Goal: Task Accomplishment & Management: Manage account settings

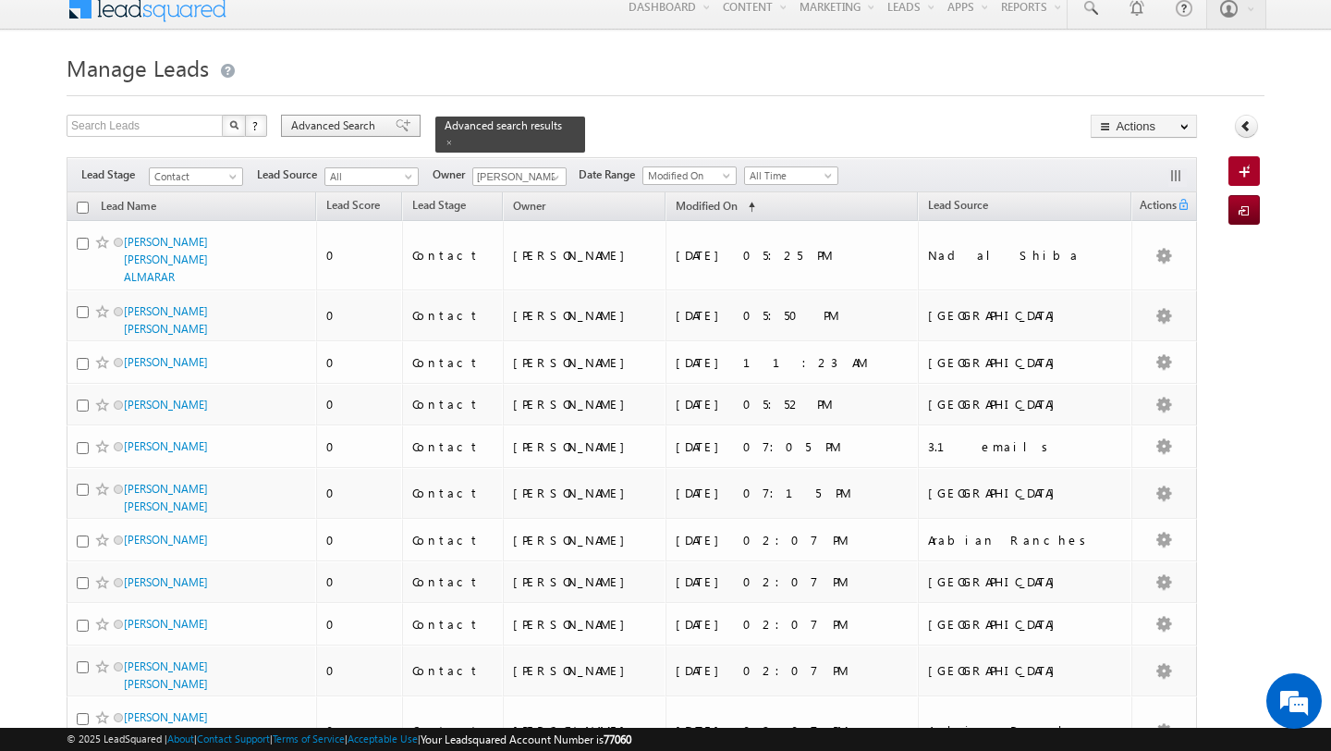
click at [329, 129] on span "Advanced Search" at bounding box center [336, 125] width 90 height 17
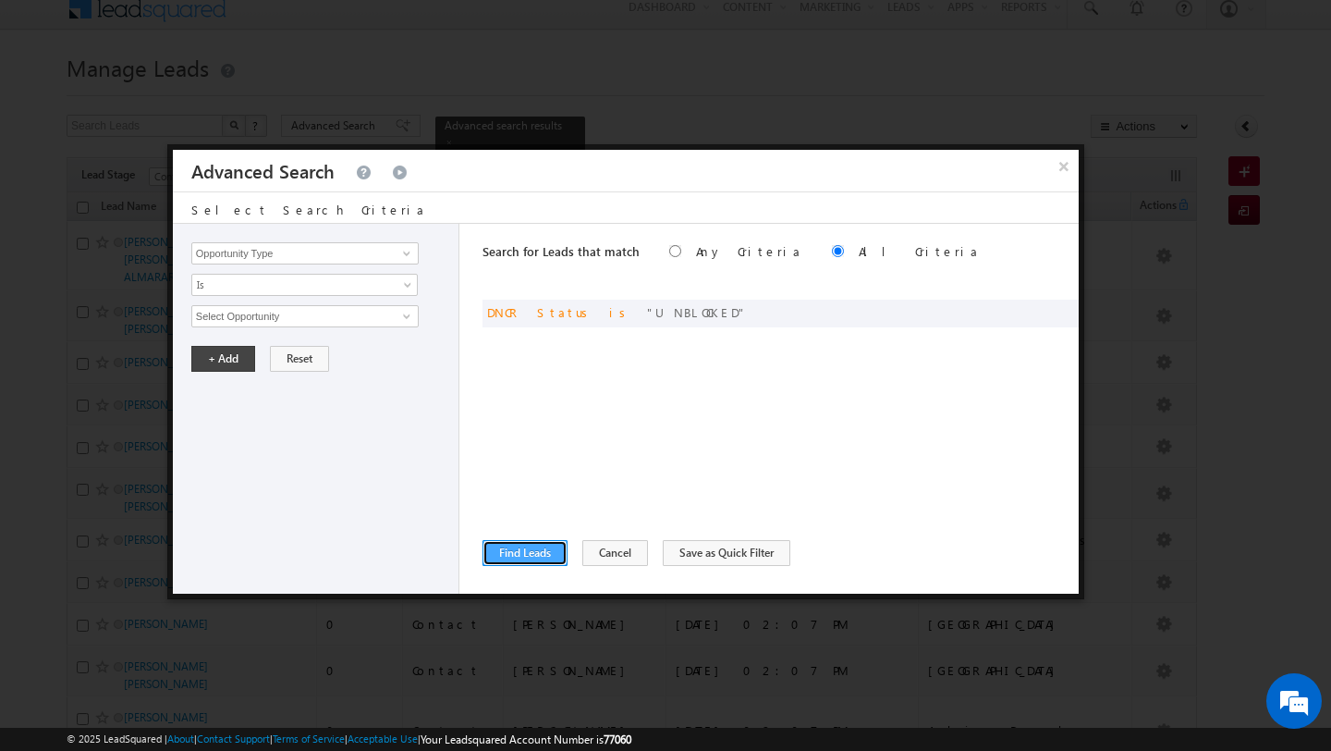
click at [512, 547] on button "Find Leads" at bounding box center [524, 553] width 85 height 26
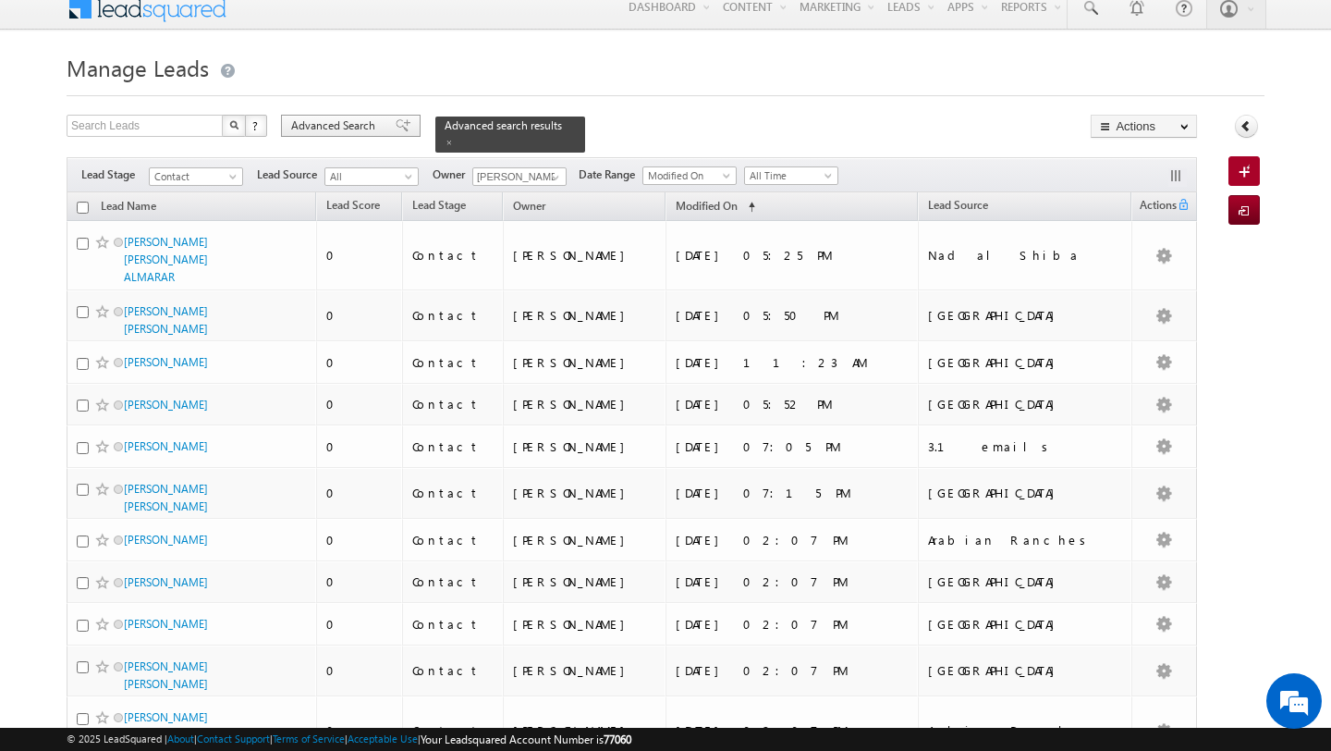
click at [347, 119] on span "Advanced Search" at bounding box center [336, 125] width 90 height 17
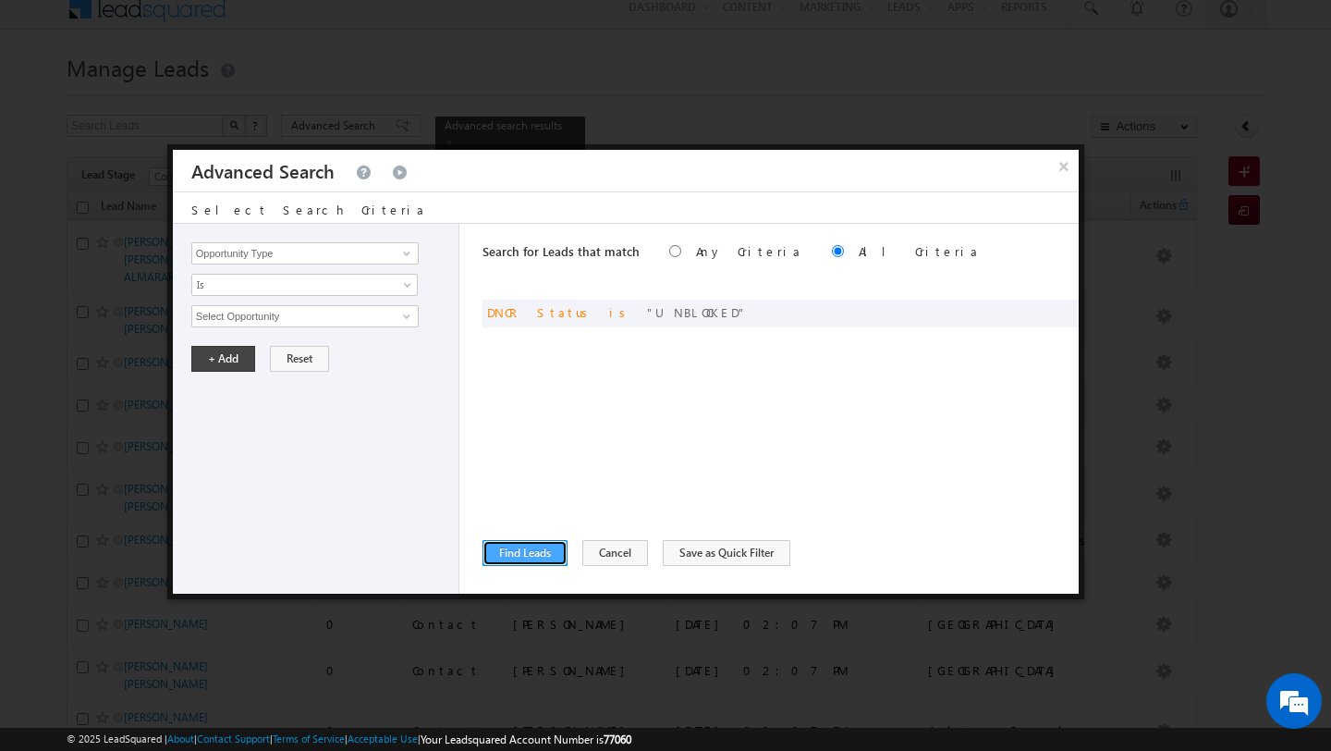
click at [531, 558] on button "Find Leads" at bounding box center [524, 553] width 85 height 26
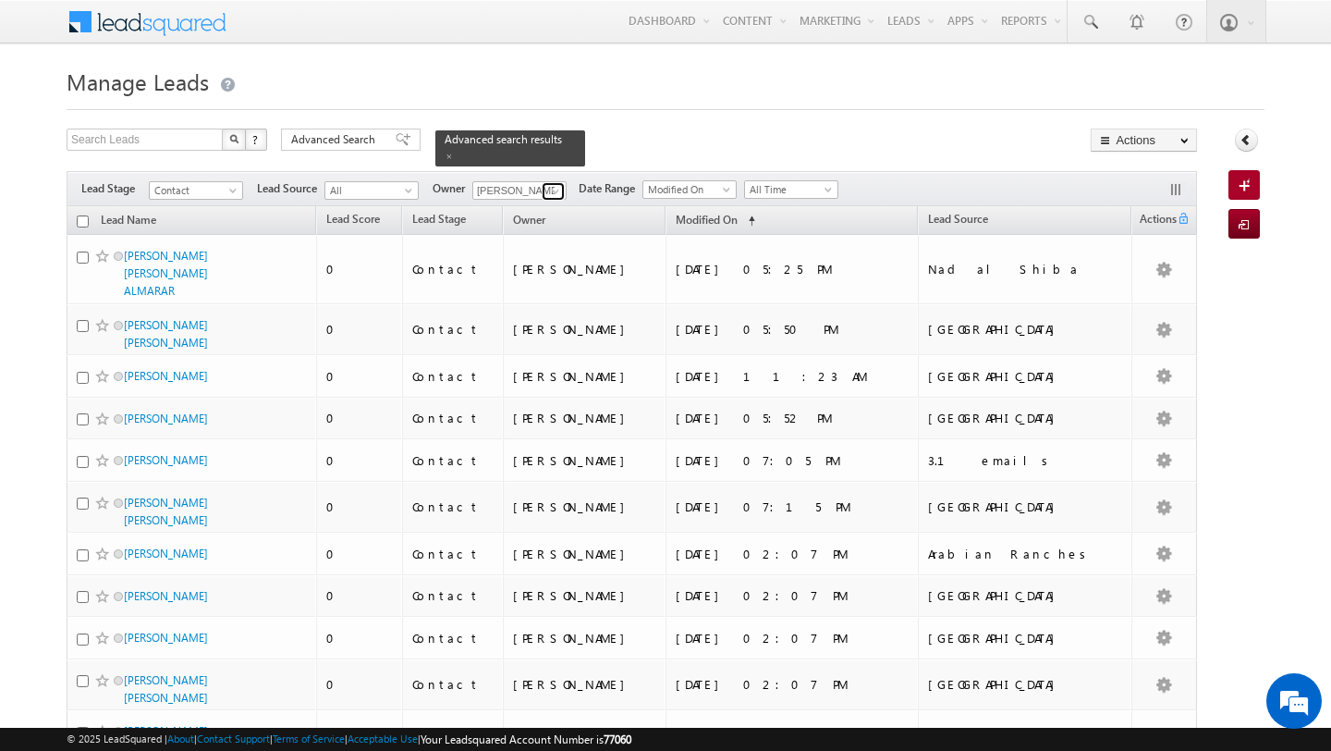
click at [555, 189] on span at bounding box center [555, 191] width 15 height 15
click at [542, 214] on link "[PERSON_NAME] [PERSON_NAME][EMAIL_ADDRESS][DOMAIN_NAME]" at bounding box center [564, 216] width 185 height 35
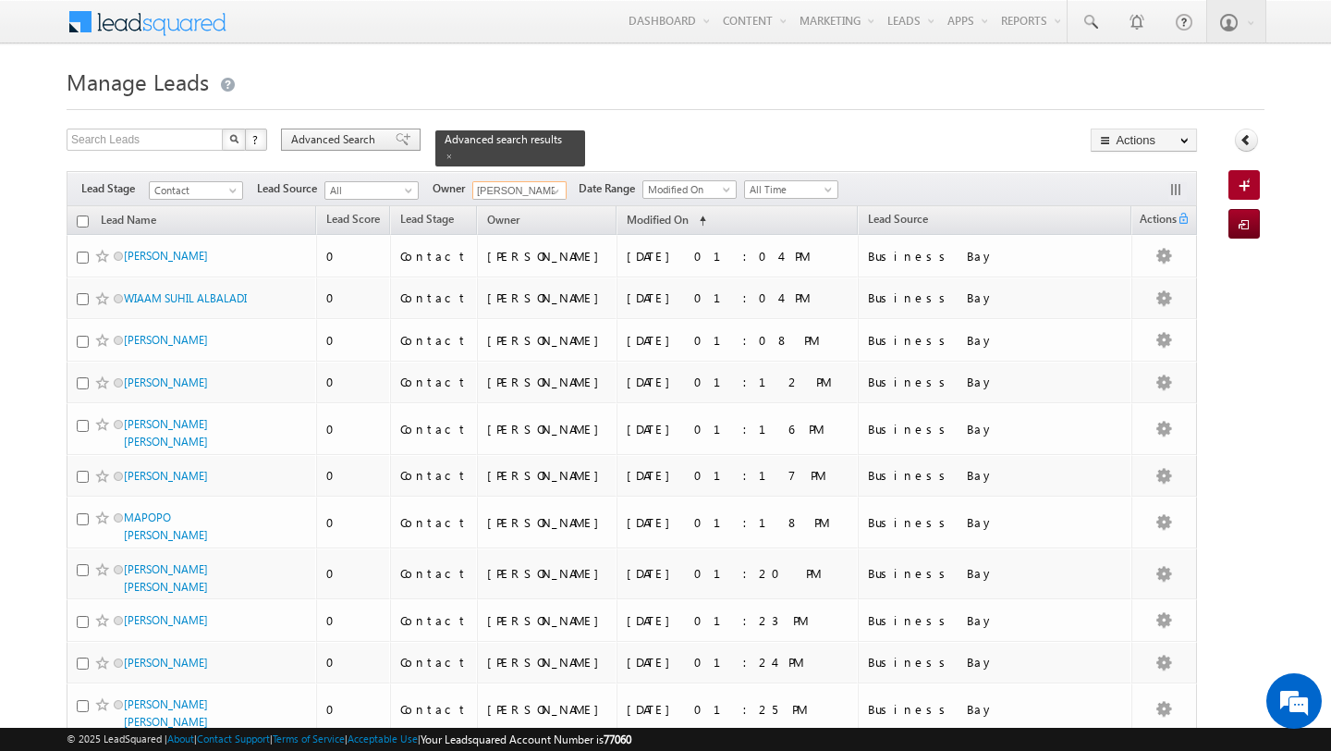
type input "[PERSON_NAME]"
click at [346, 143] on span "Advanced Search" at bounding box center [336, 139] width 90 height 17
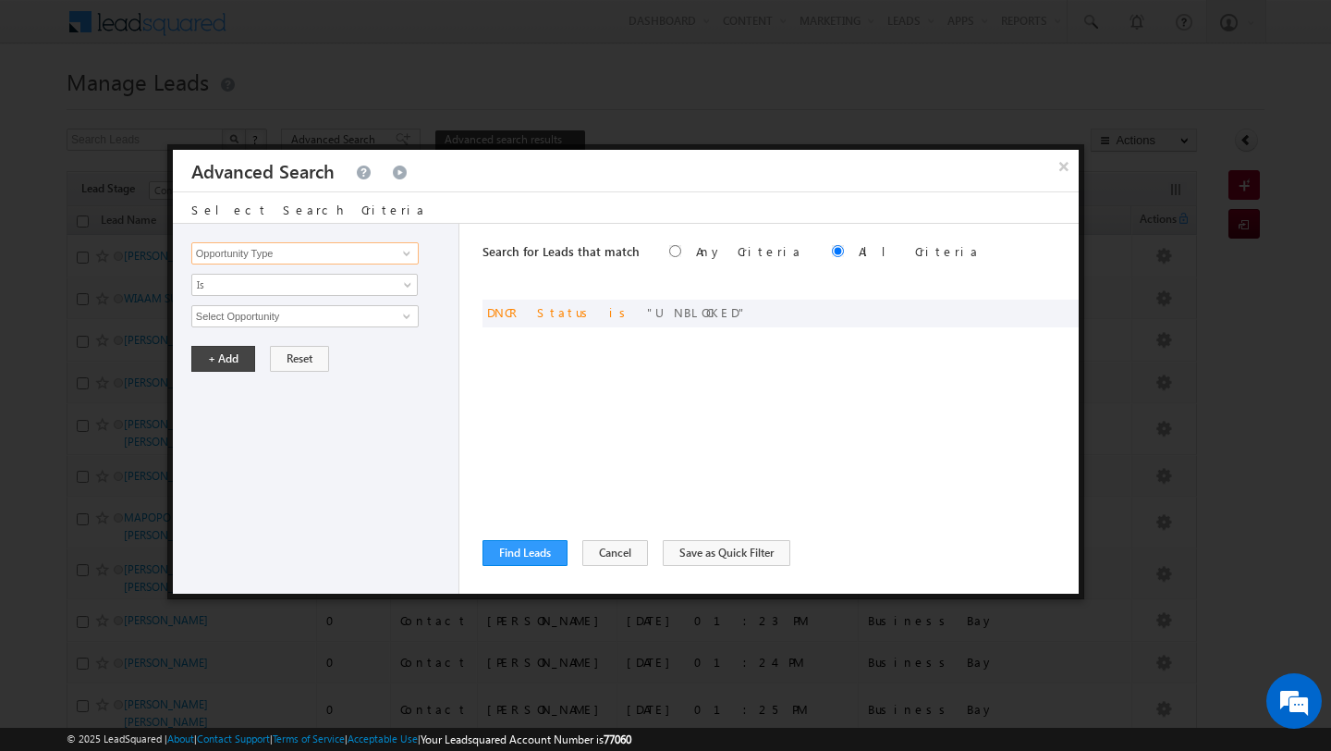
click at [337, 257] on input "Opportunity Type" at bounding box center [304, 253] width 227 height 22
click at [403, 250] on span at bounding box center [406, 253] width 15 height 15
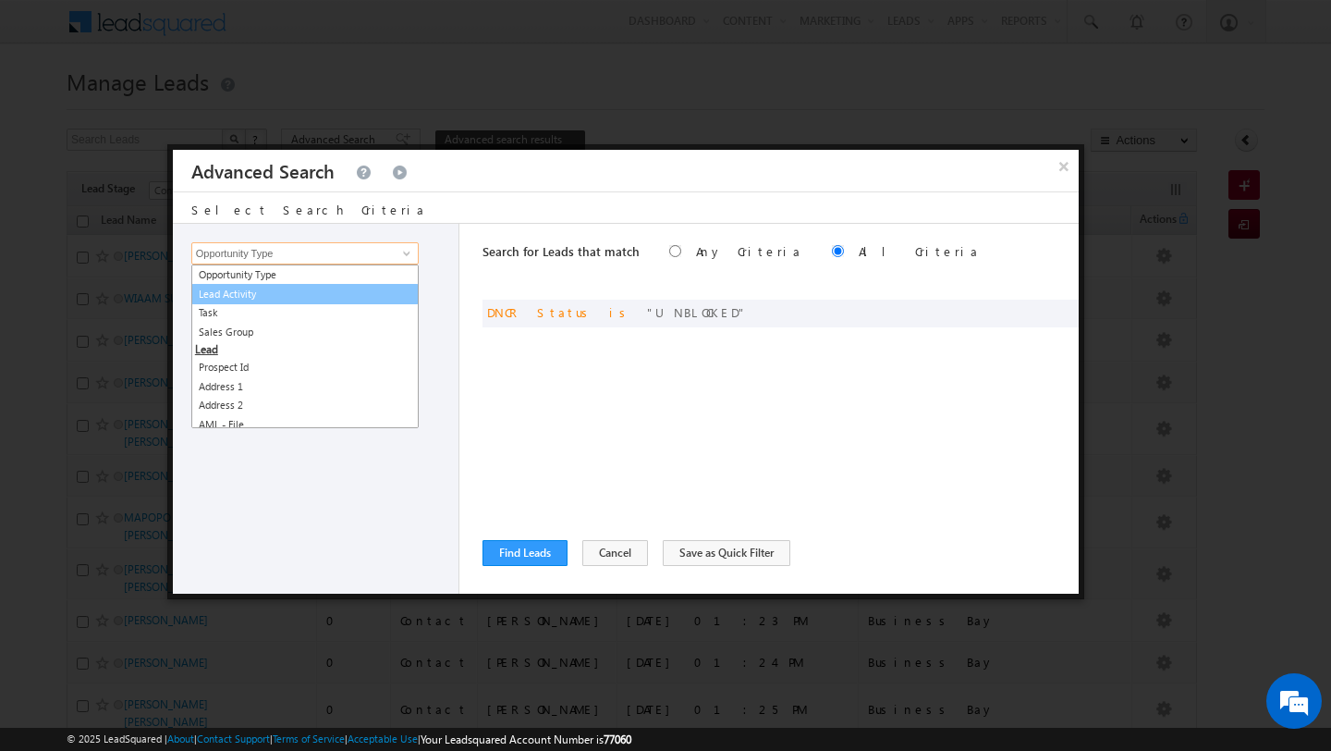
click at [366, 302] on link "Lead Activity" at bounding box center [304, 294] width 227 height 21
type input "Lead Activity"
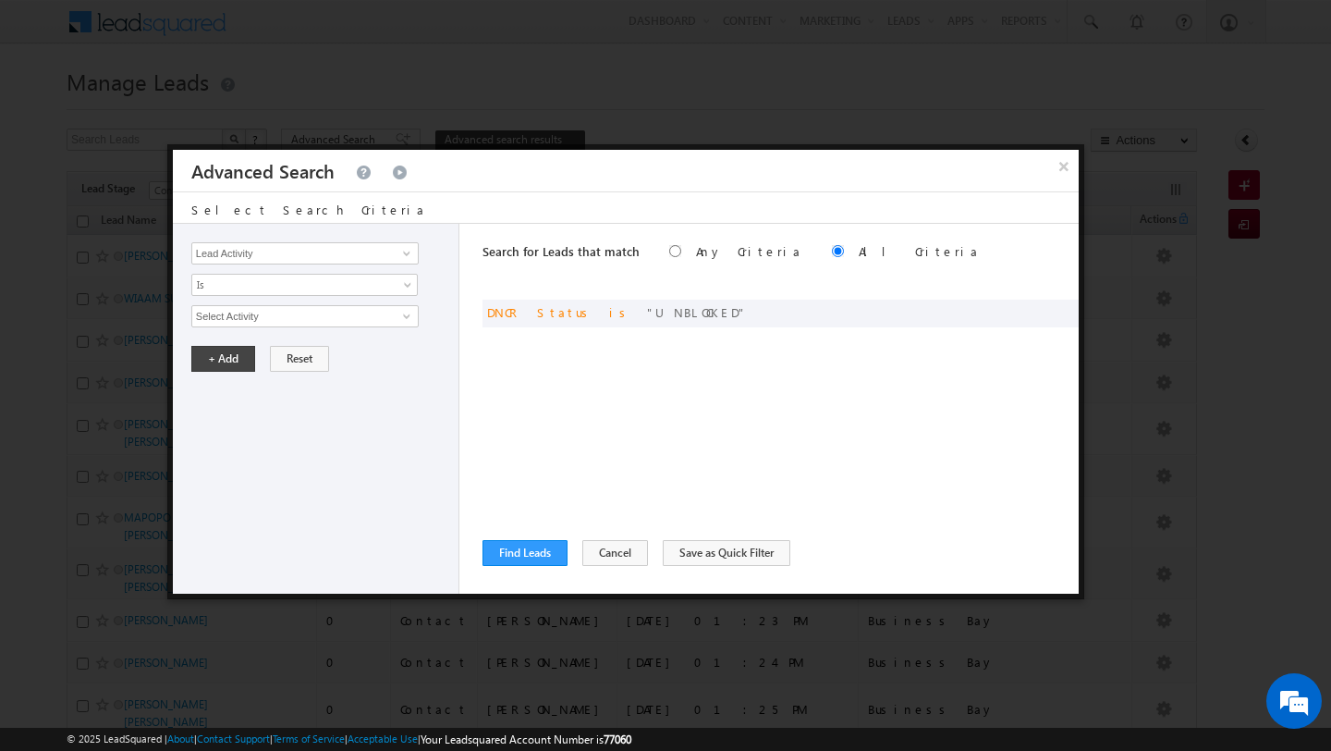
click at [394, 297] on div "Opportunity Type Lead Activity Task Sales Group Prospect Id Address 1 Address 2…" at bounding box center [316, 409] width 287 height 370
click at [409, 281] on span at bounding box center [409, 288] width 15 height 15
click at [377, 319] on link "Is Not" at bounding box center [305, 325] width 226 height 17
click at [400, 318] on span at bounding box center [406, 316] width 15 height 15
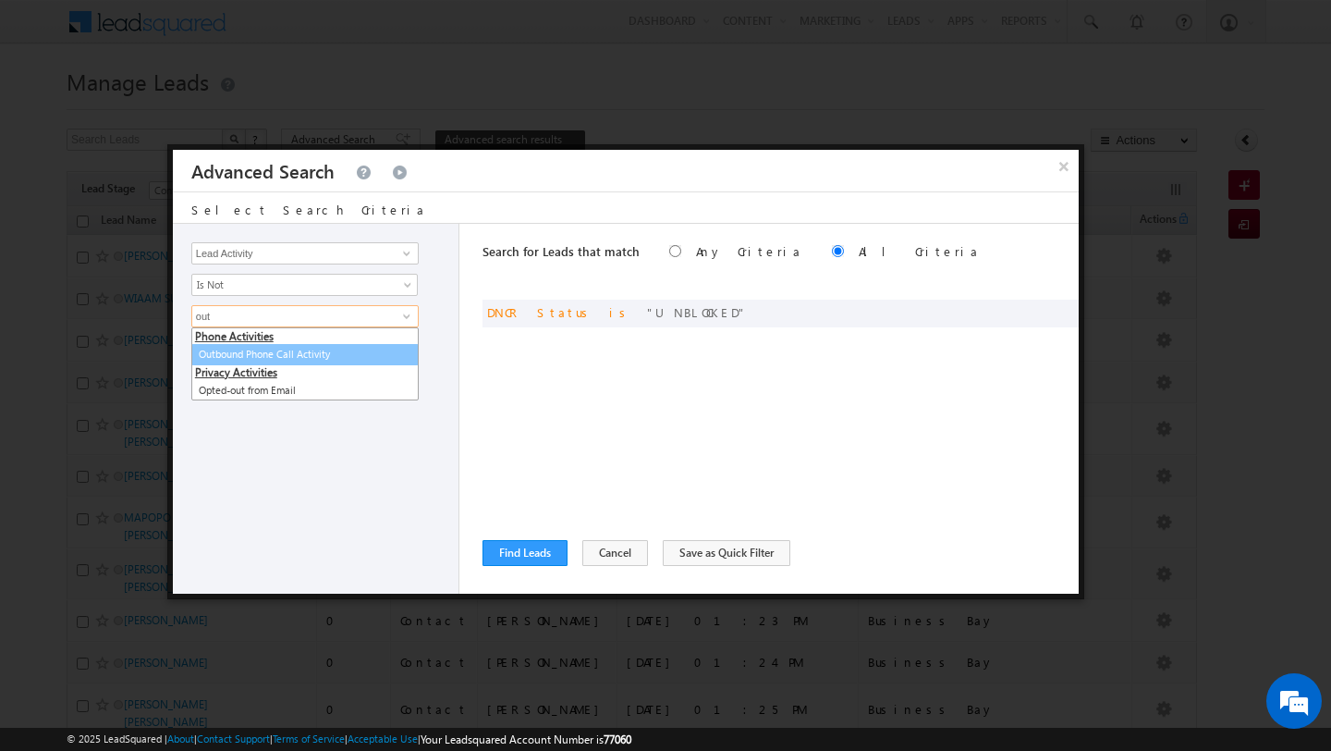
click at [336, 360] on link "Outbound Phone Call Activity" at bounding box center [304, 354] width 227 height 21
type input "Outbound Phone Call Activity"
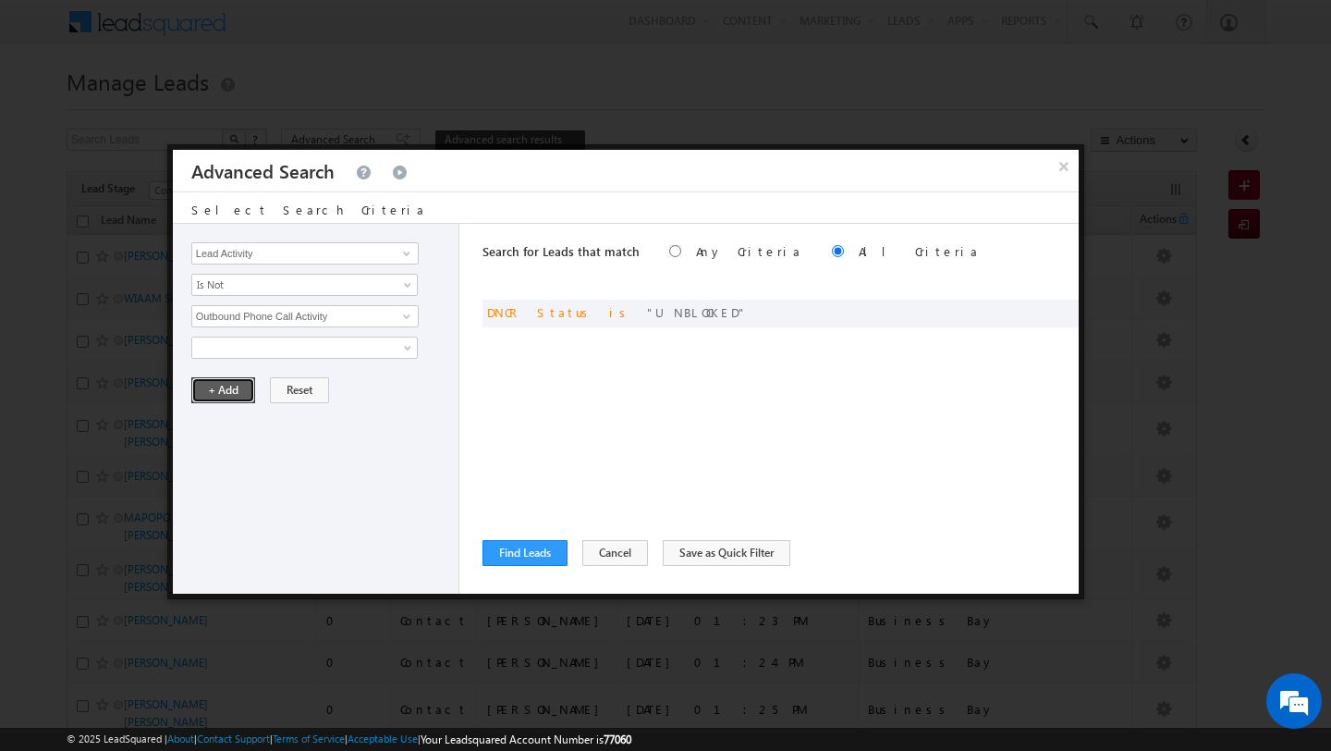
click at [221, 402] on button "+ Add" at bounding box center [223, 390] width 64 height 26
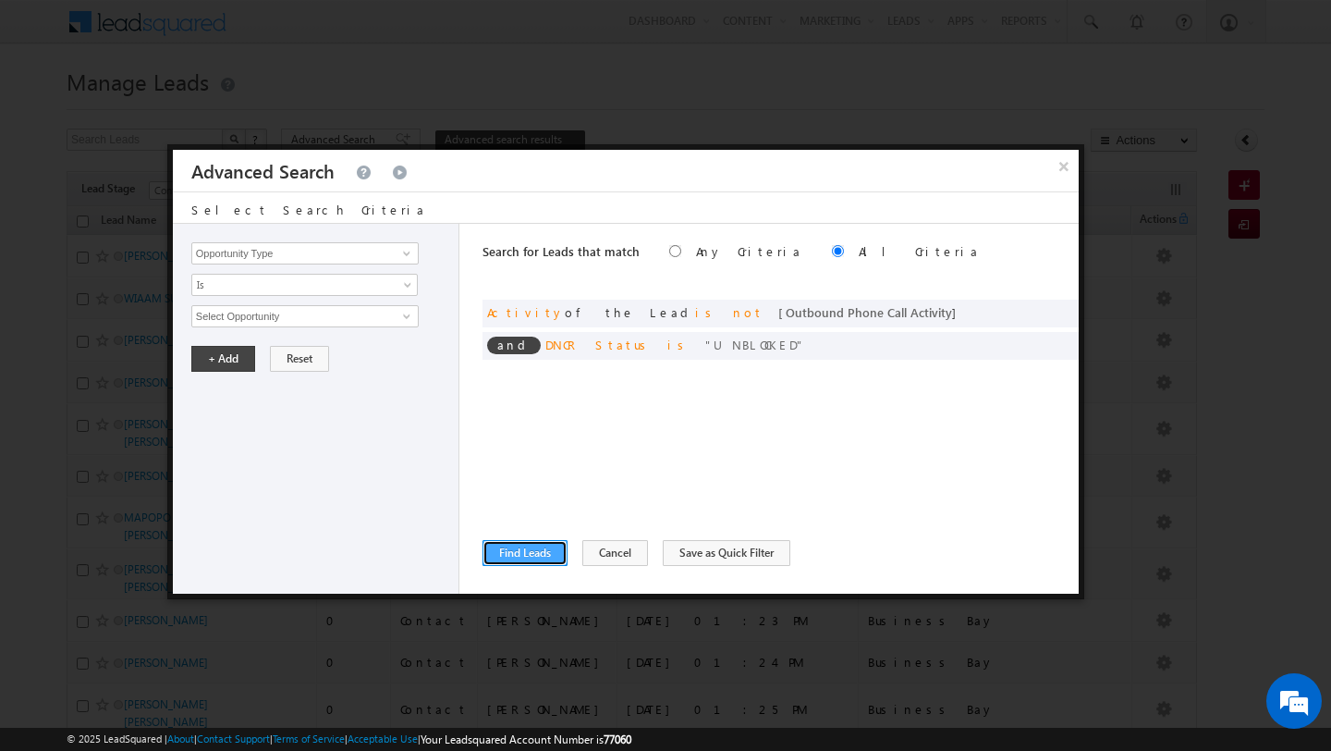
click at [497, 544] on button "Find Leads" at bounding box center [524, 553] width 85 height 26
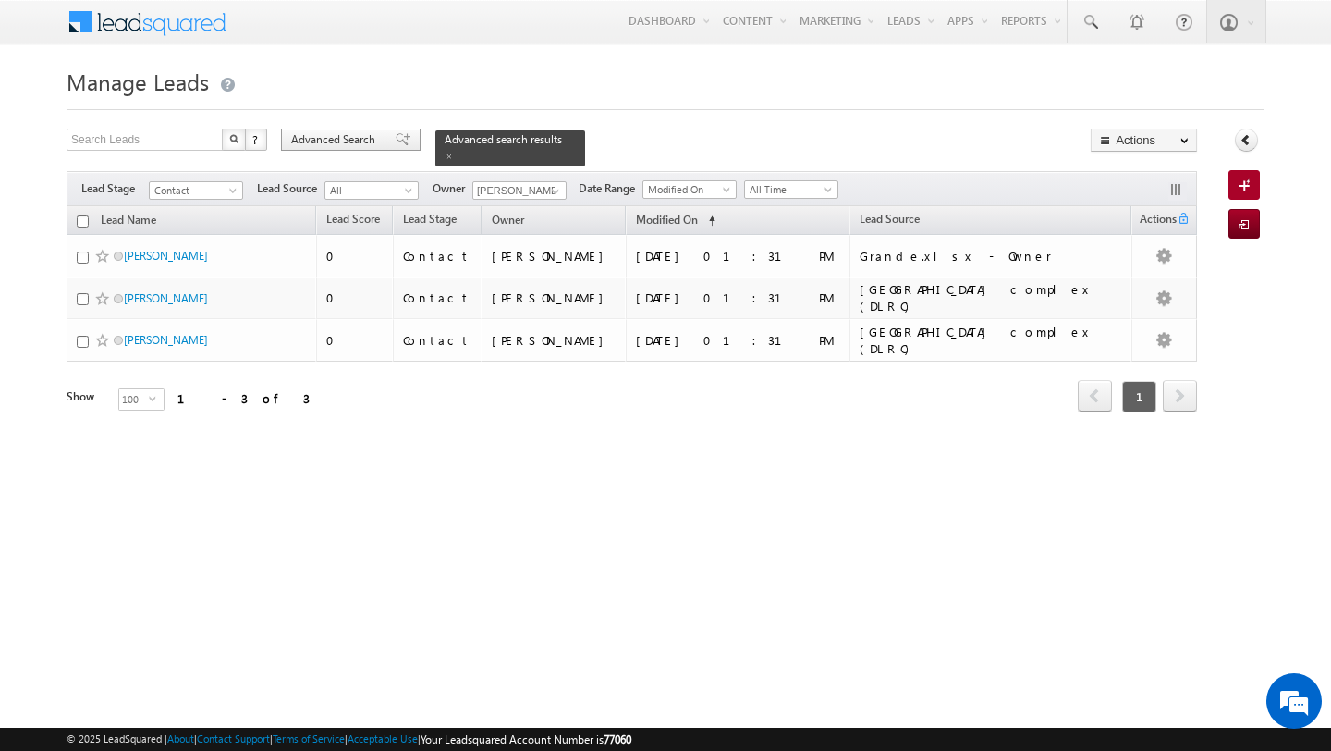
click at [344, 142] on span "Advanced Search" at bounding box center [336, 139] width 90 height 17
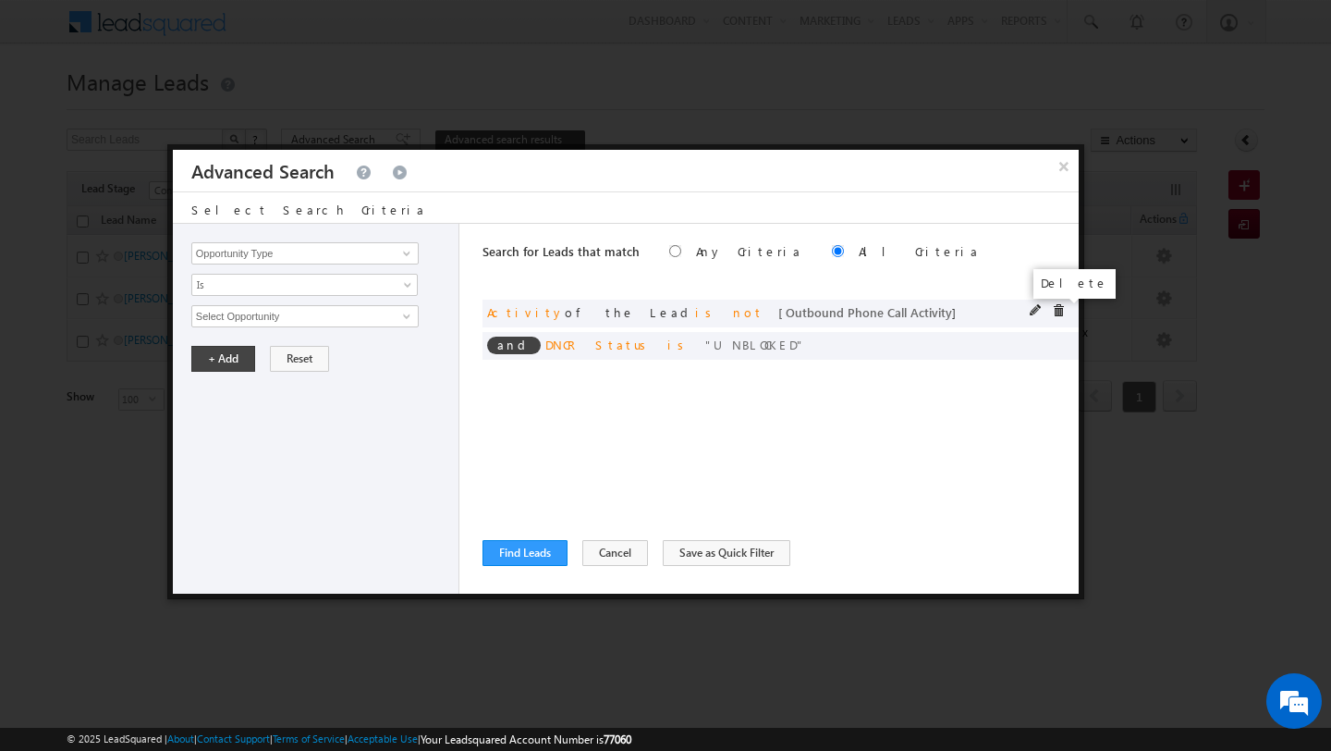
click at [1054, 313] on span at bounding box center [1058, 310] width 13 height 13
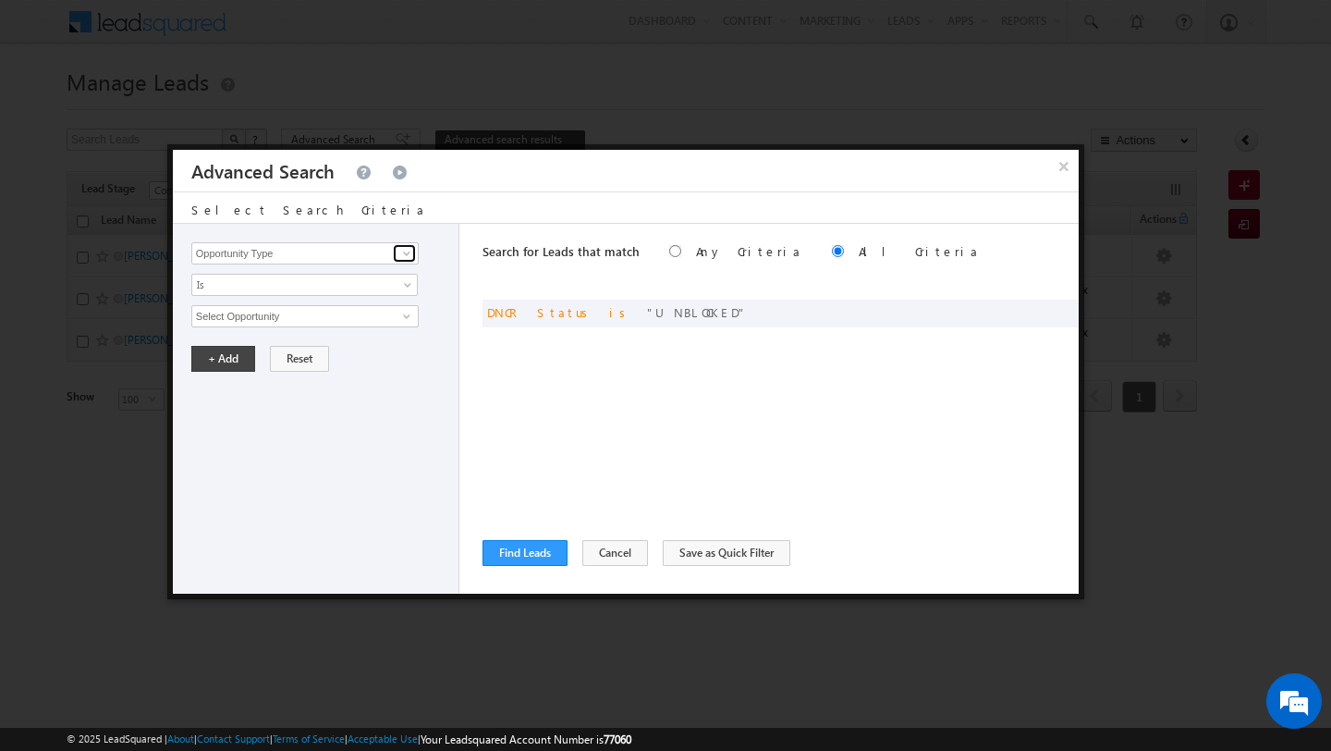
click at [409, 248] on span at bounding box center [406, 253] width 15 height 15
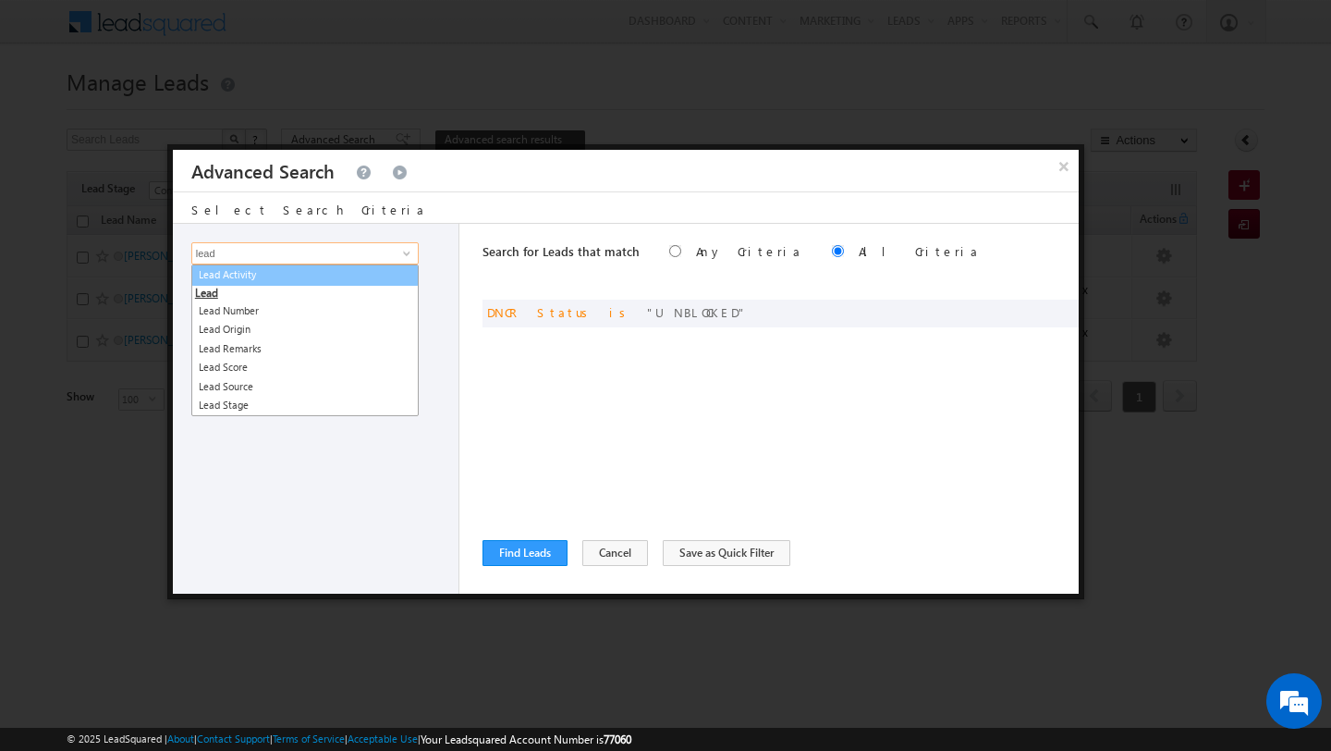
click at [322, 275] on link "Lead Activity" at bounding box center [304, 274] width 227 height 21
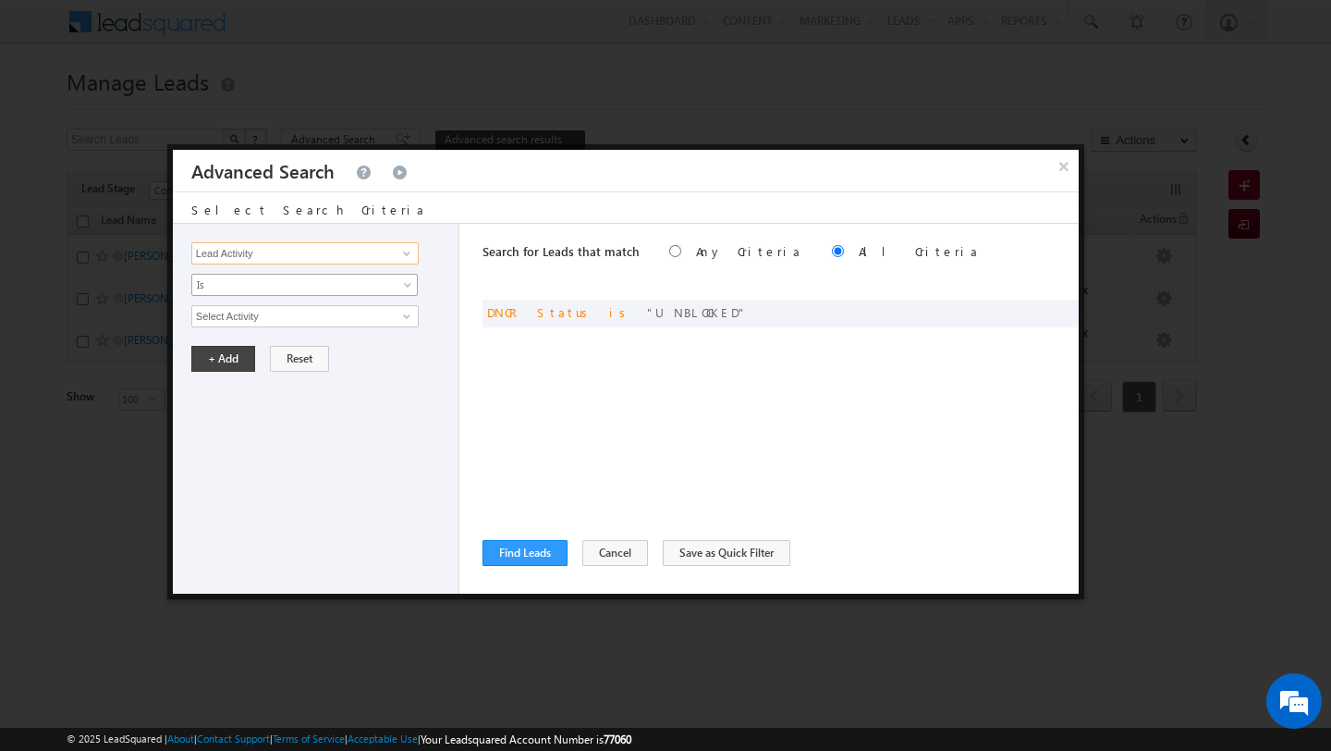
type input "Lead Activity"
click at [367, 278] on span "Is" at bounding box center [292, 284] width 201 height 17
click at [409, 298] on li "Is" at bounding box center [305, 307] width 226 height 18
click at [407, 313] on span at bounding box center [406, 316] width 15 height 15
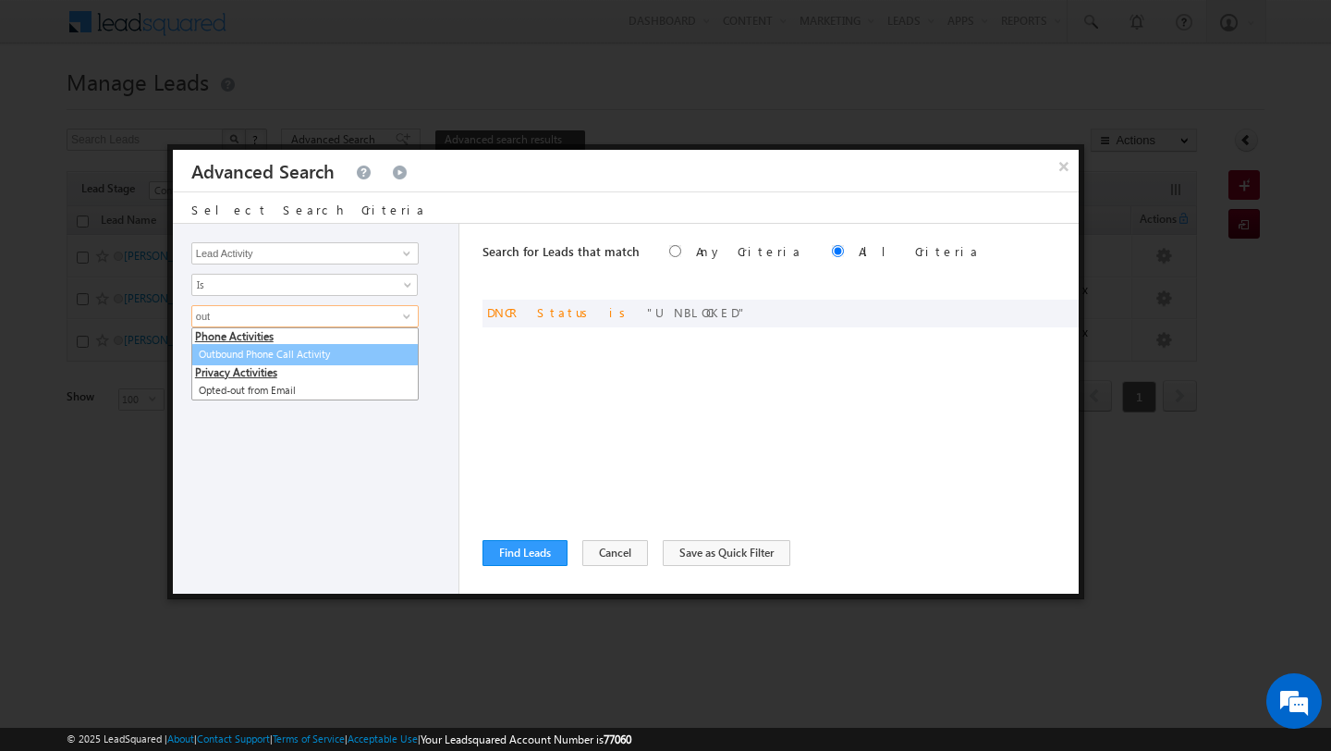
click at [372, 357] on link "Outbound Phone Call Activity" at bounding box center [304, 354] width 227 height 21
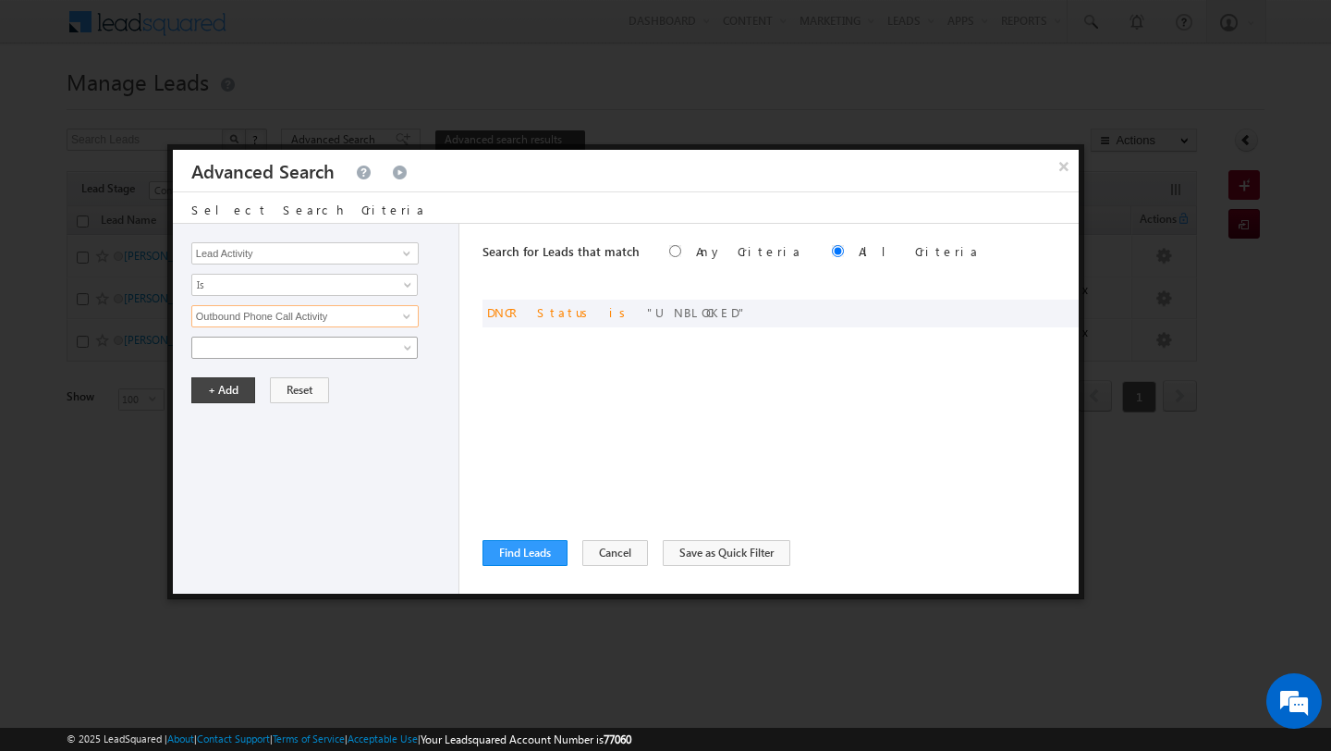
type input "Outbound Phone Call Activity"
click at [397, 348] on link at bounding box center [304, 347] width 226 height 22
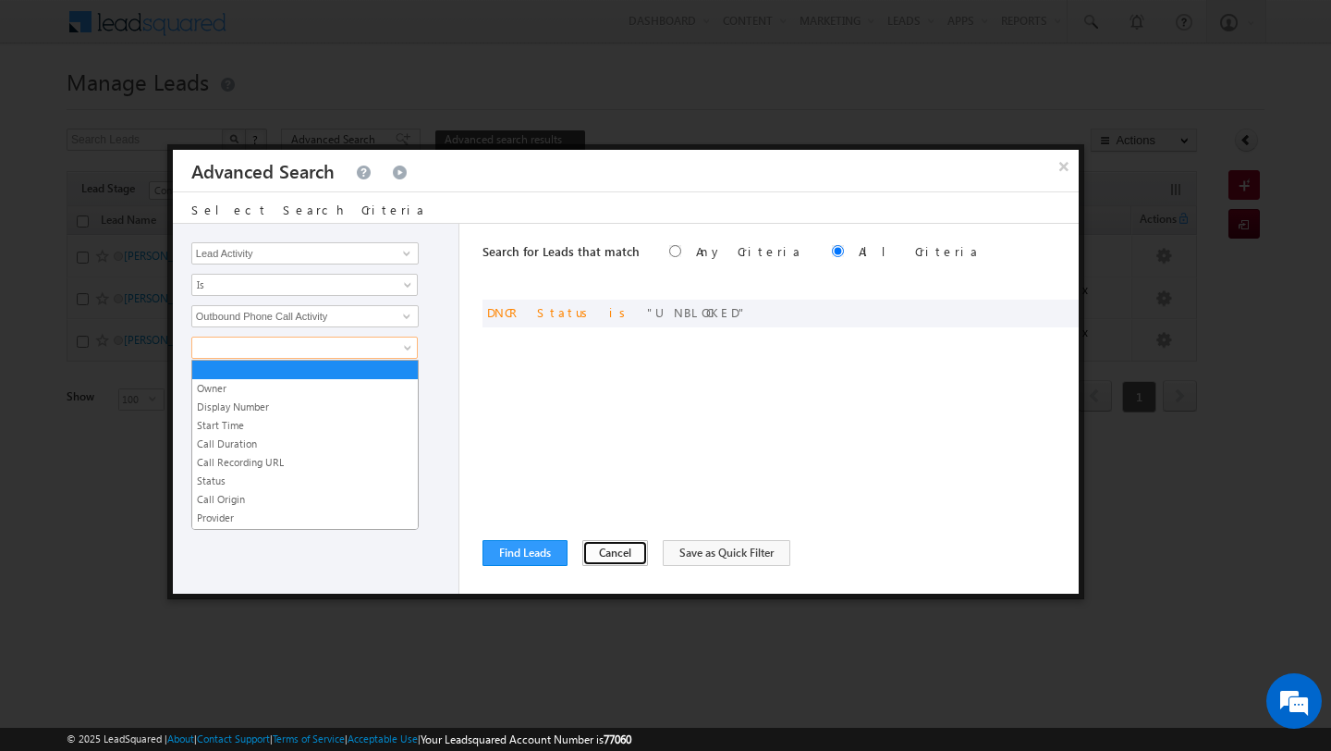
click at [614, 559] on button "Cancel" at bounding box center [615, 553] width 66 height 26
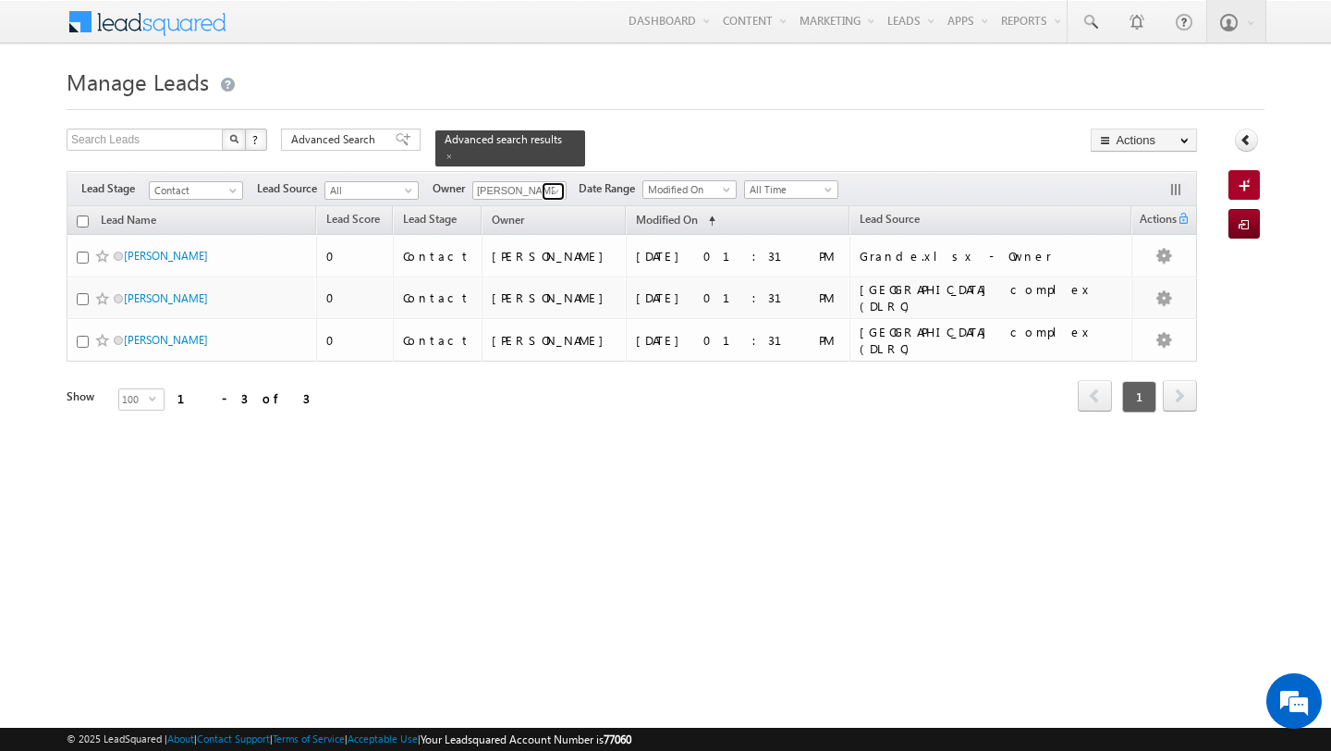
click at [555, 189] on span at bounding box center [555, 191] width 15 height 15
click at [545, 204] on link "[PERSON_NAME] [EMAIL_ADDRESS][PERSON_NAME][DOMAIN_NAME]" at bounding box center [564, 216] width 185 height 35
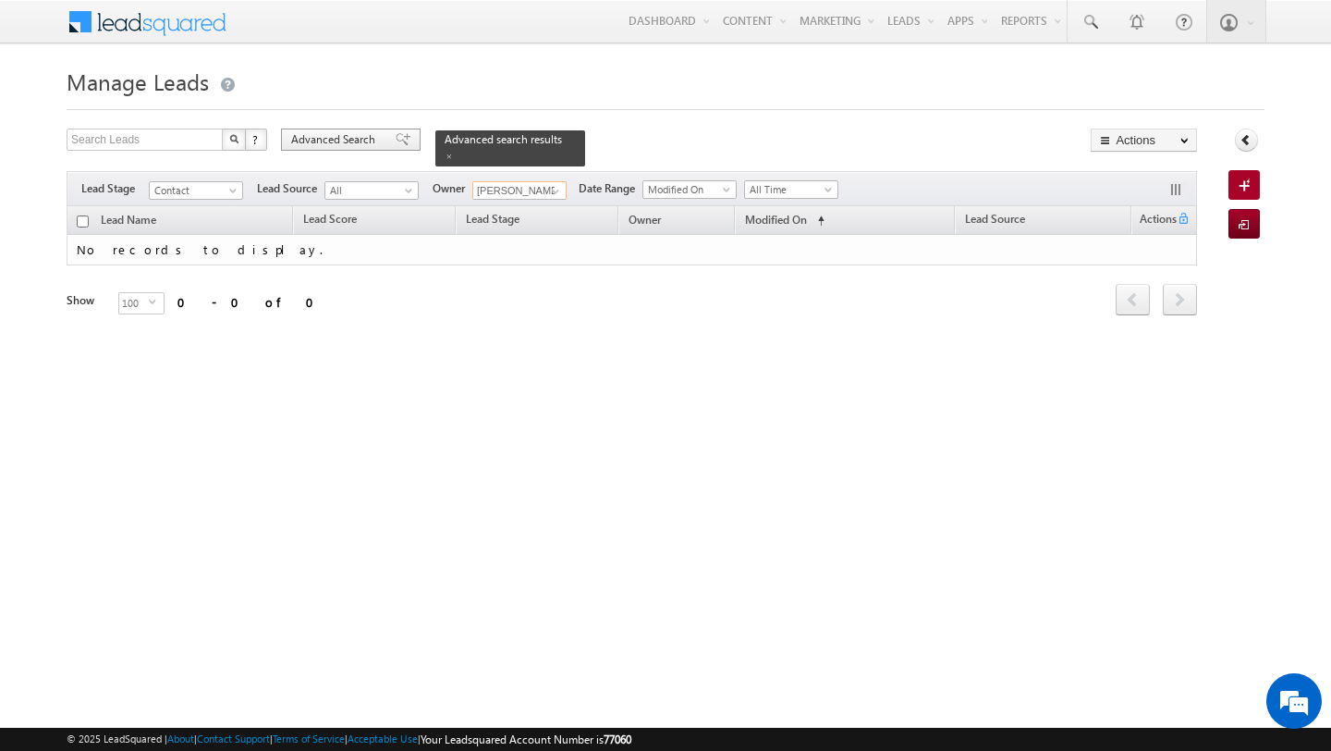
type input "[PERSON_NAME]"
click at [363, 146] on span "Advanced Search" at bounding box center [336, 139] width 90 height 17
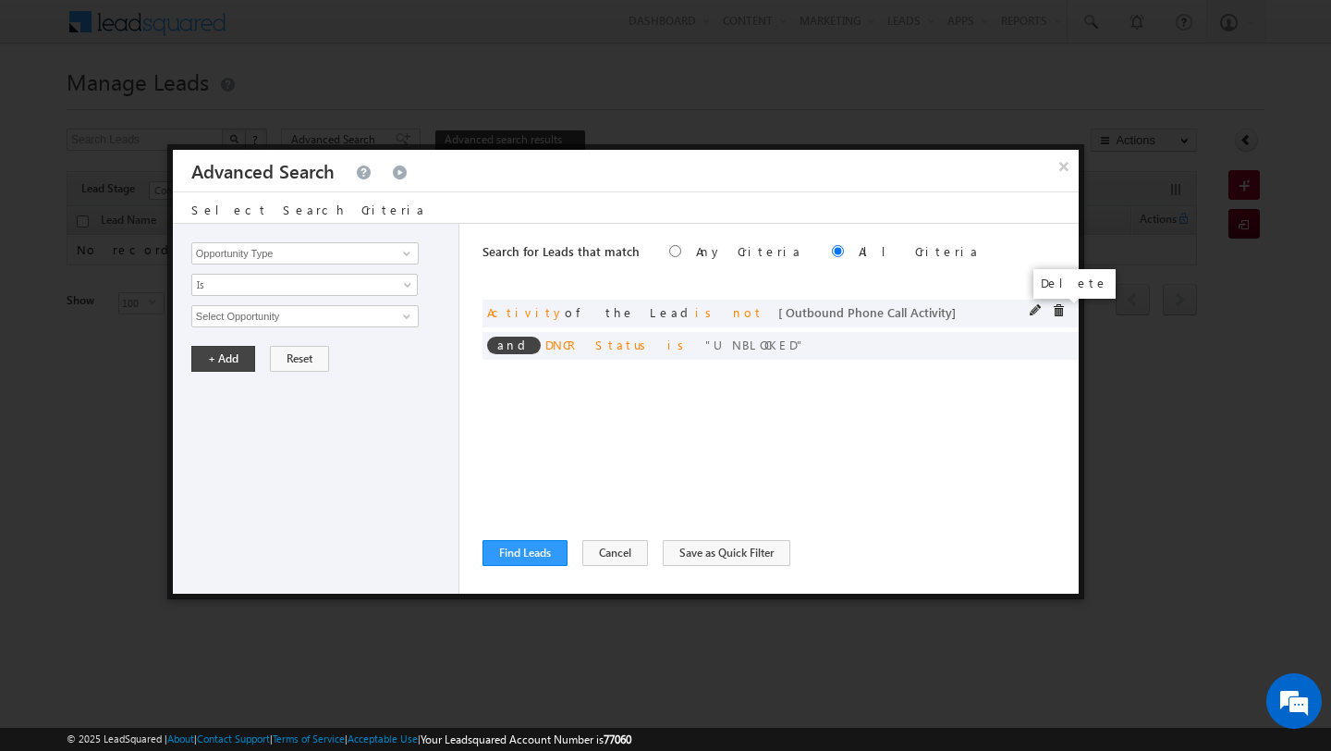
click at [1057, 308] on span at bounding box center [1058, 310] width 13 height 13
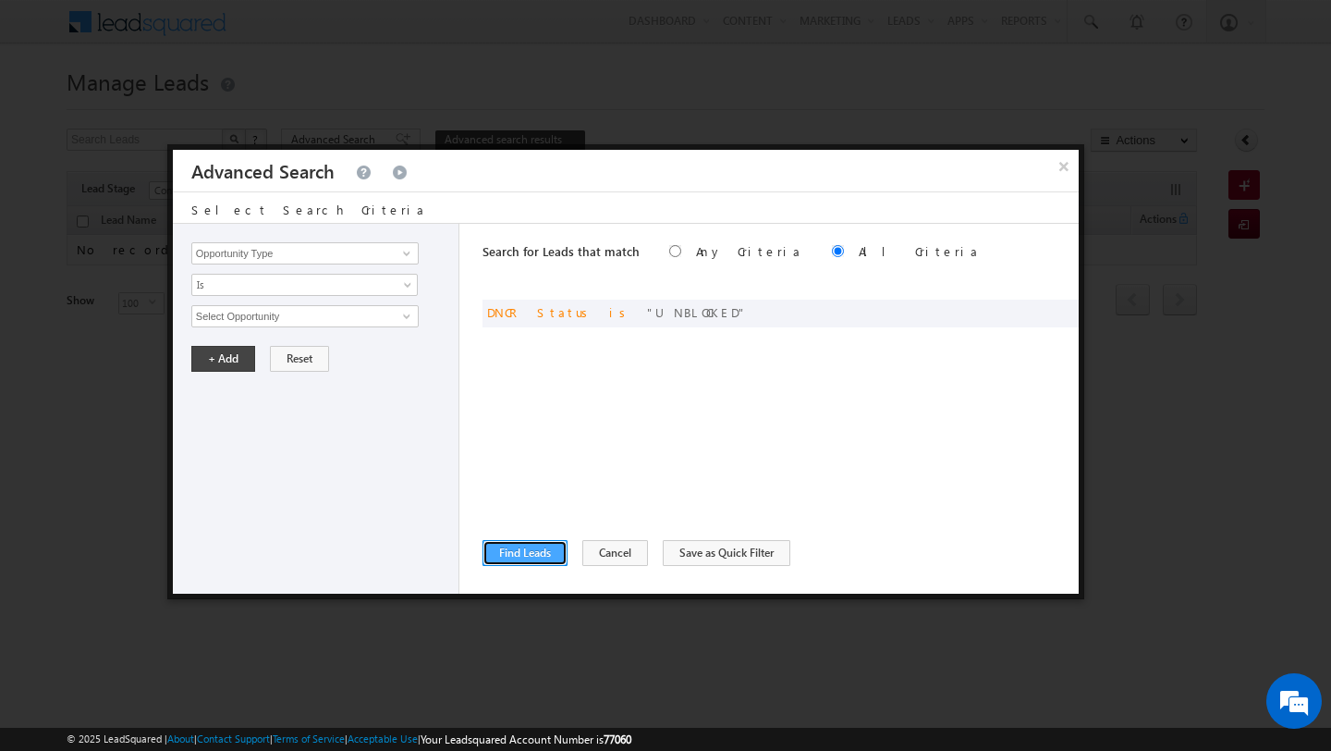
click at [533, 543] on button "Find Leads" at bounding box center [524, 553] width 85 height 26
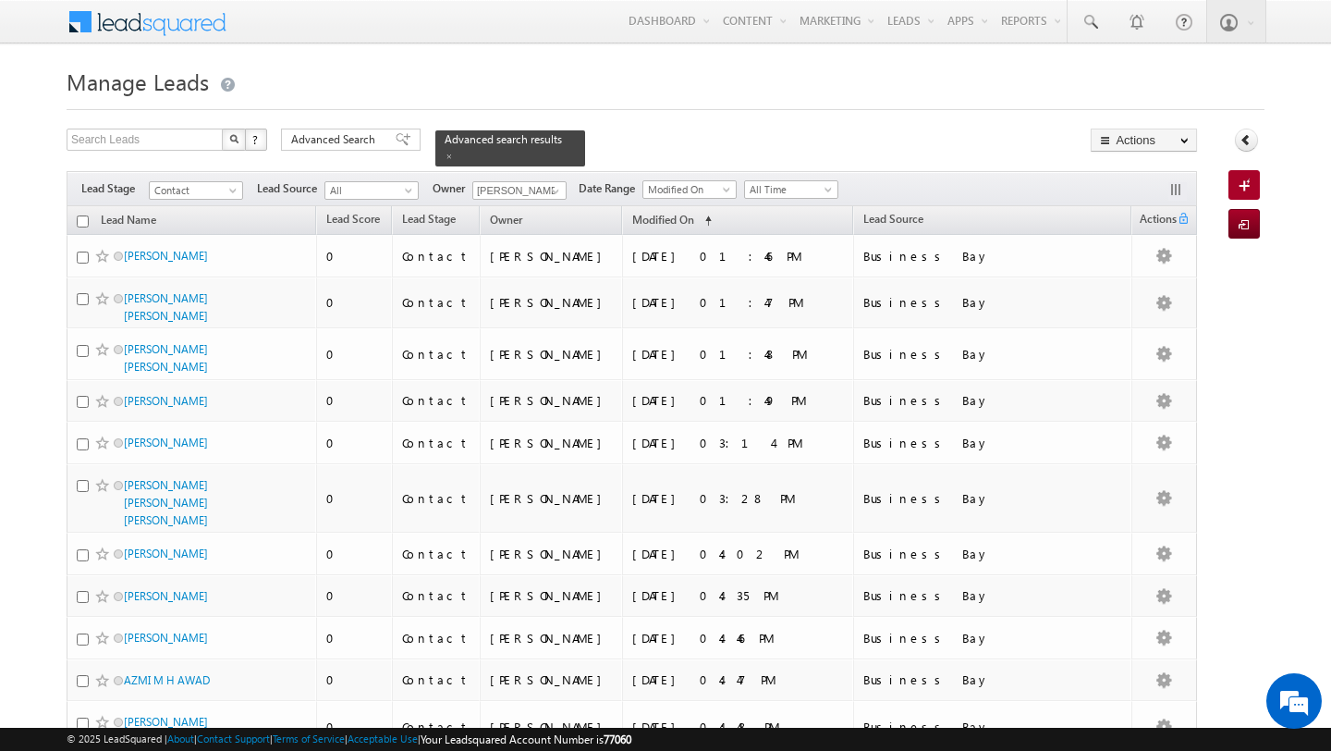
click at [784, 177] on div "Filters Lead Stage Contact Contact Lead Source All All Owner [PERSON_NAME] [PER…" at bounding box center [632, 188] width 1130 height 35
click at [782, 190] on span "All Time" at bounding box center [789, 189] width 88 height 17
click at [782, 265] on link "Today" at bounding box center [784, 268] width 93 height 17
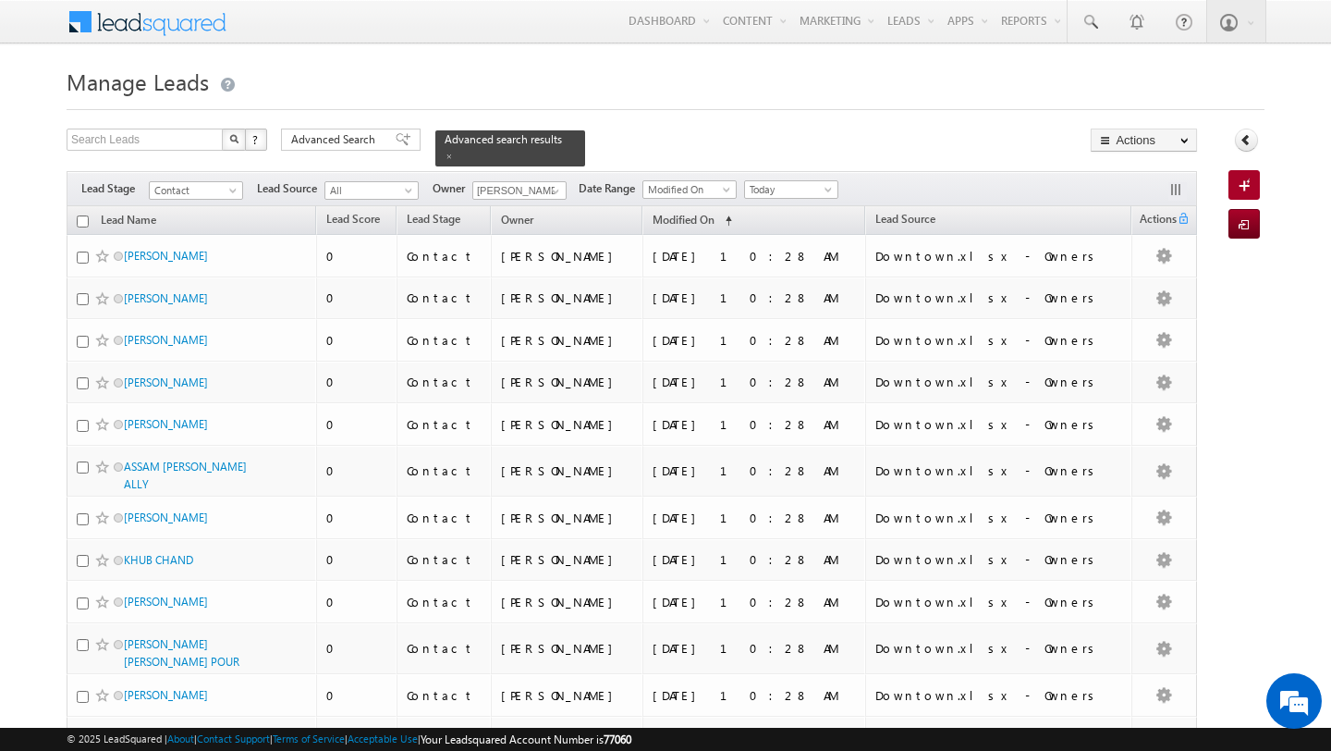
click at [84, 225] on input "checkbox" at bounding box center [83, 221] width 12 height 12
checkbox input "true"
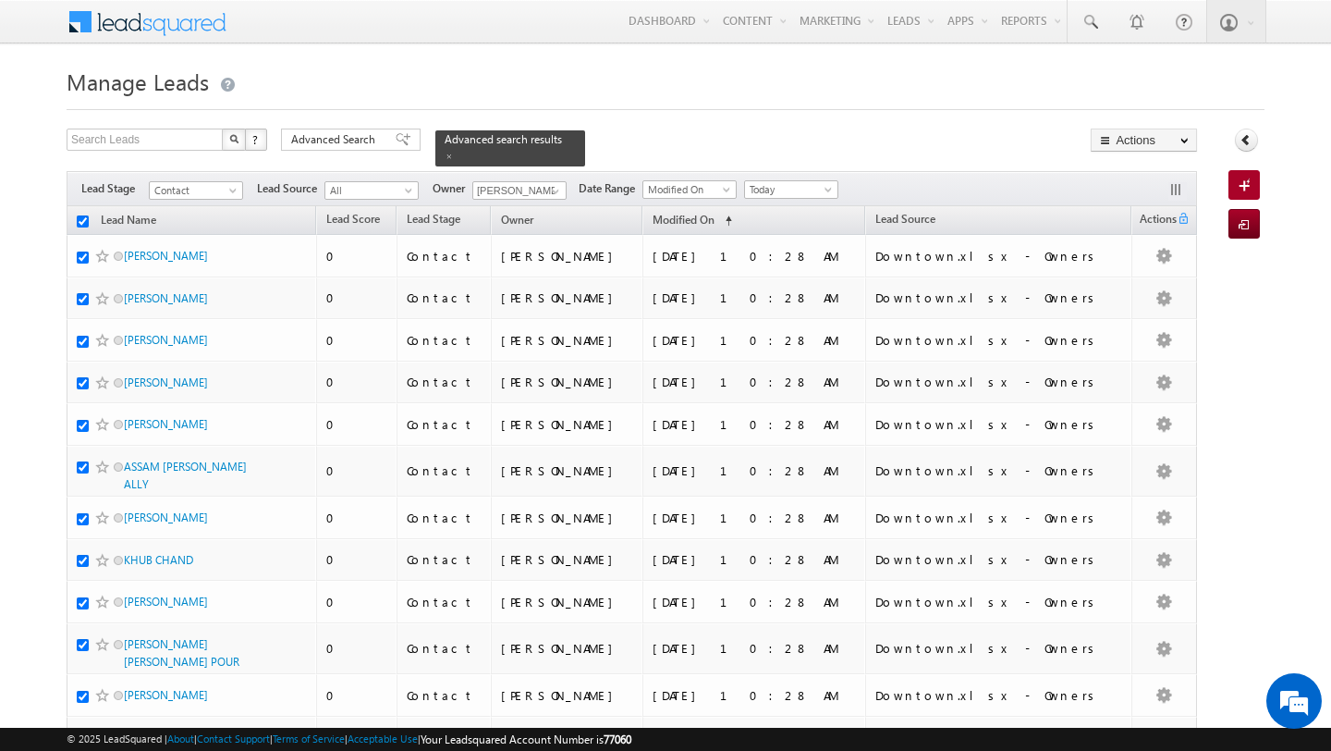
checkbox input "true"
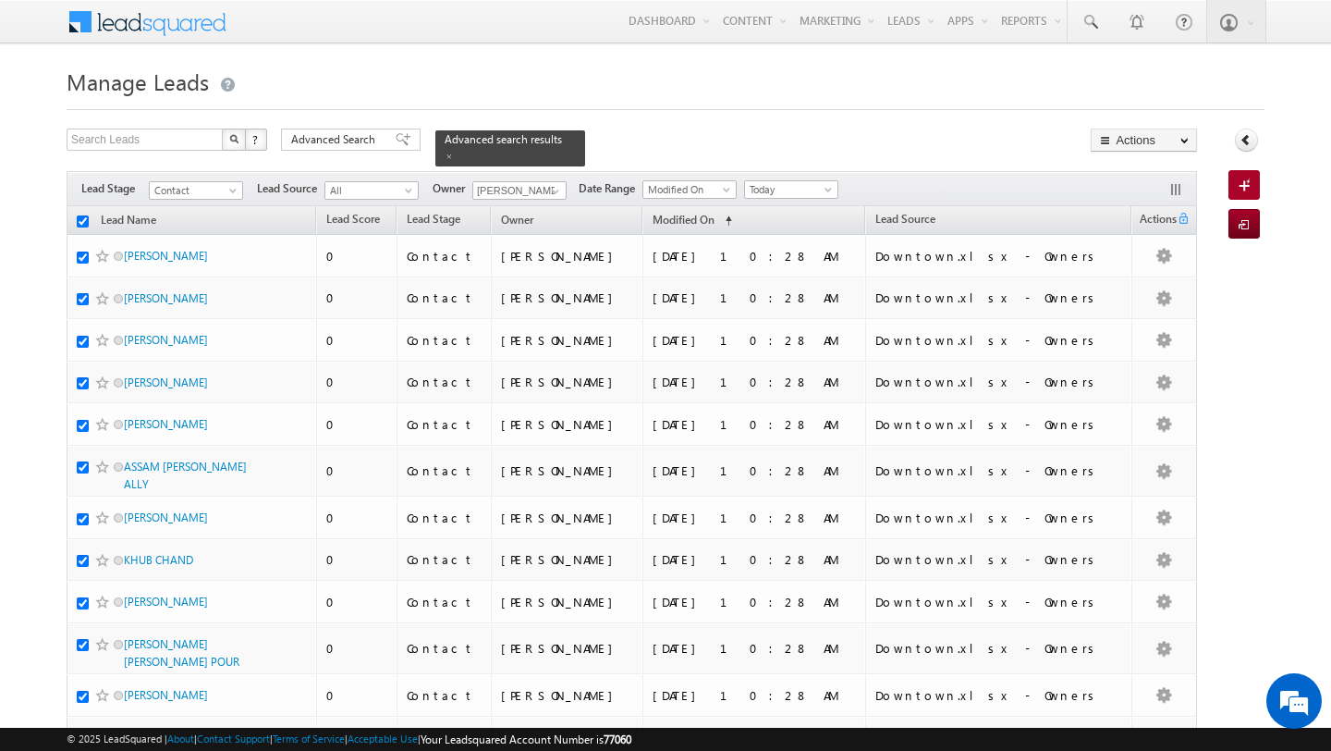
checkbox input "true"
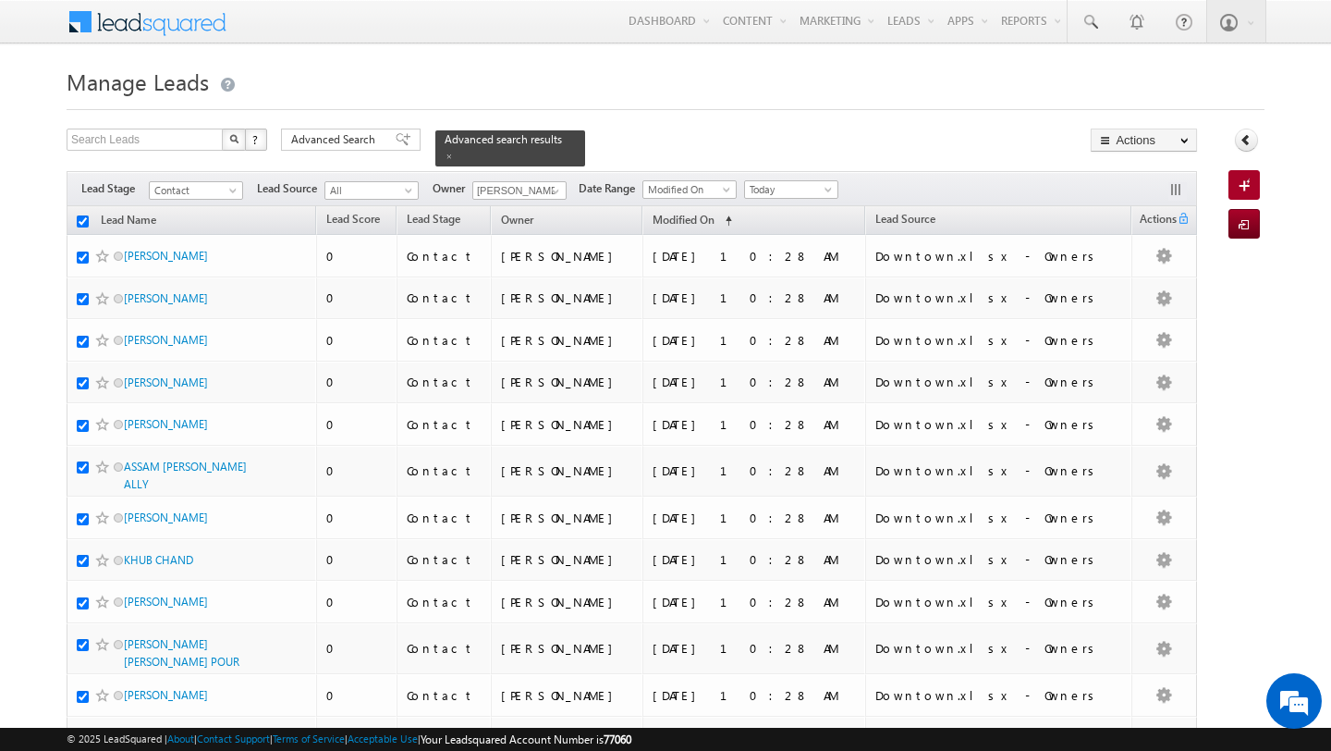
checkbox input "true"
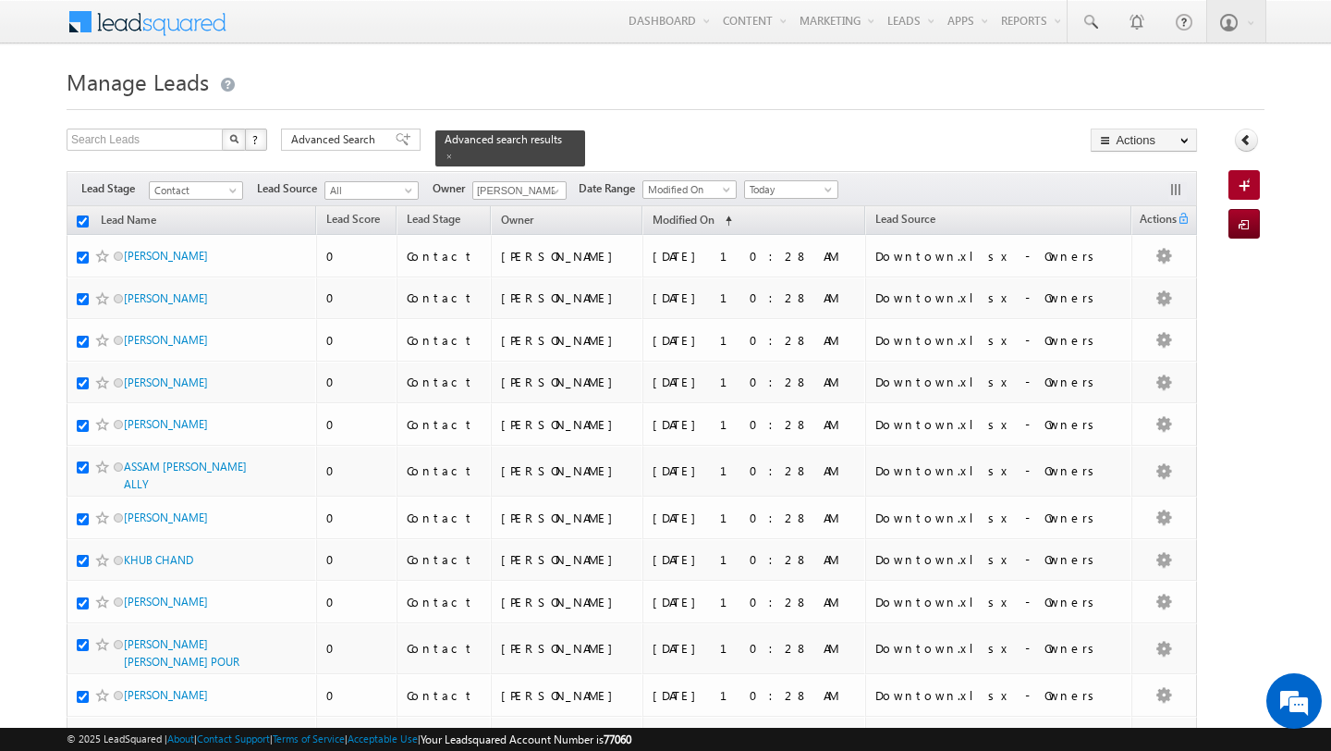
checkbox input "true"
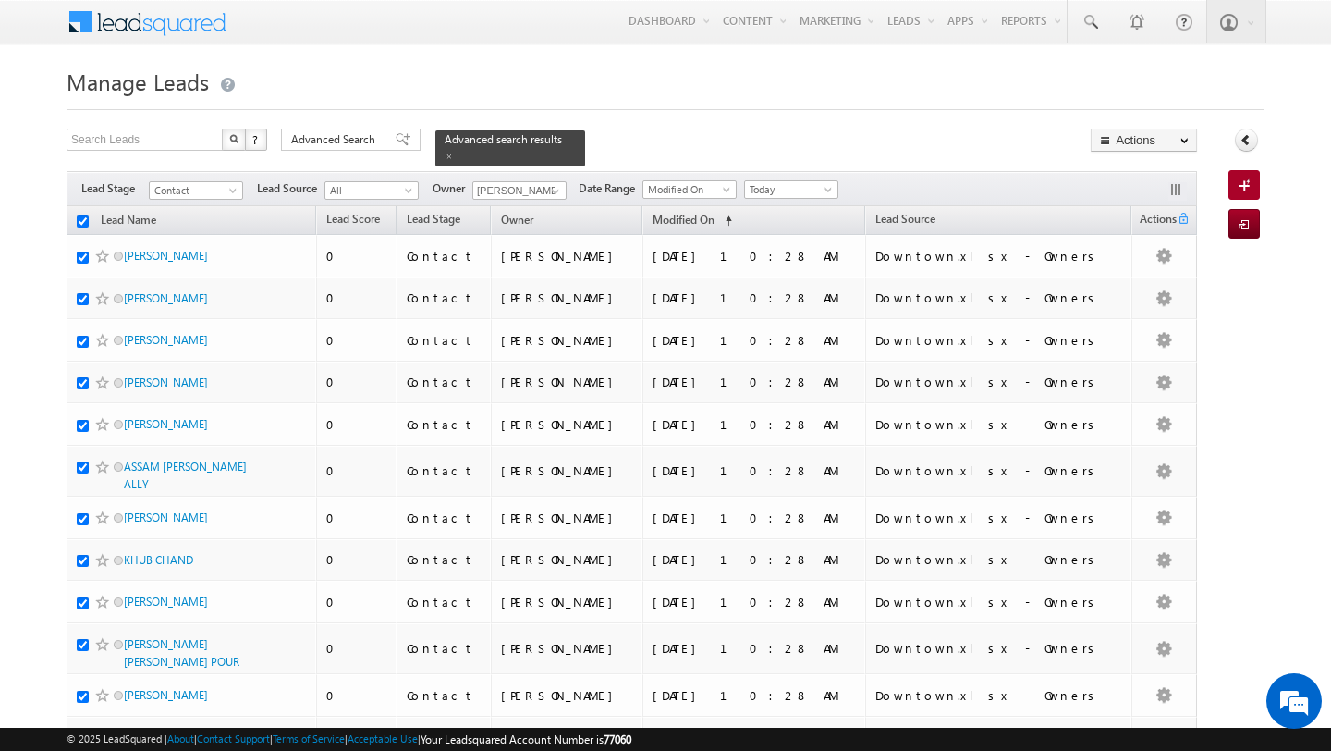
checkbox input "true"
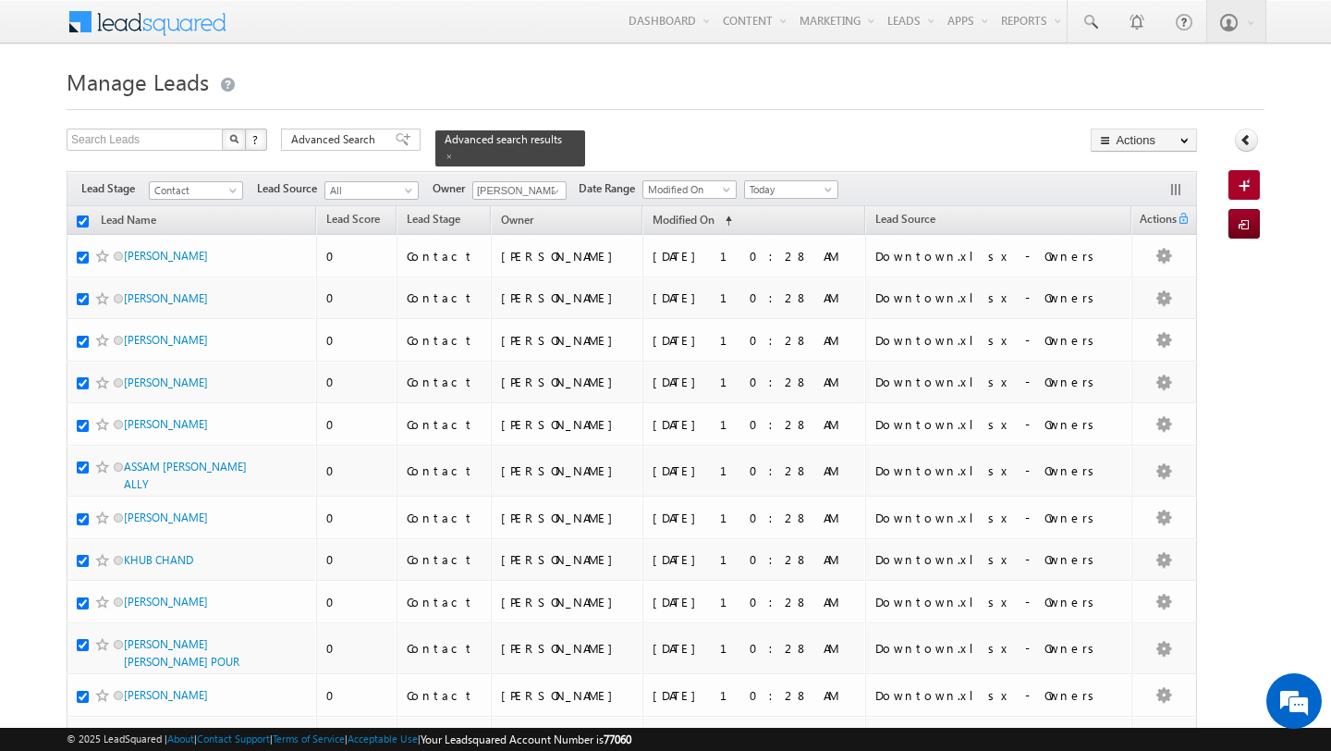
checkbox input "true"
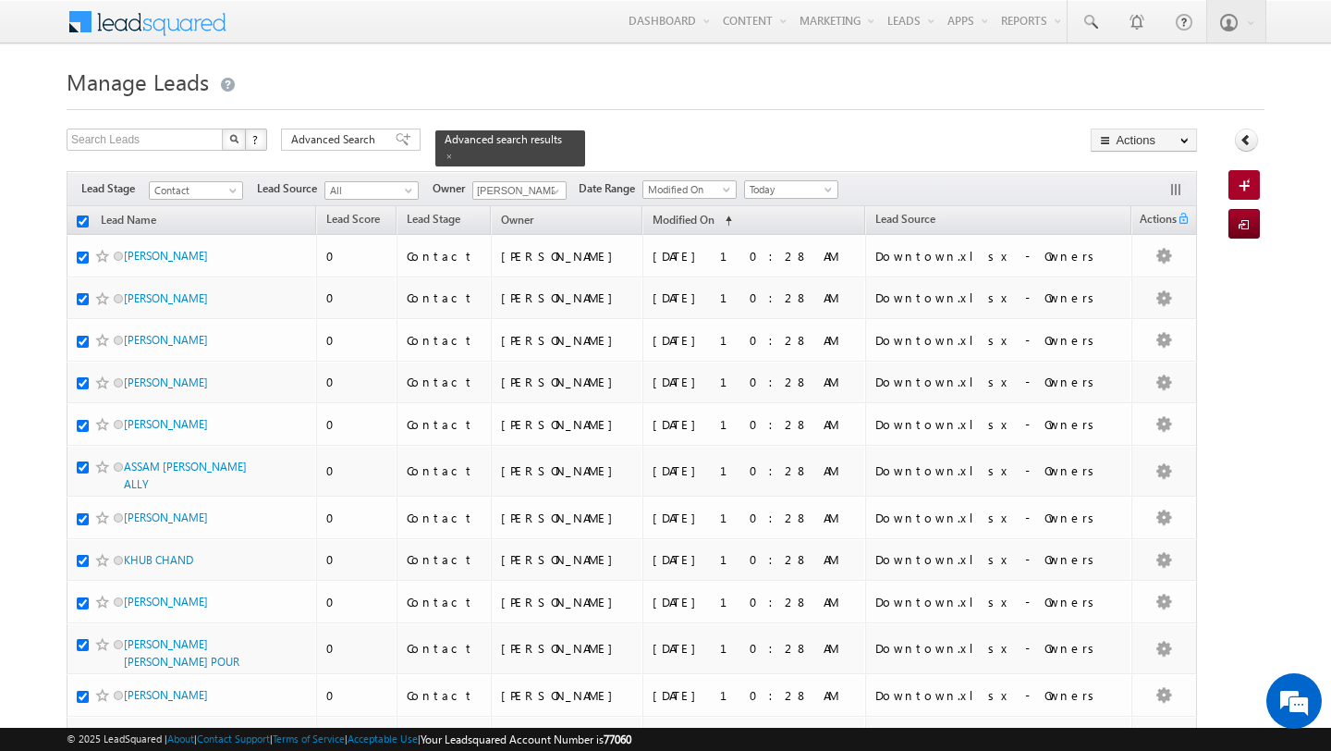
checkbox input "true"
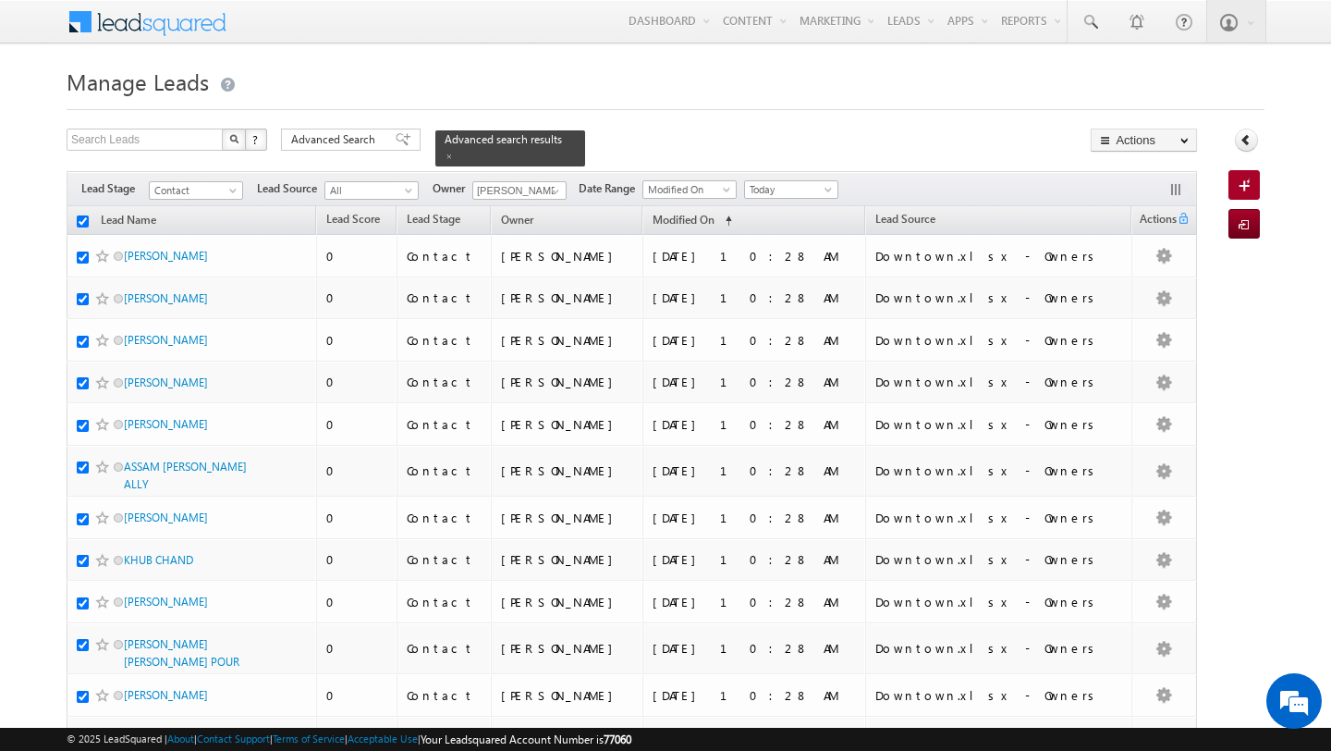
checkbox input "true"
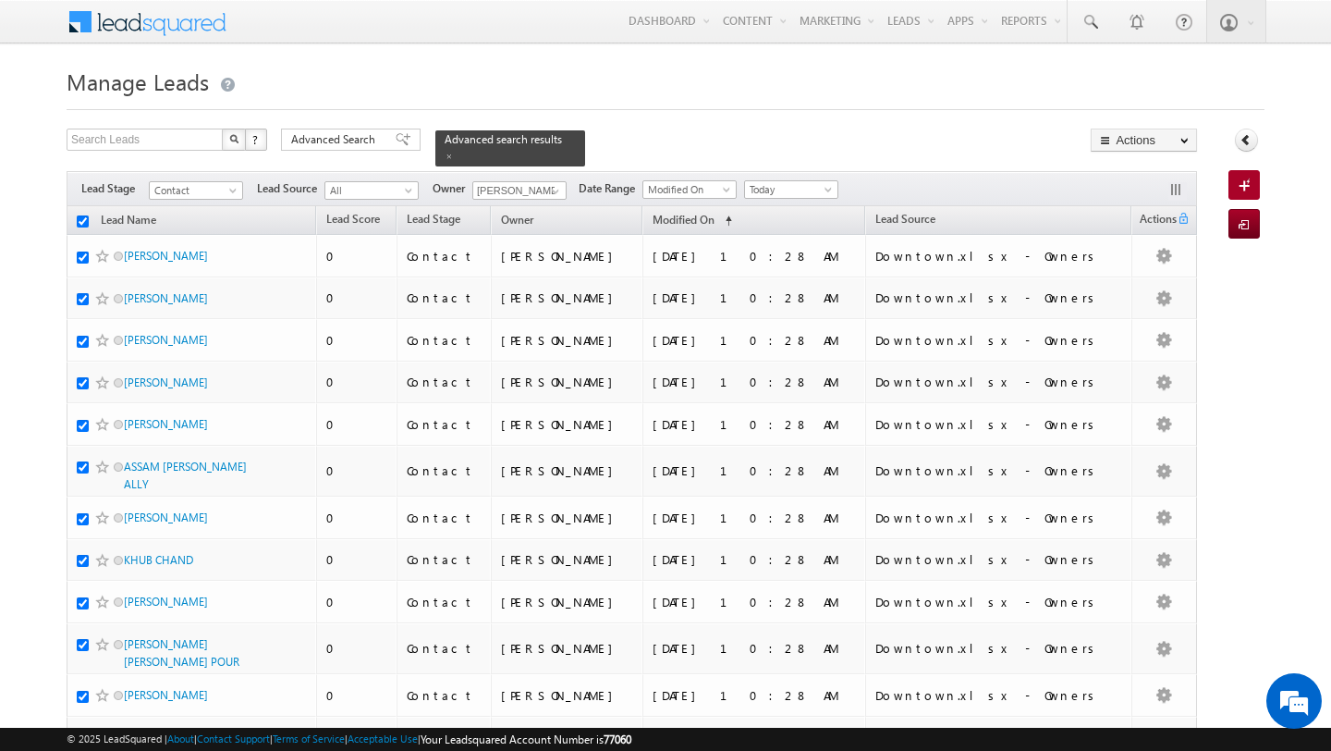
checkbox input "true"
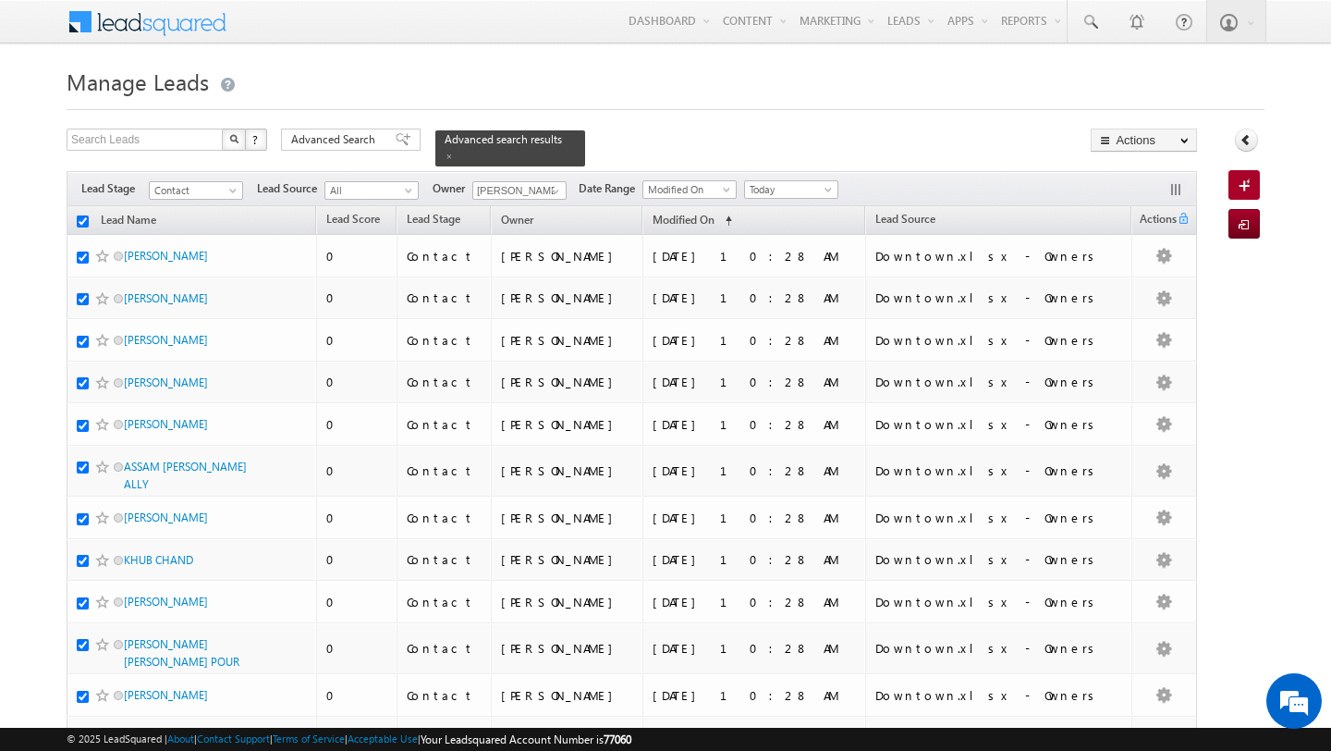
checkbox input "true"
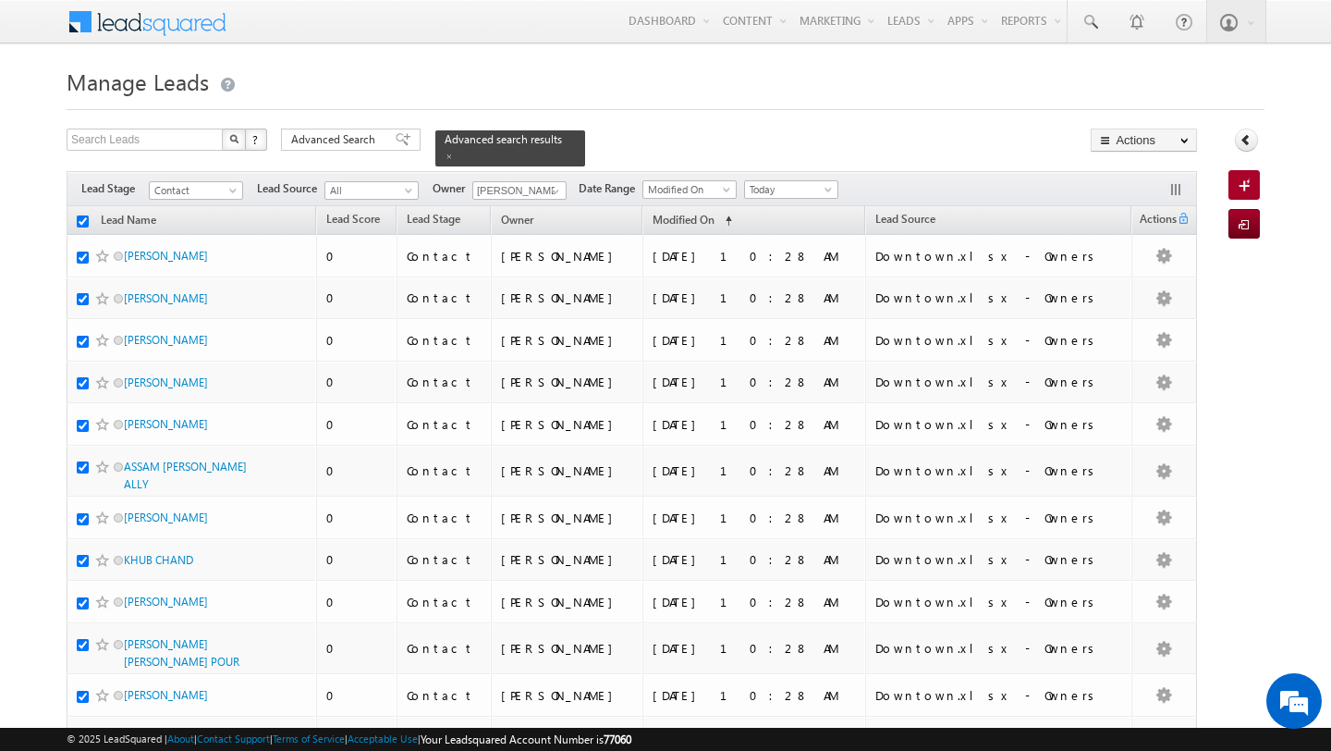
checkbox input "true"
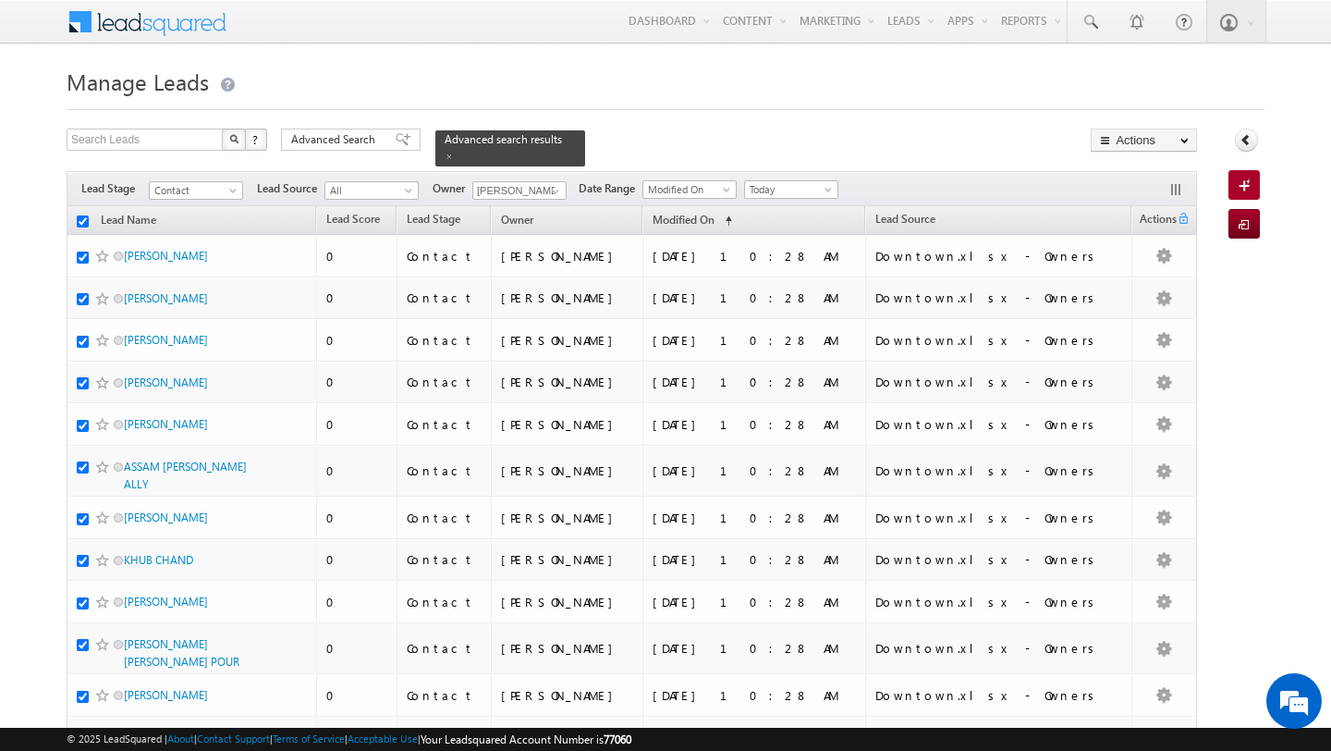
checkbox input "true"
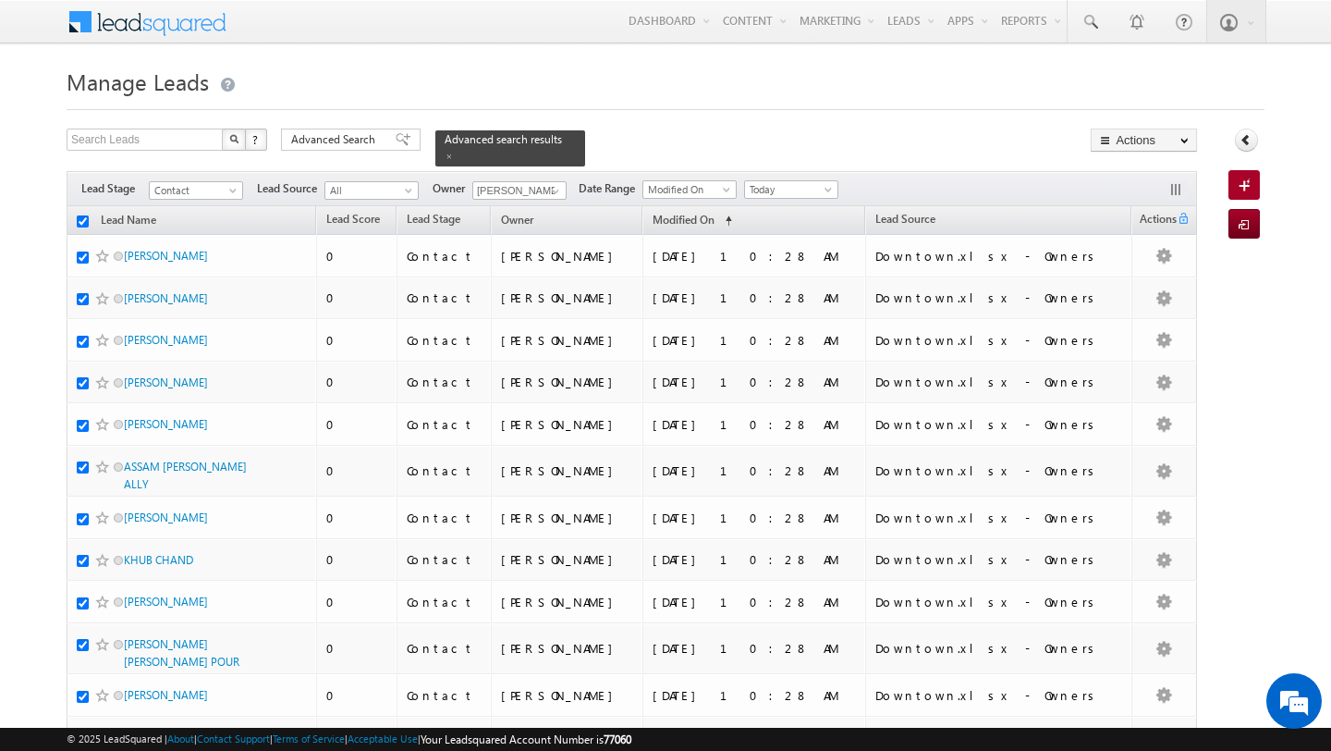
checkbox input "true"
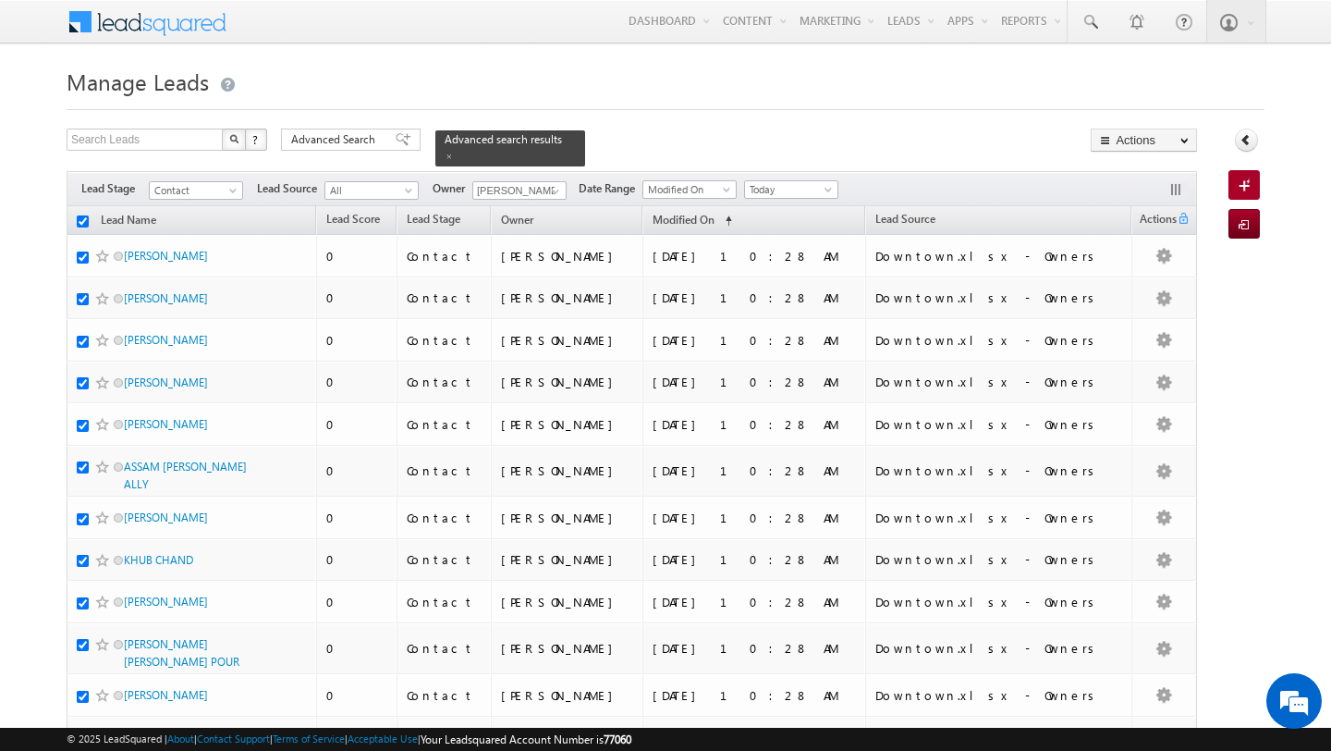
checkbox input "true"
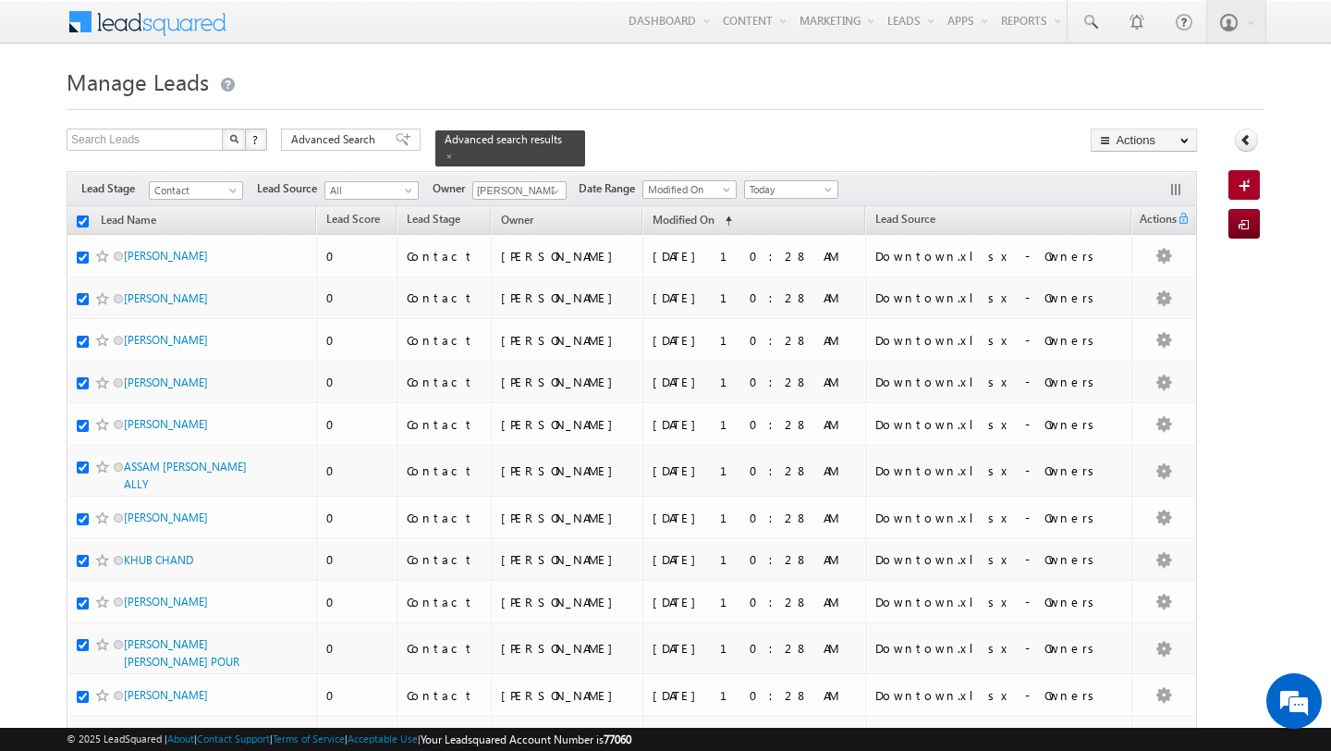
checkbox input "true"
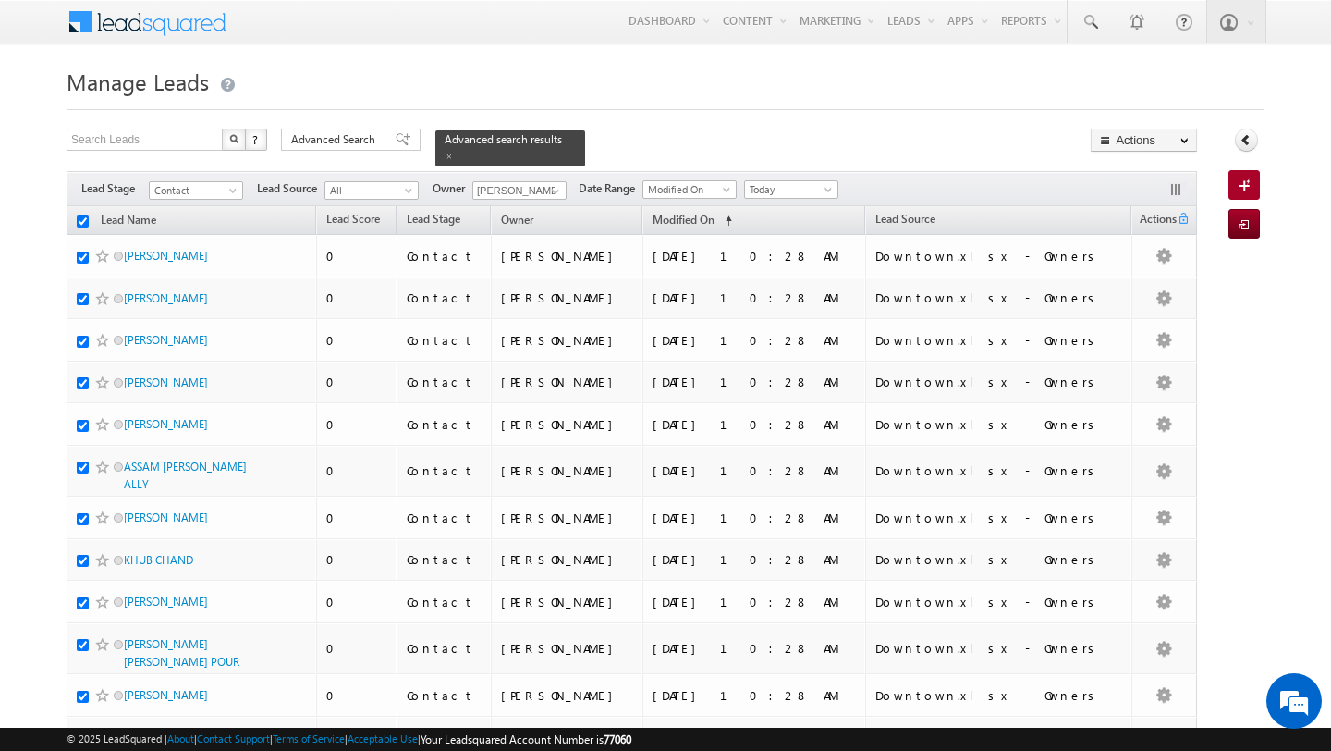
checkbox input "true"
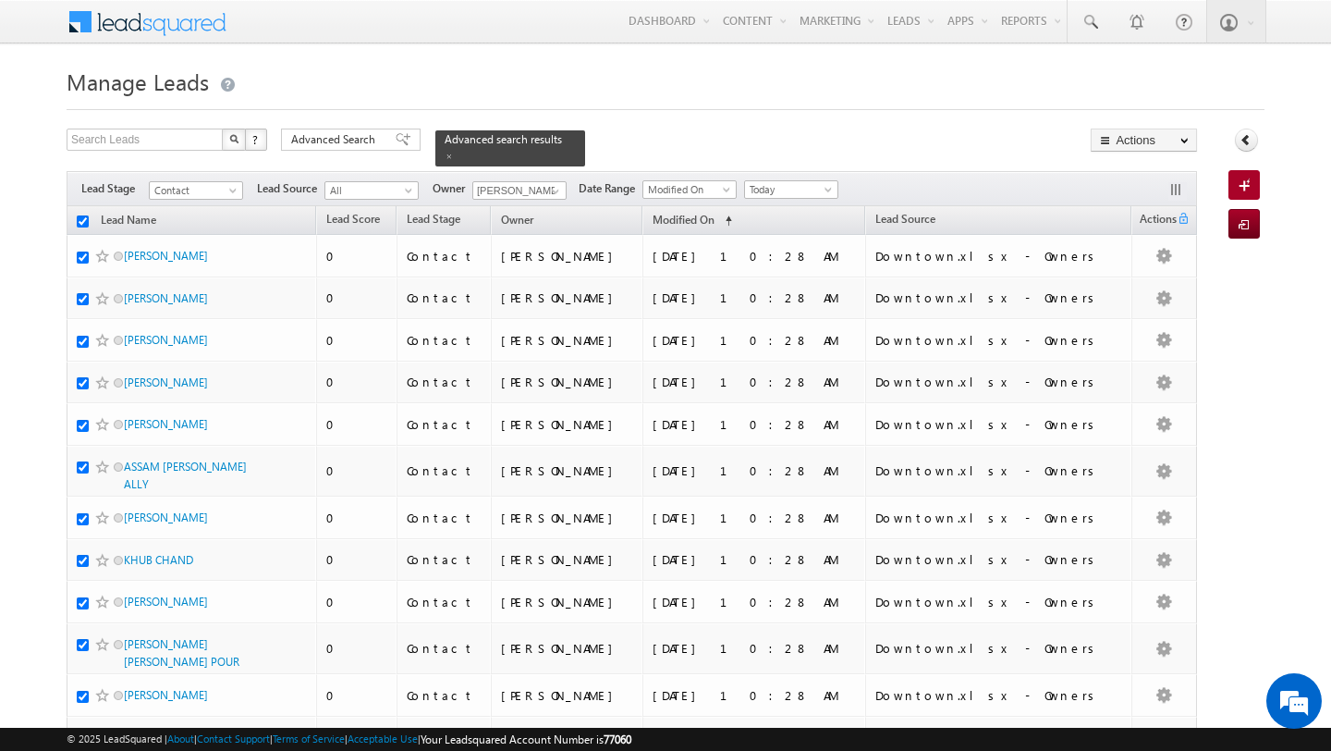
checkbox input "true"
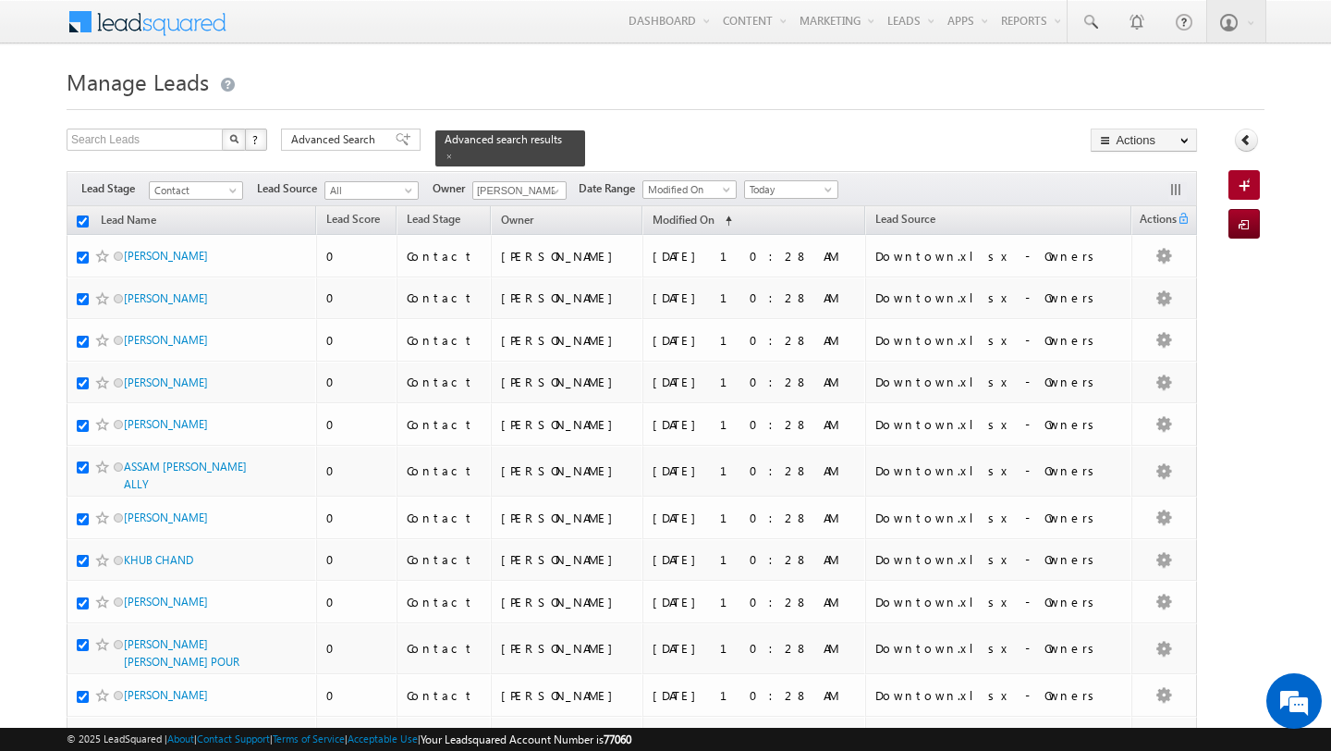
checkbox input "true"
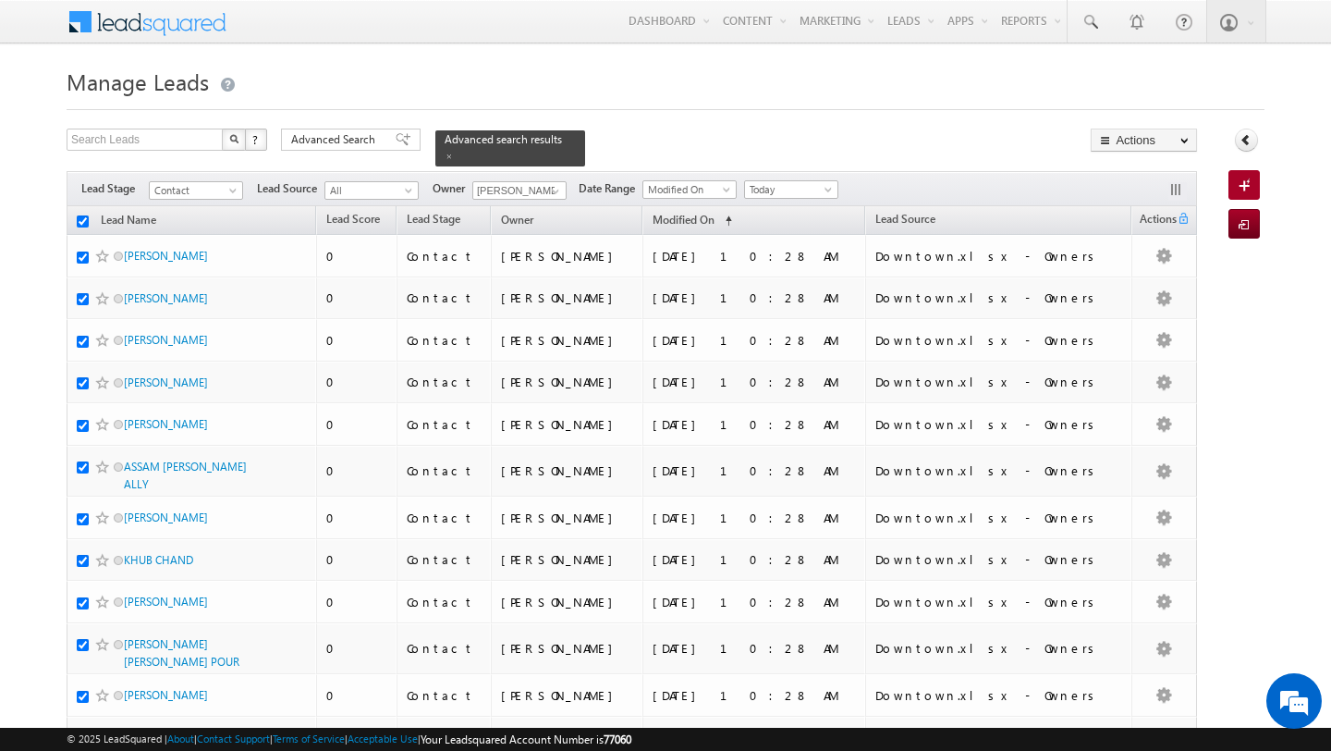
checkbox input "true"
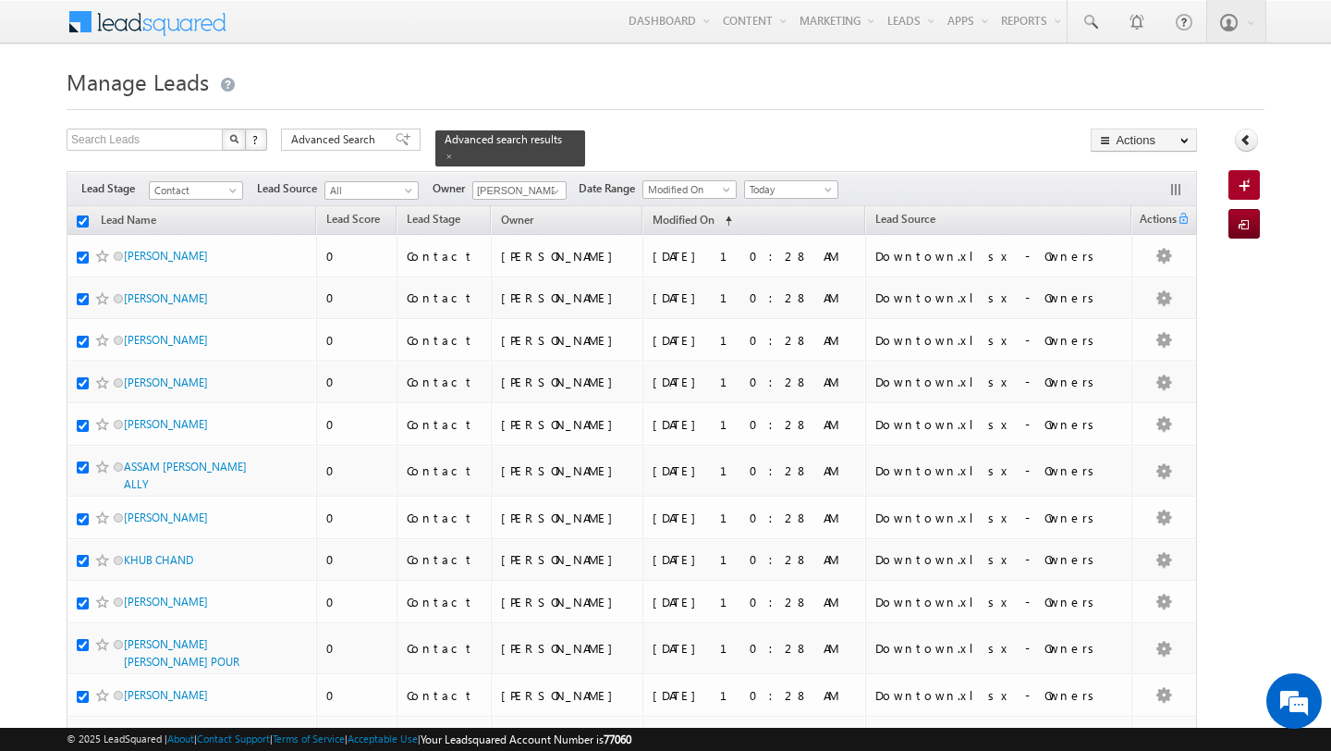
checkbox input "true"
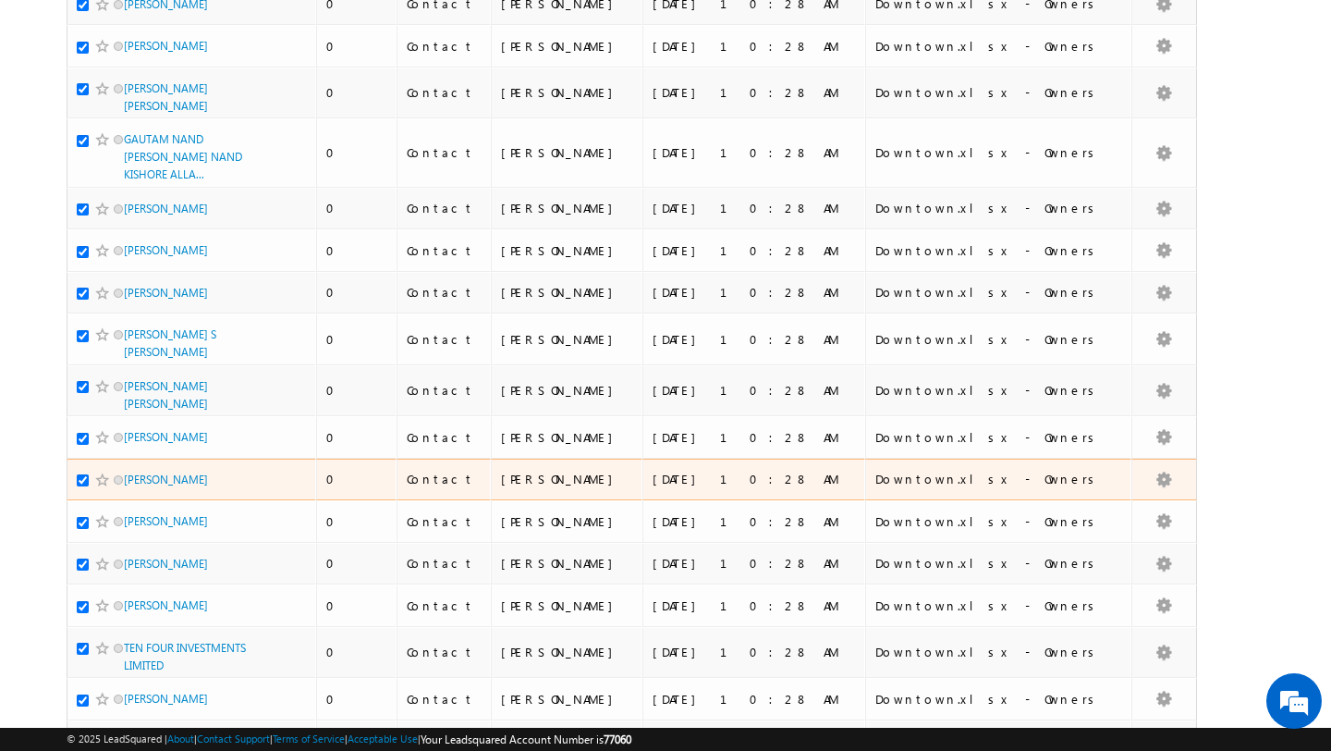
scroll to position [4171, 0]
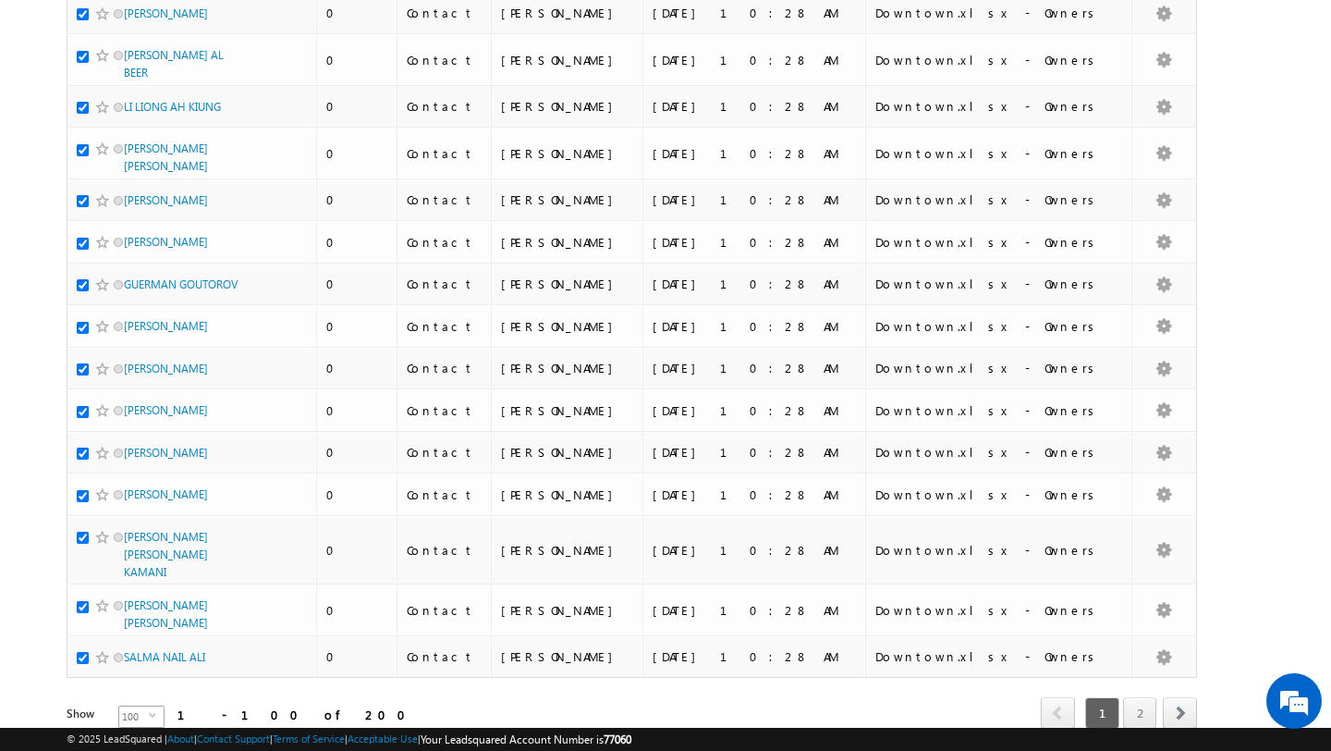
click at [119, 706] on span "100" at bounding box center [134, 716] width 30 height 20
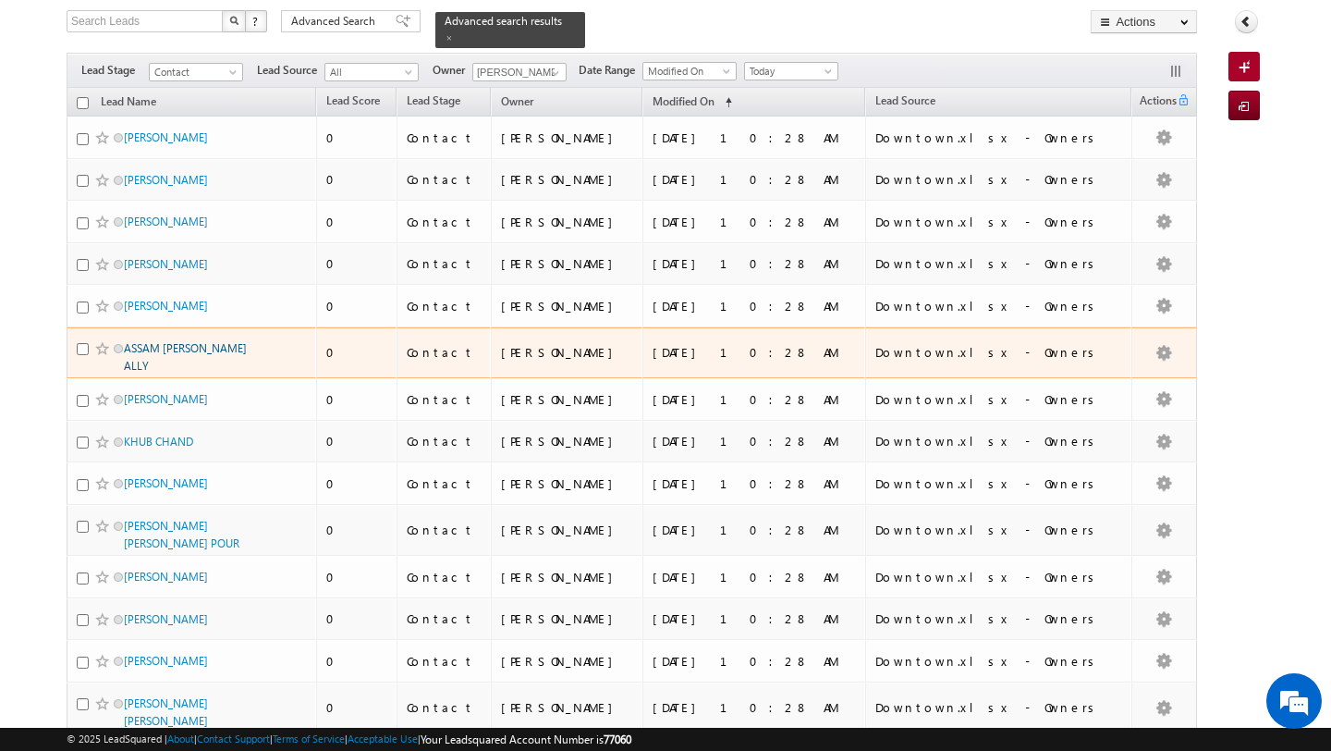
scroll to position [0, 0]
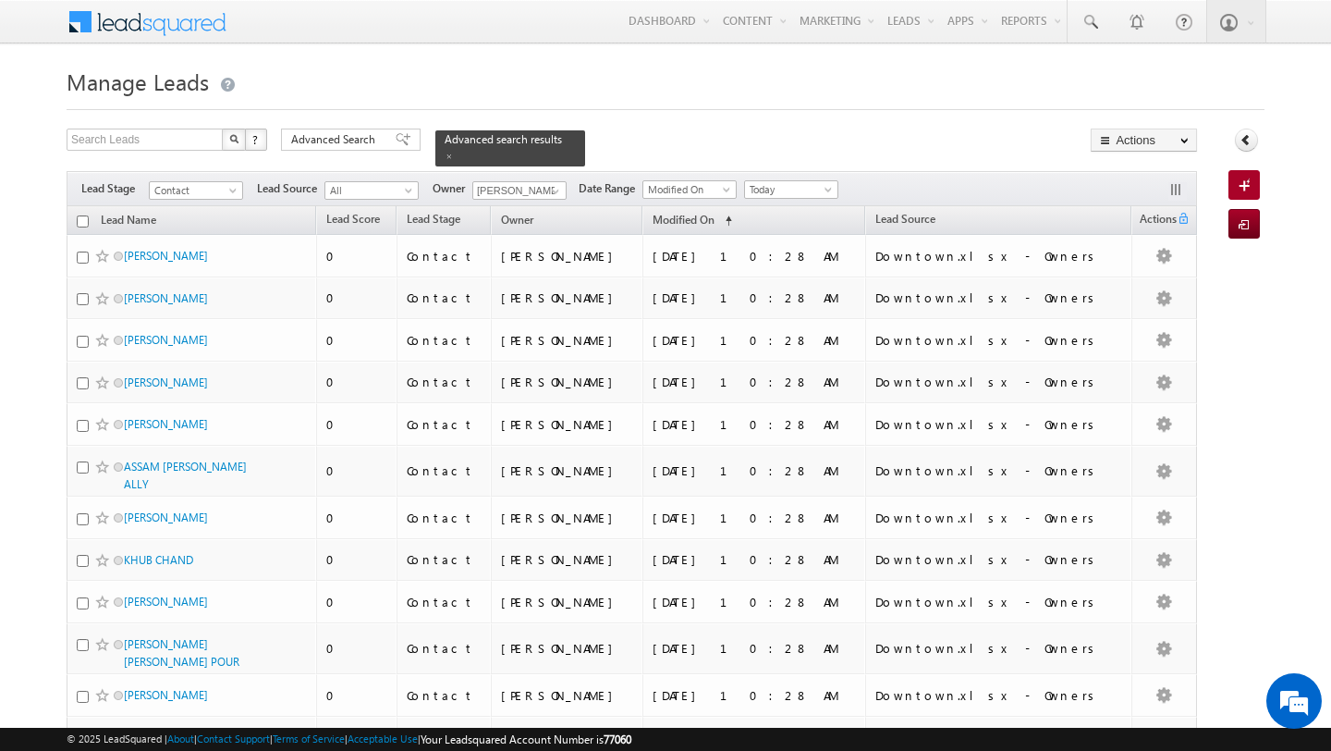
click at [83, 223] on input "checkbox" at bounding box center [83, 221] width 12 height 12
checkbox input "true"
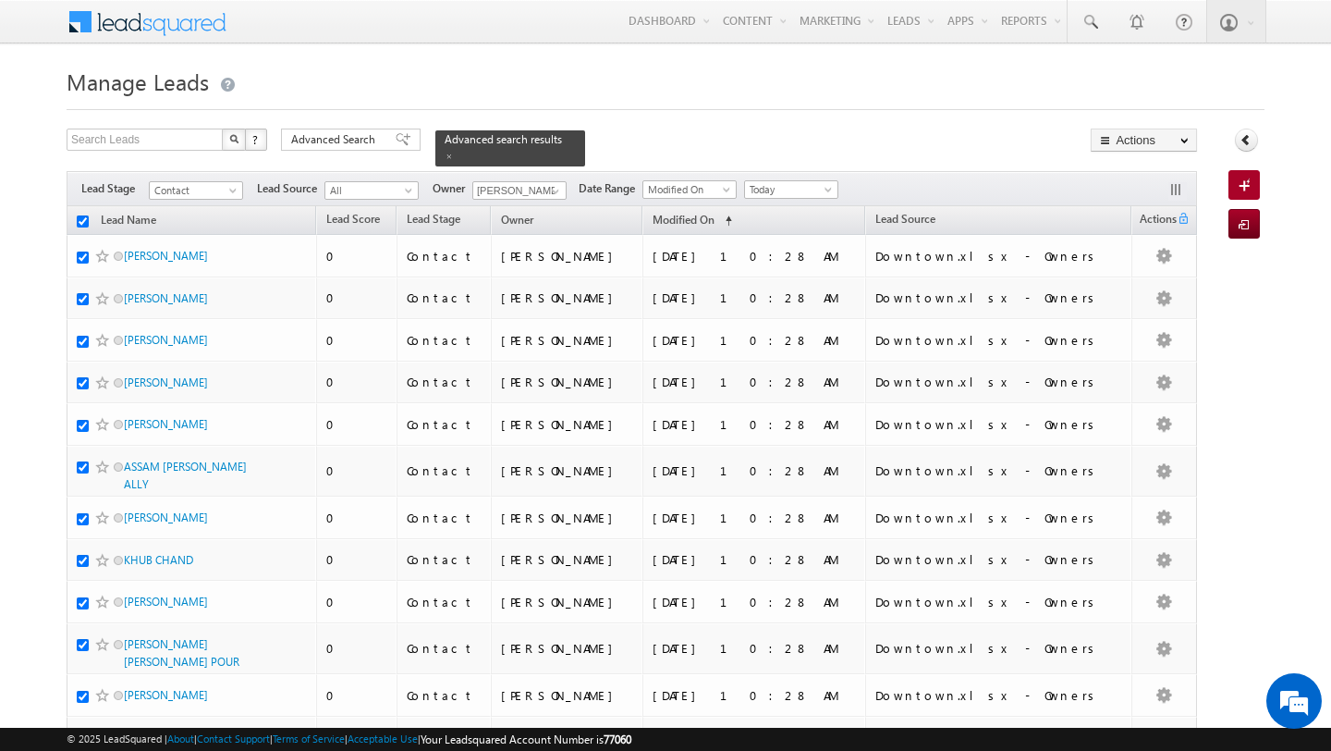
checkbox input "true"
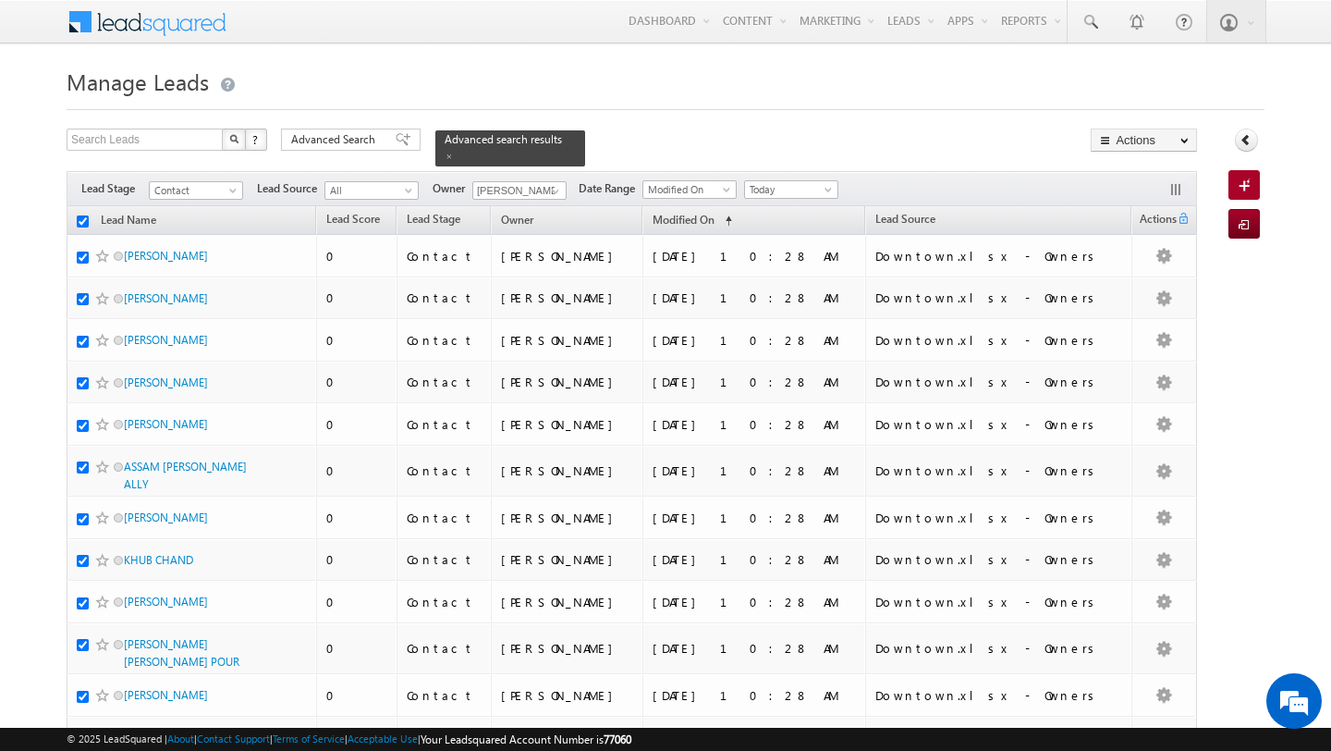
checkbox input "true"
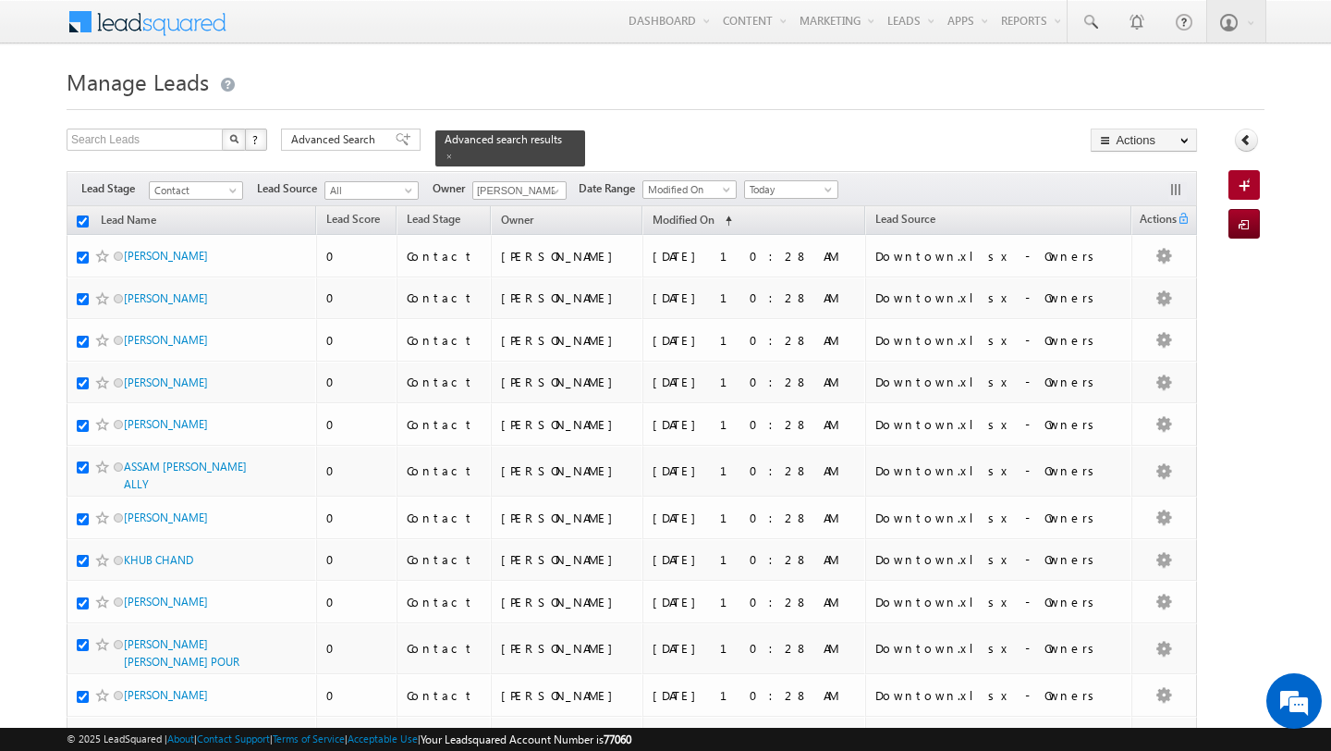
checkbox input "true"
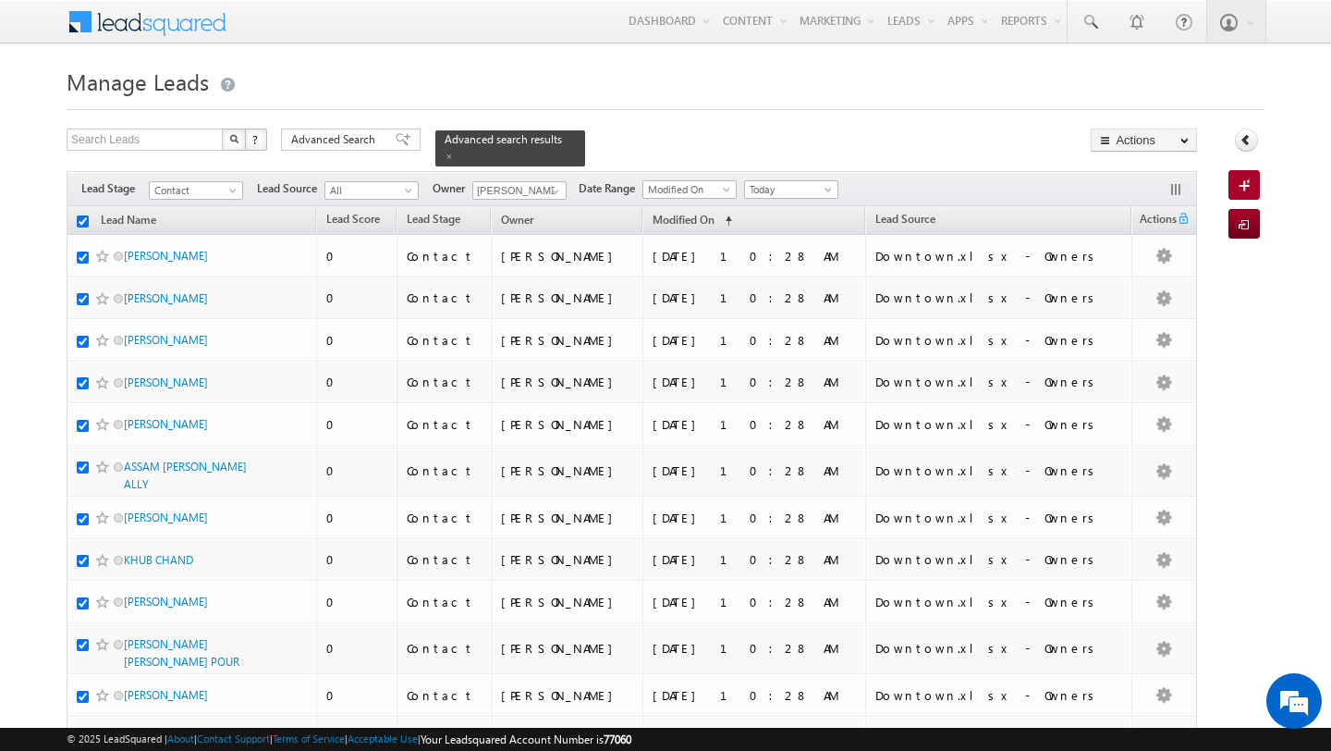
checkbox input "true"
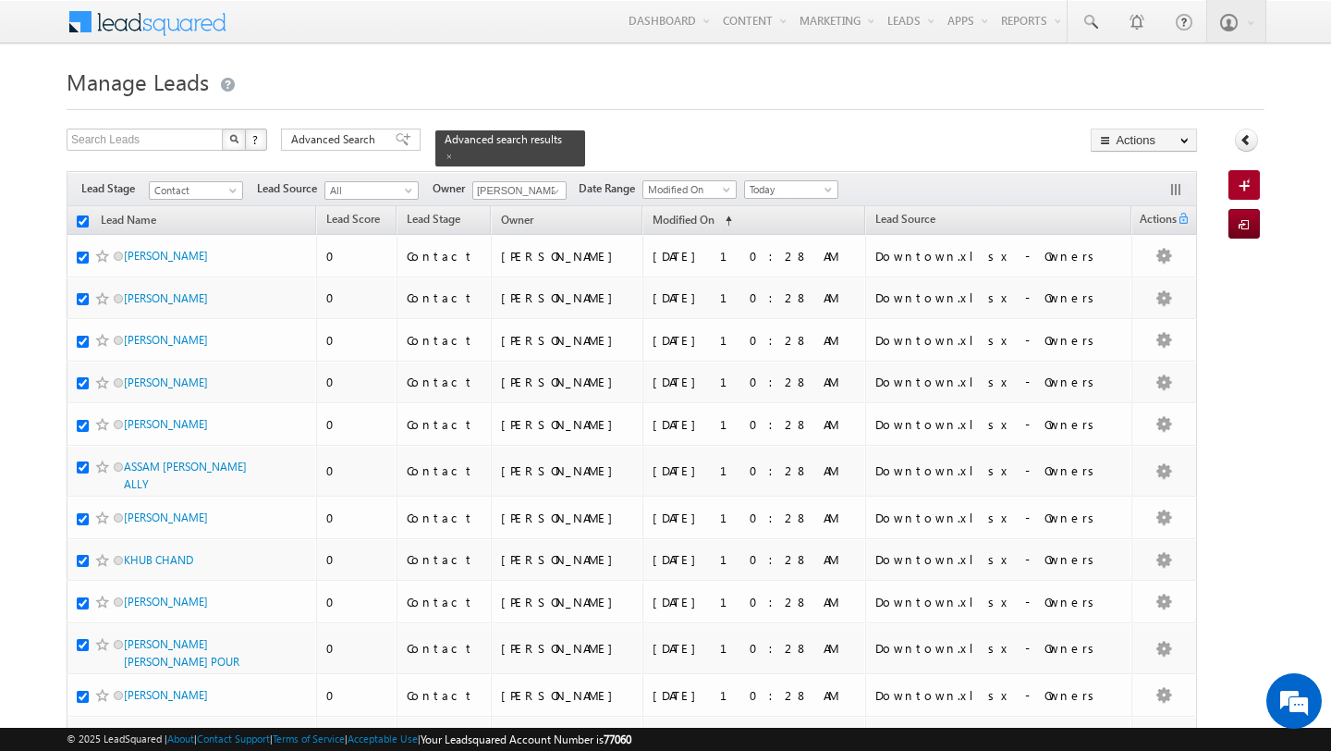
checkbox input "true"
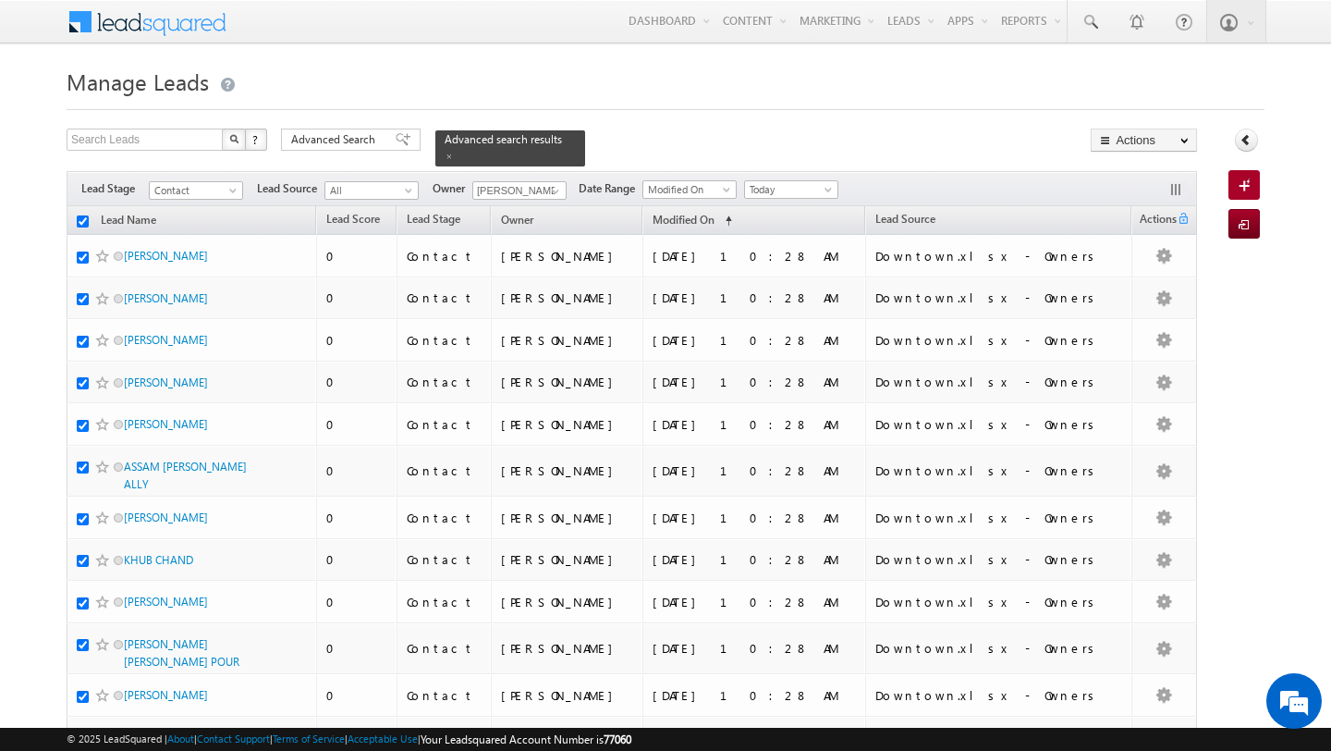
checkbox input "true"
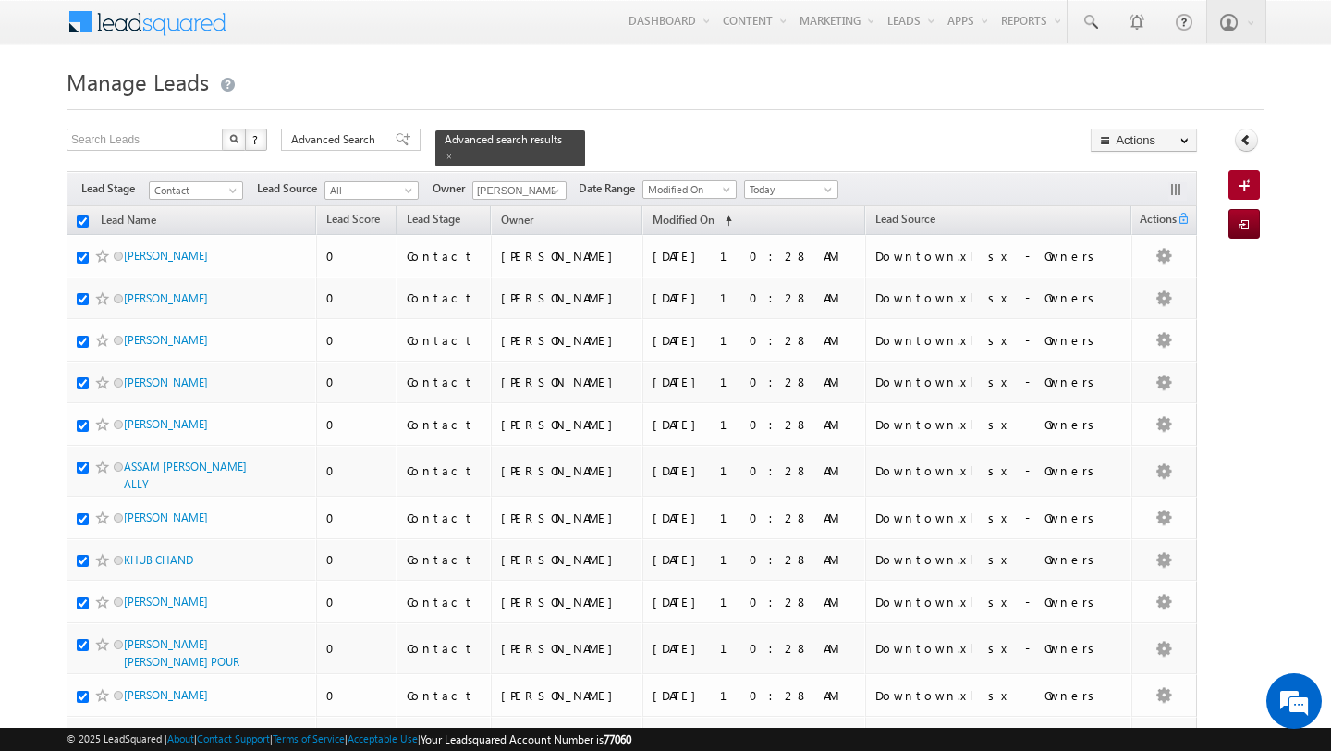
checkbox input "true"
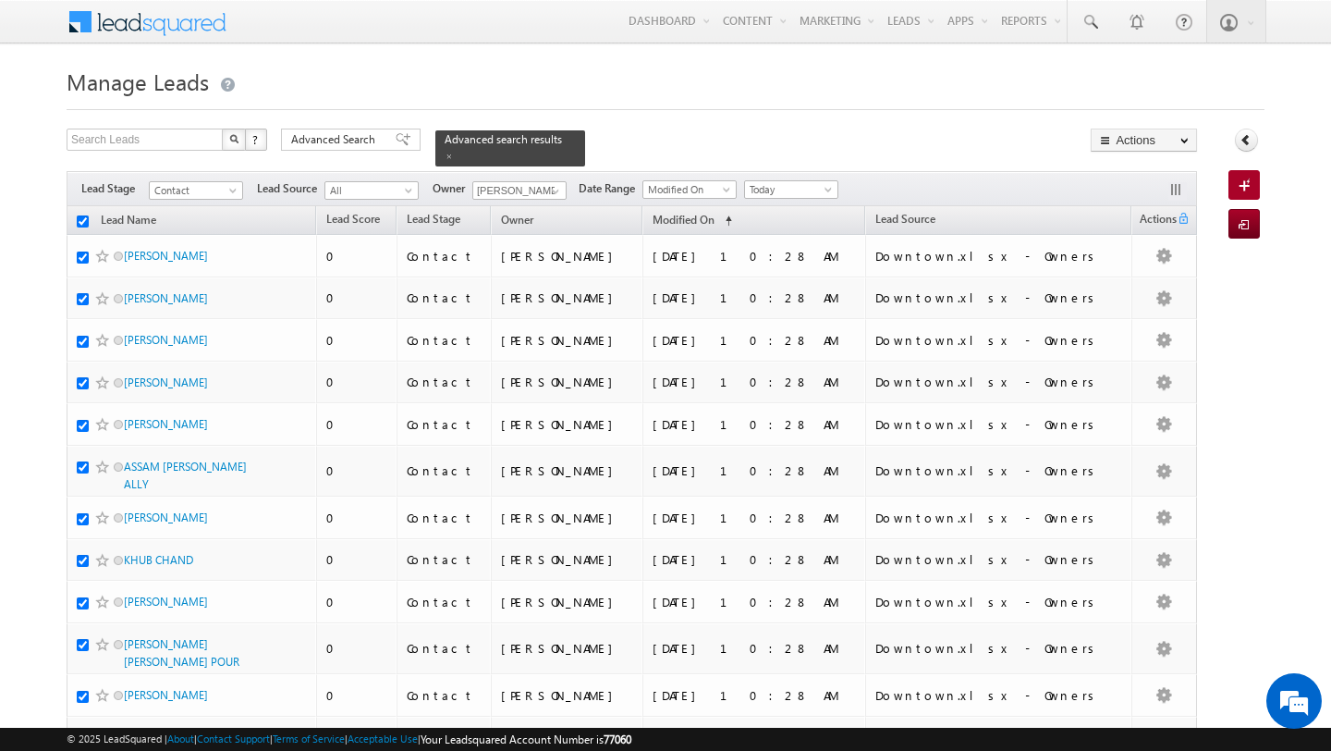
checkbox input "true"
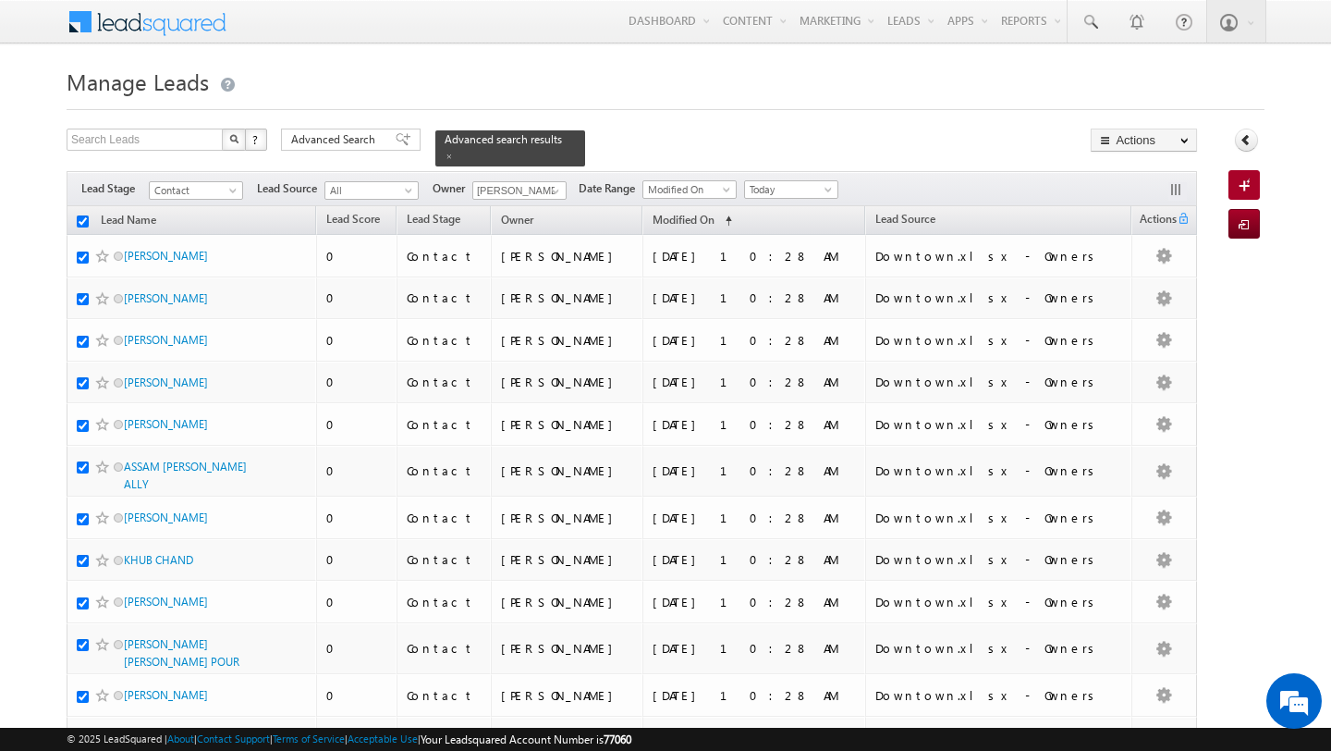
checkbox input "true"
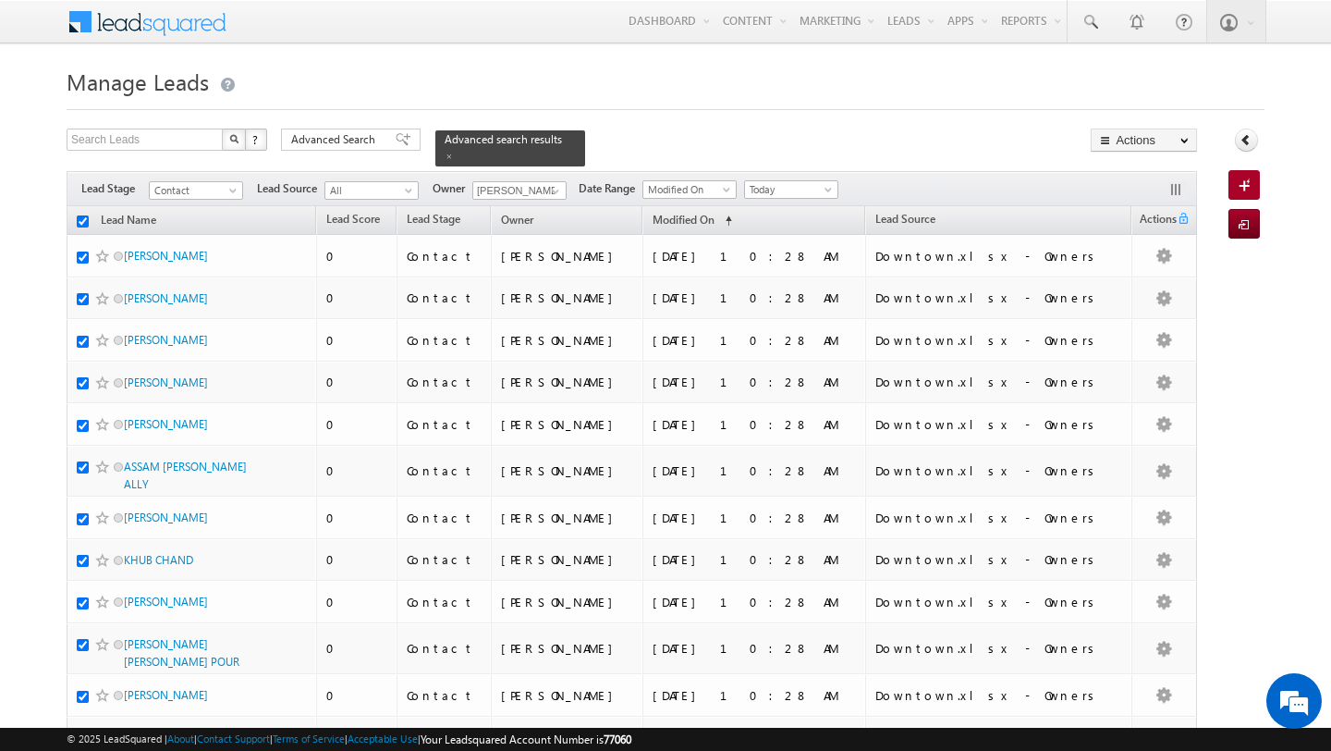
checkbox input "true"
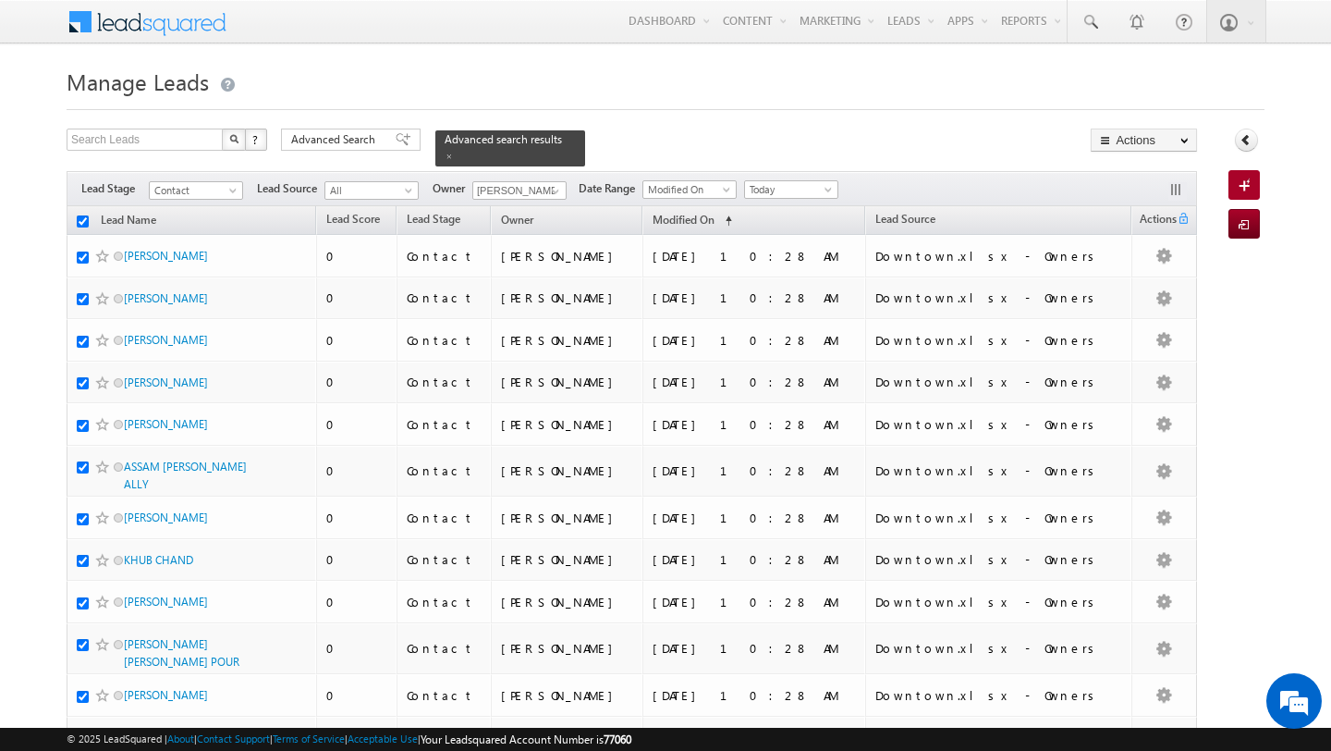
checkbox input "true"
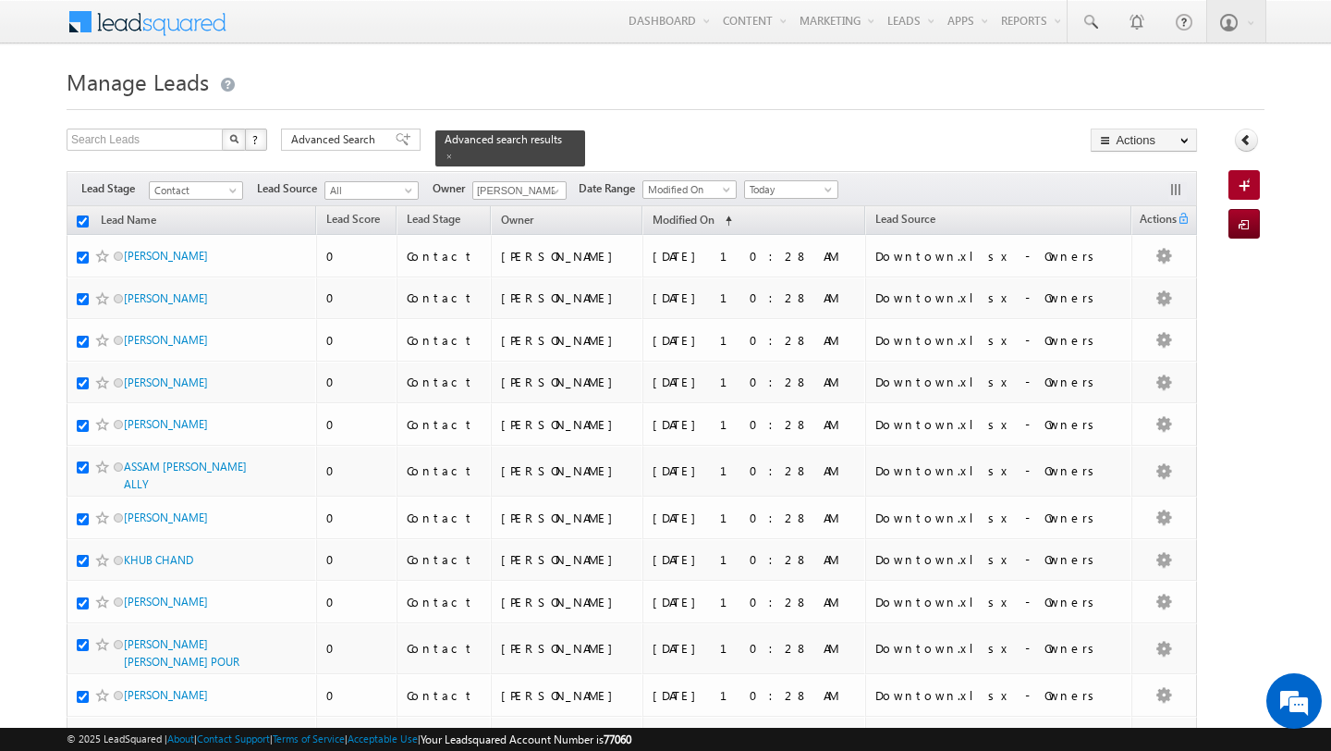
checkbox input "true"
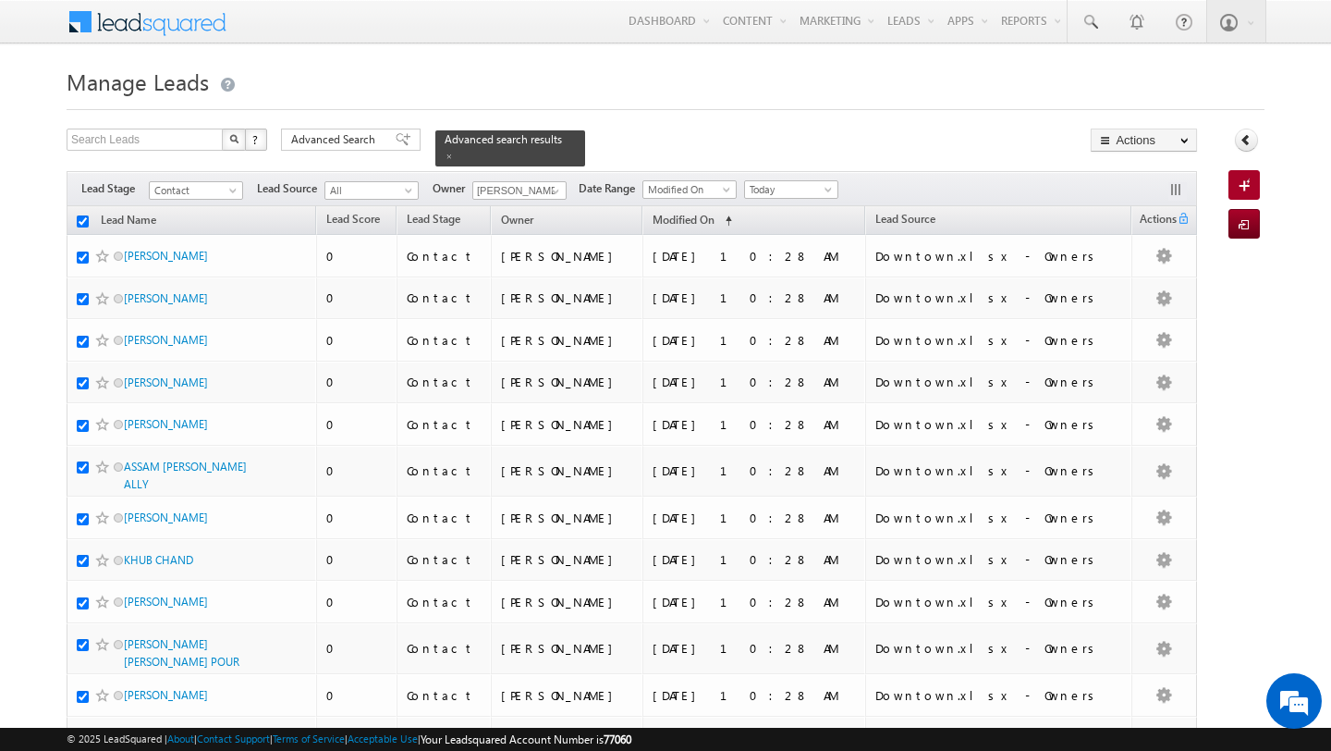
checkbox input "true"
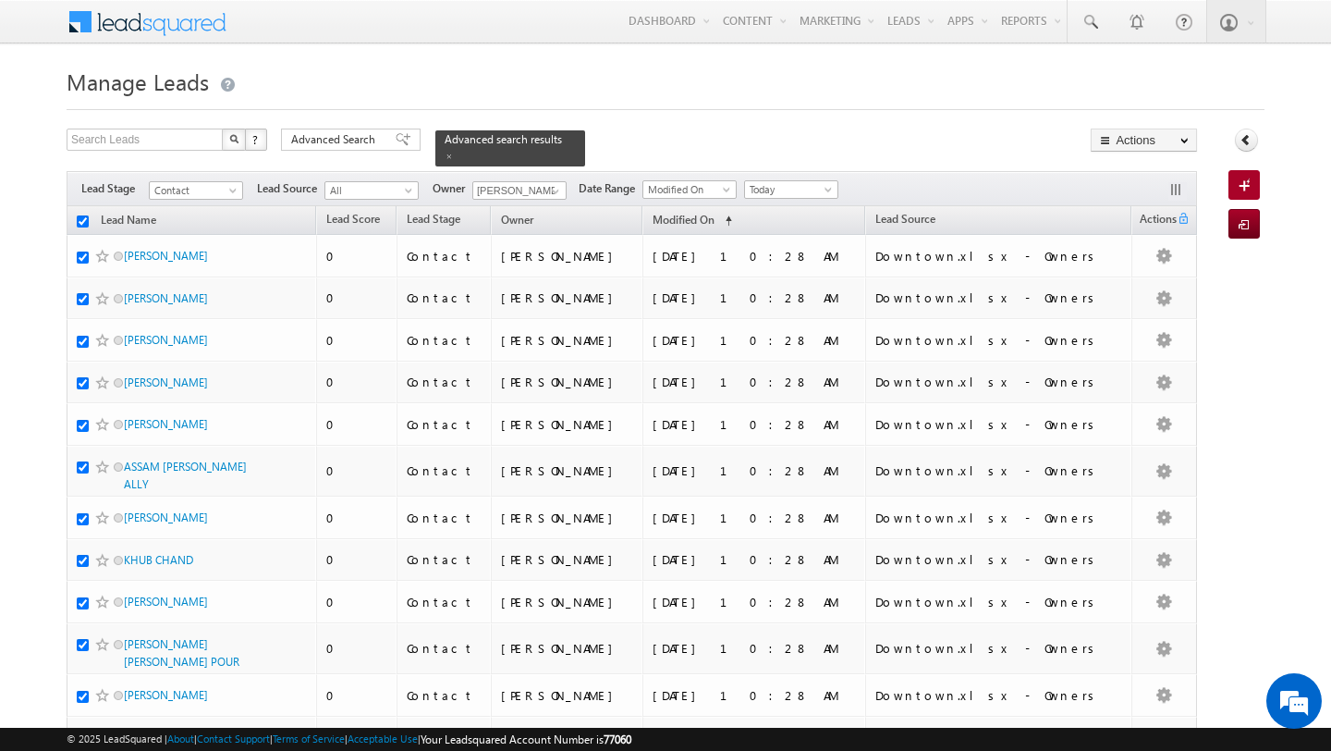
checkbox input "true"
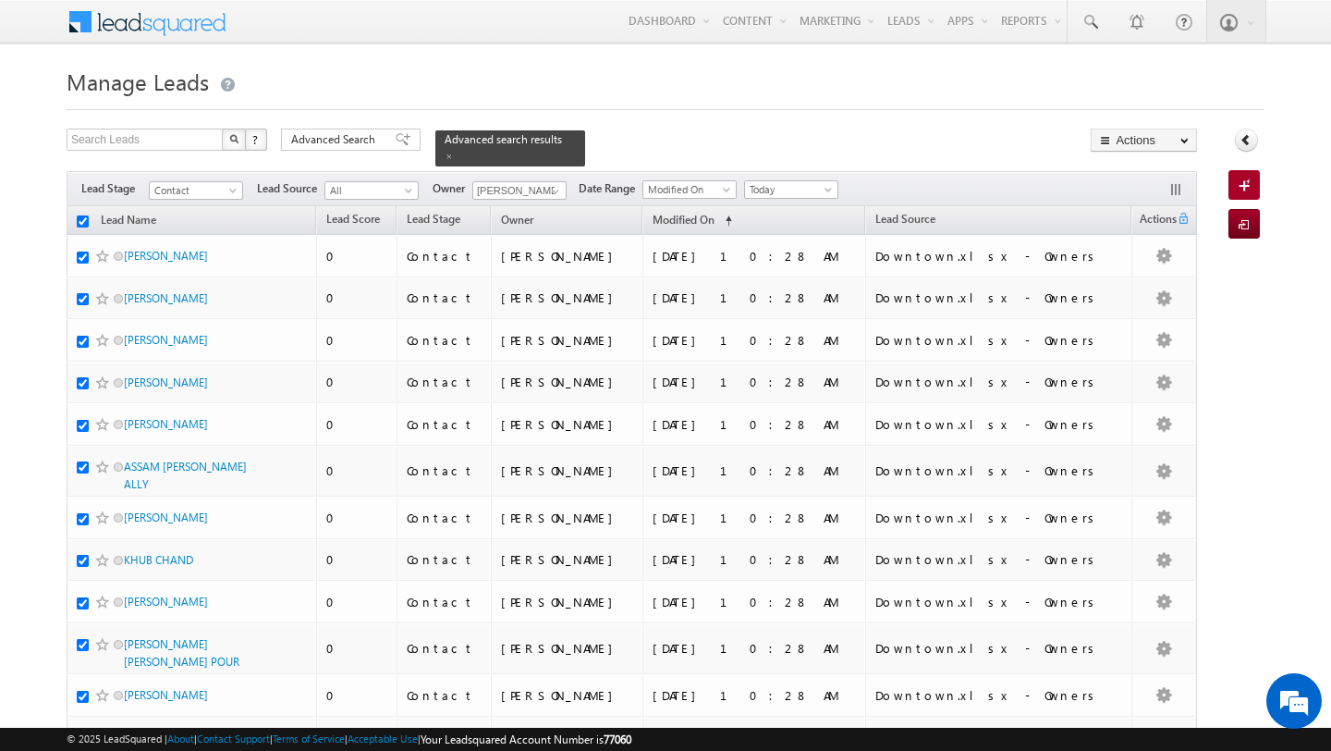
checkbox input "true"
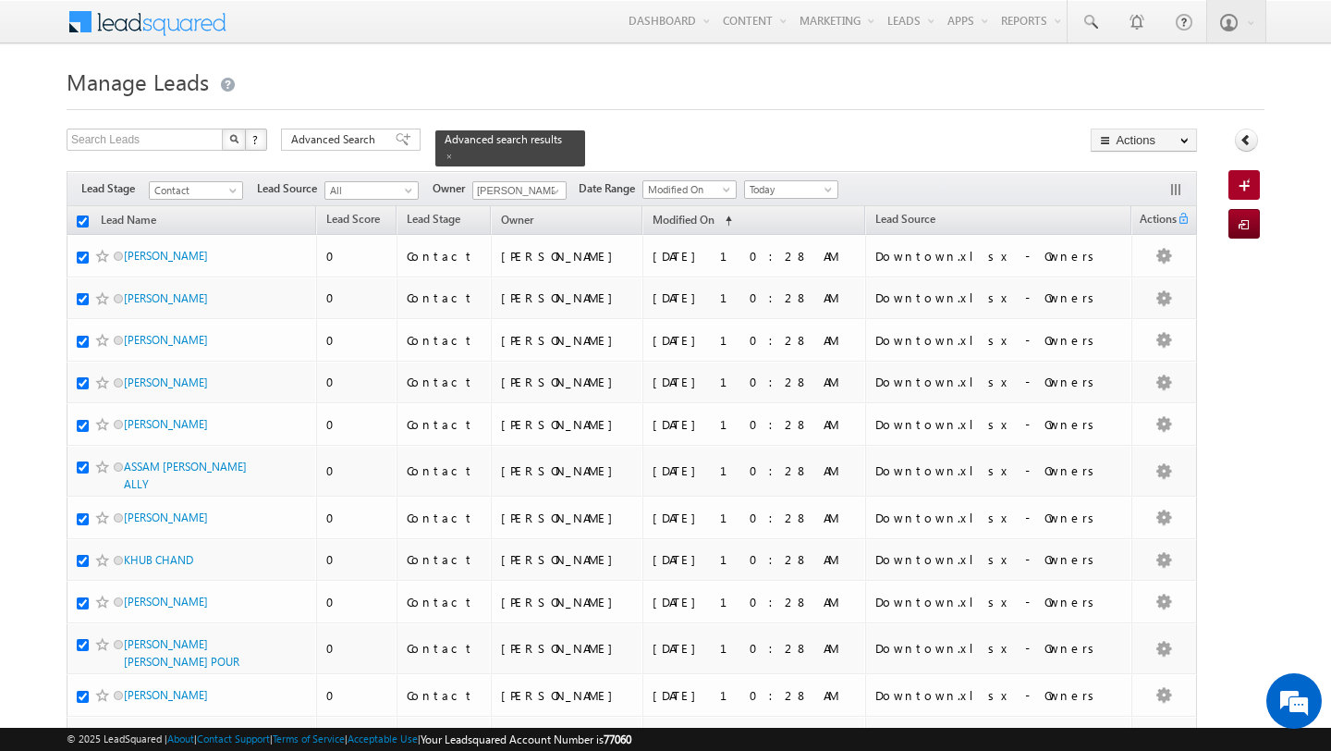
checkbox input "true"
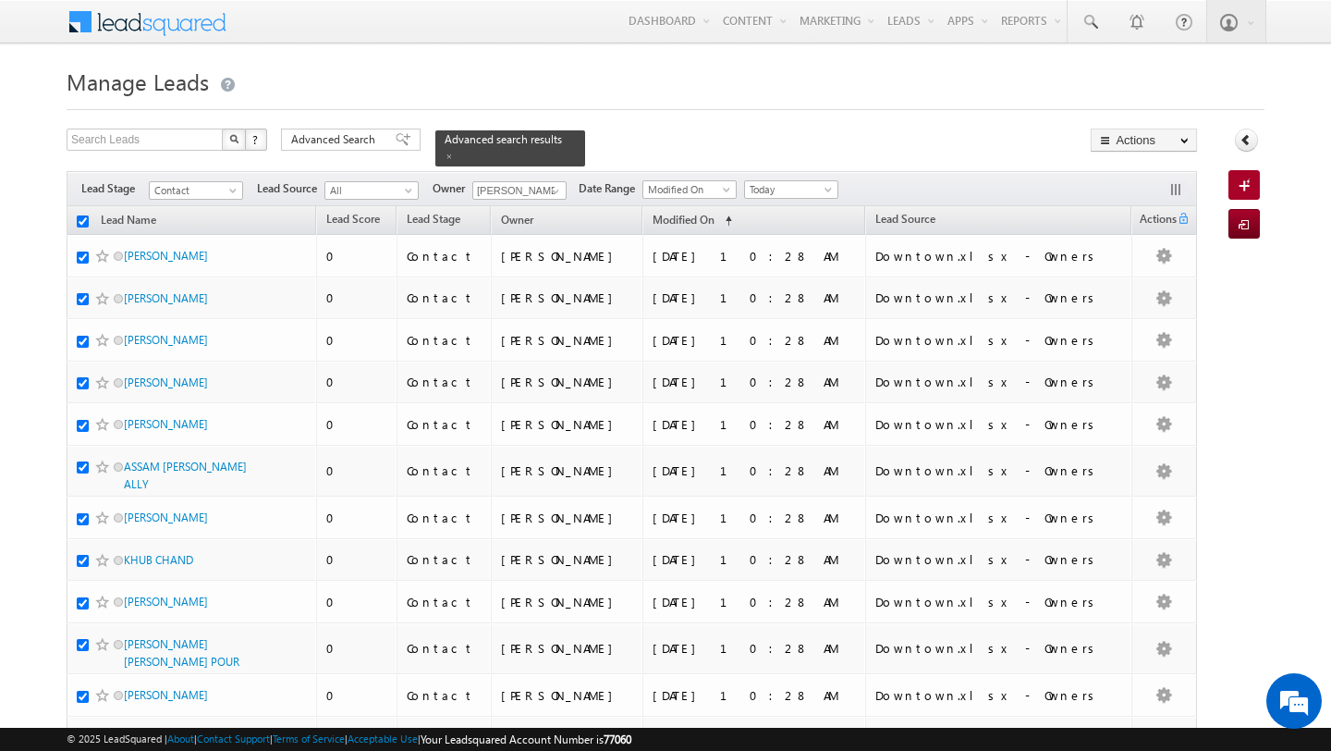
checkbox input "true"
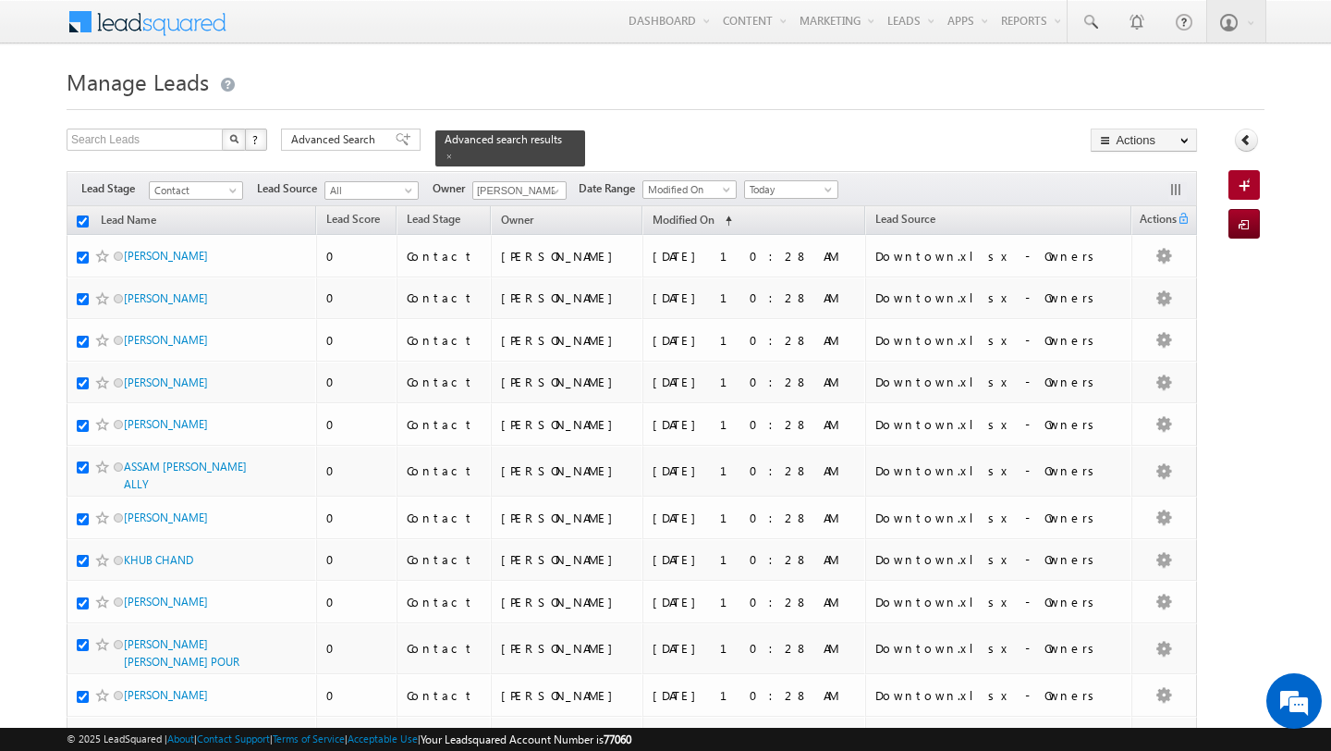
checkbox input "true"
click at [774, 192] on span "Today" at bounding box center [789, 189] width 88 height 17
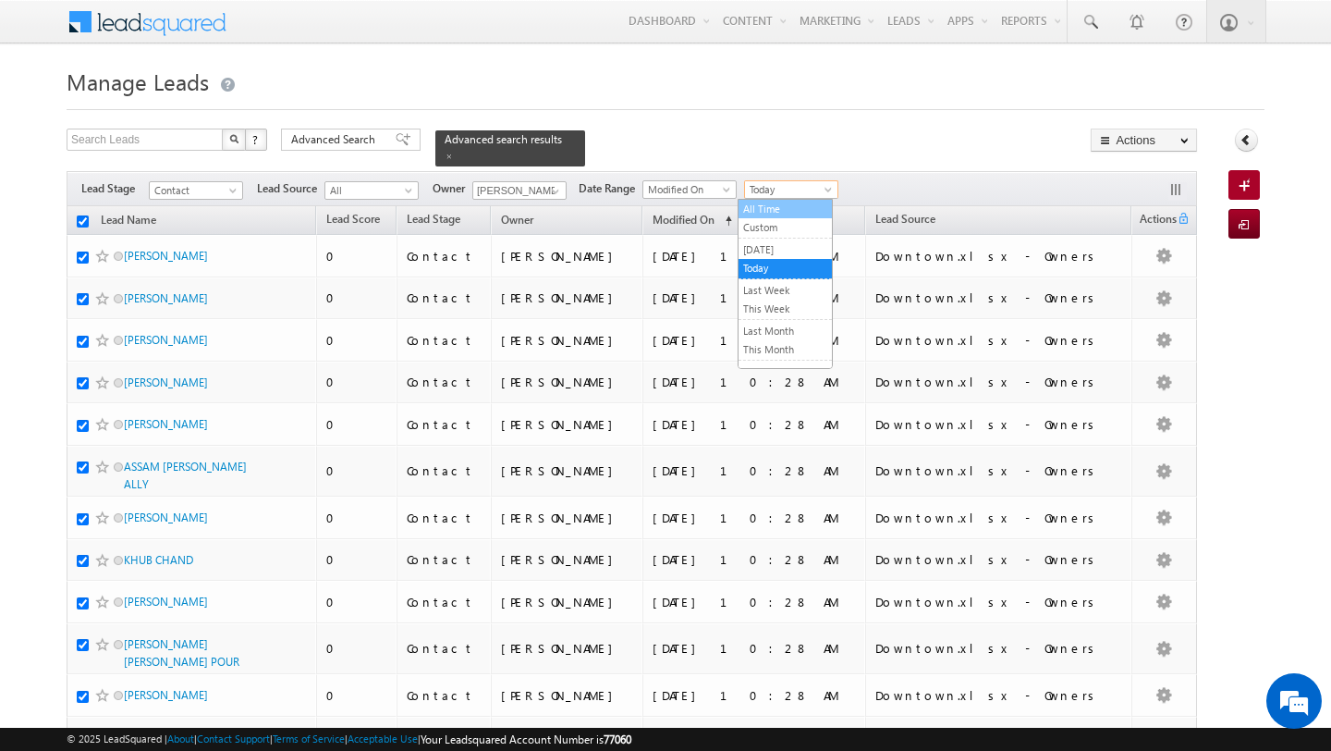
click at [771, 212] on link "All Time" at bounding box center [784, 209] width 93 height 17
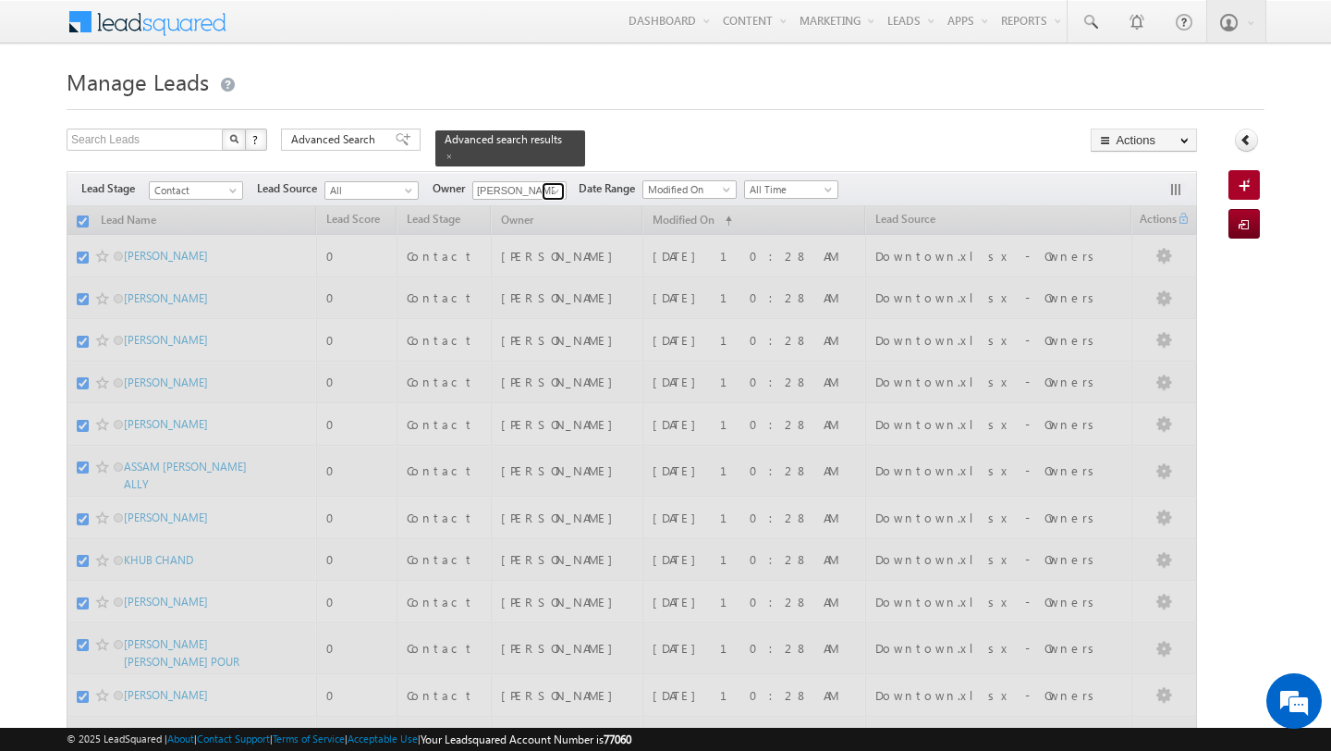
click at [552, 193] on span at bounding box center [555, 191] width 15 height 15
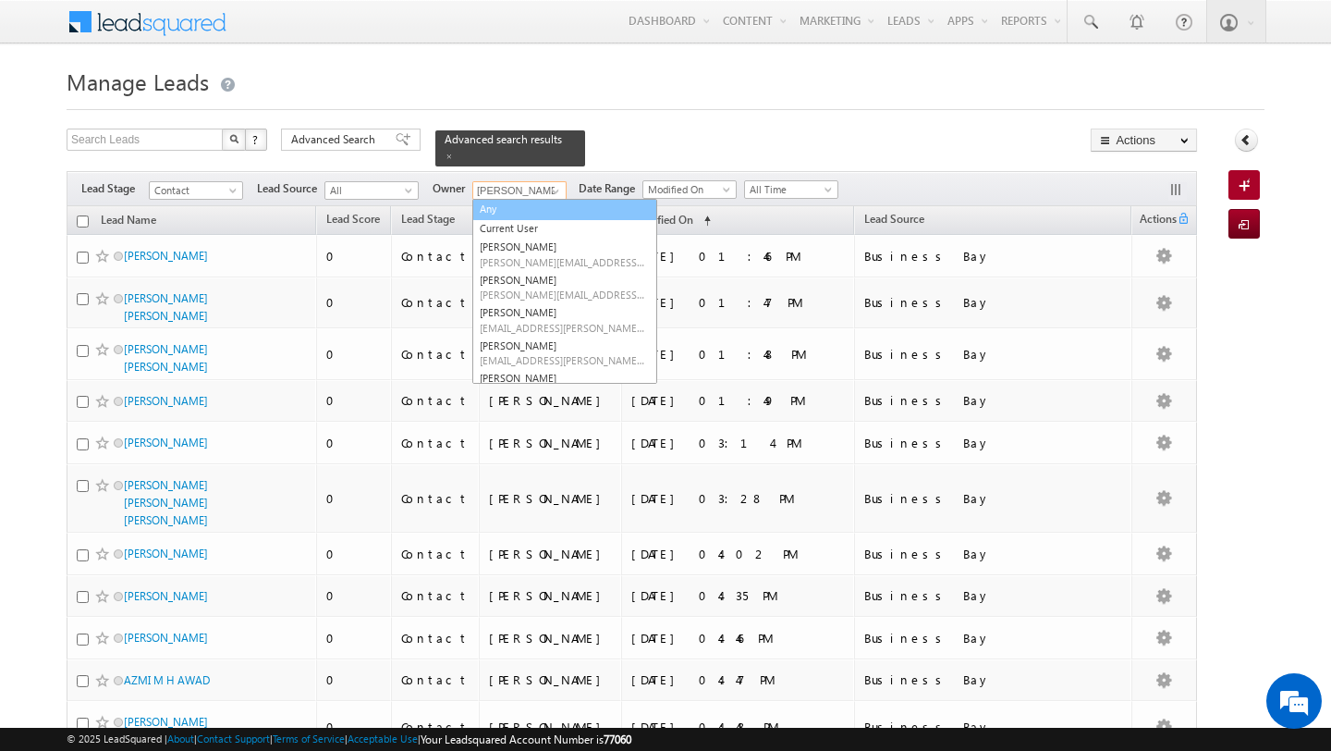
click at [526, 207] on link "Any" at bounding box center [564, 209] width 185 height 21
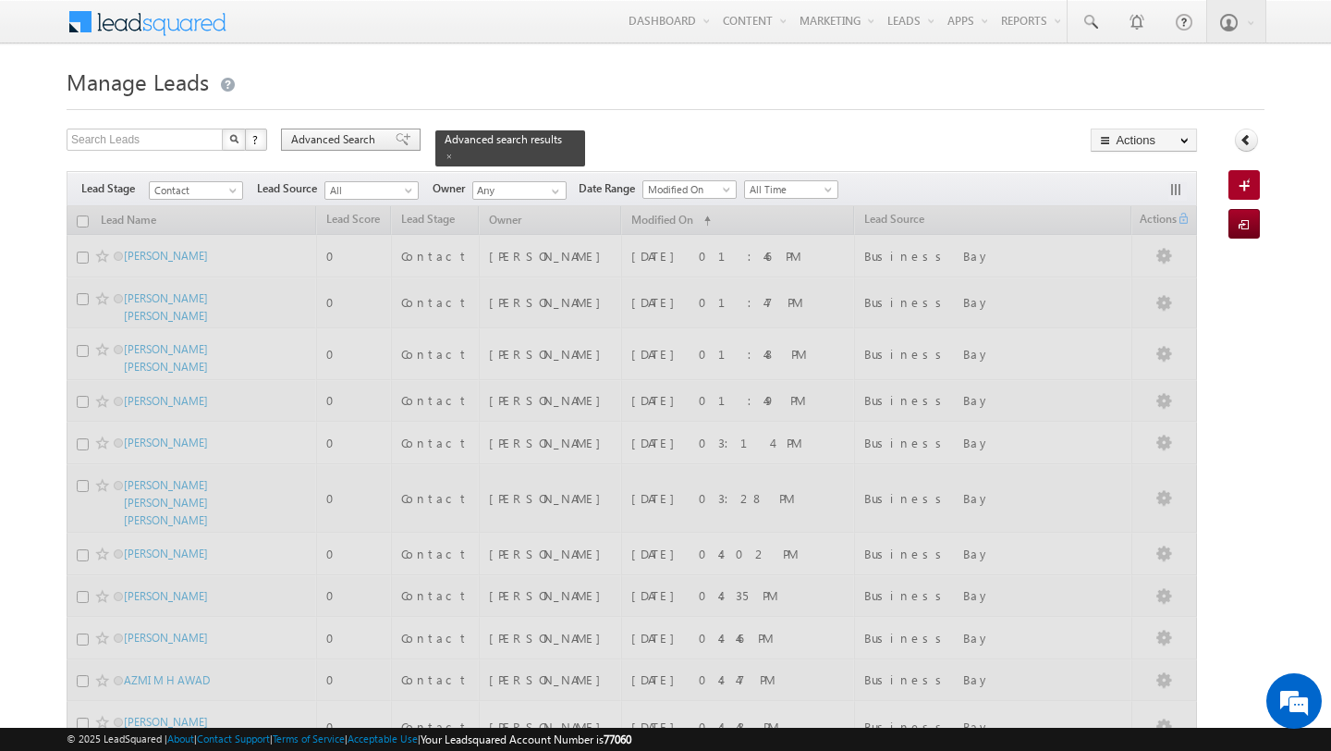
click at [345, 138] on span "Advanced Search" at bounding box center [336, 139] width 90 height 17
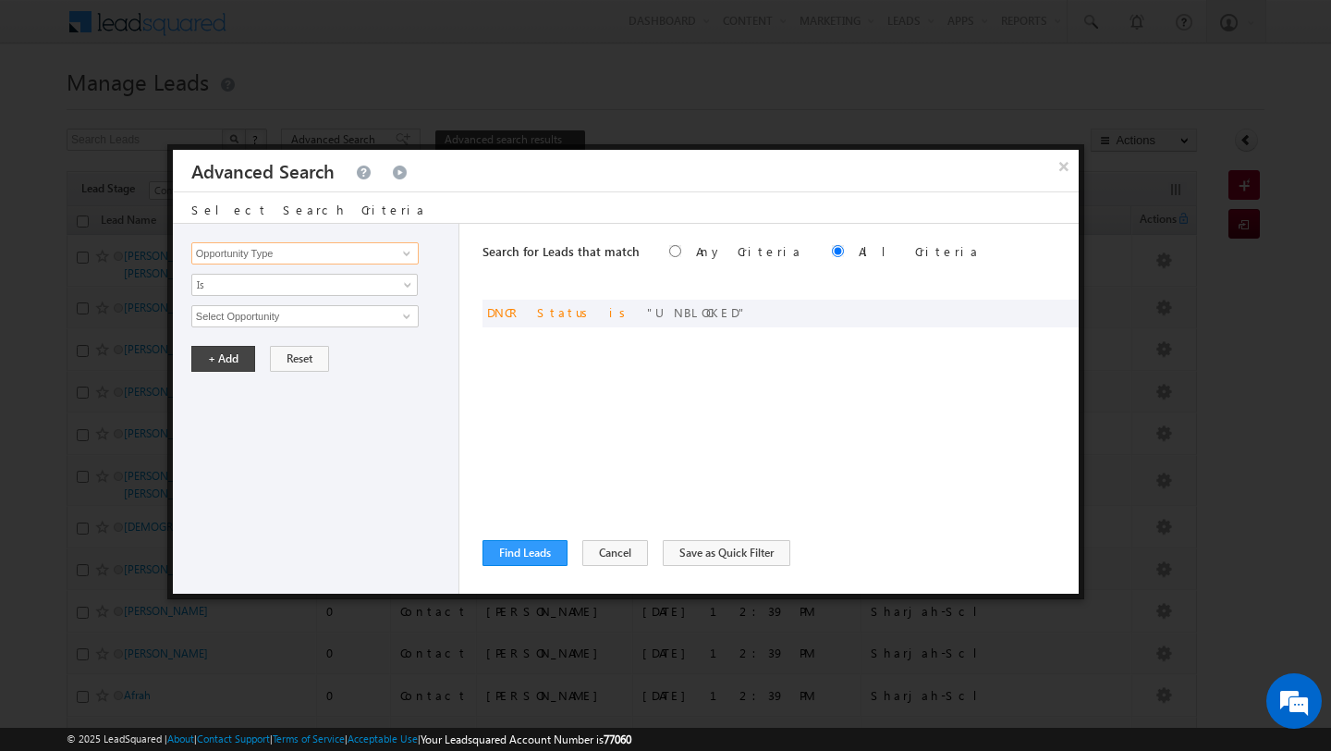
click at [327, 259] on input "Opportunity Type" at bounding box center [304, 253] width 227 height 22
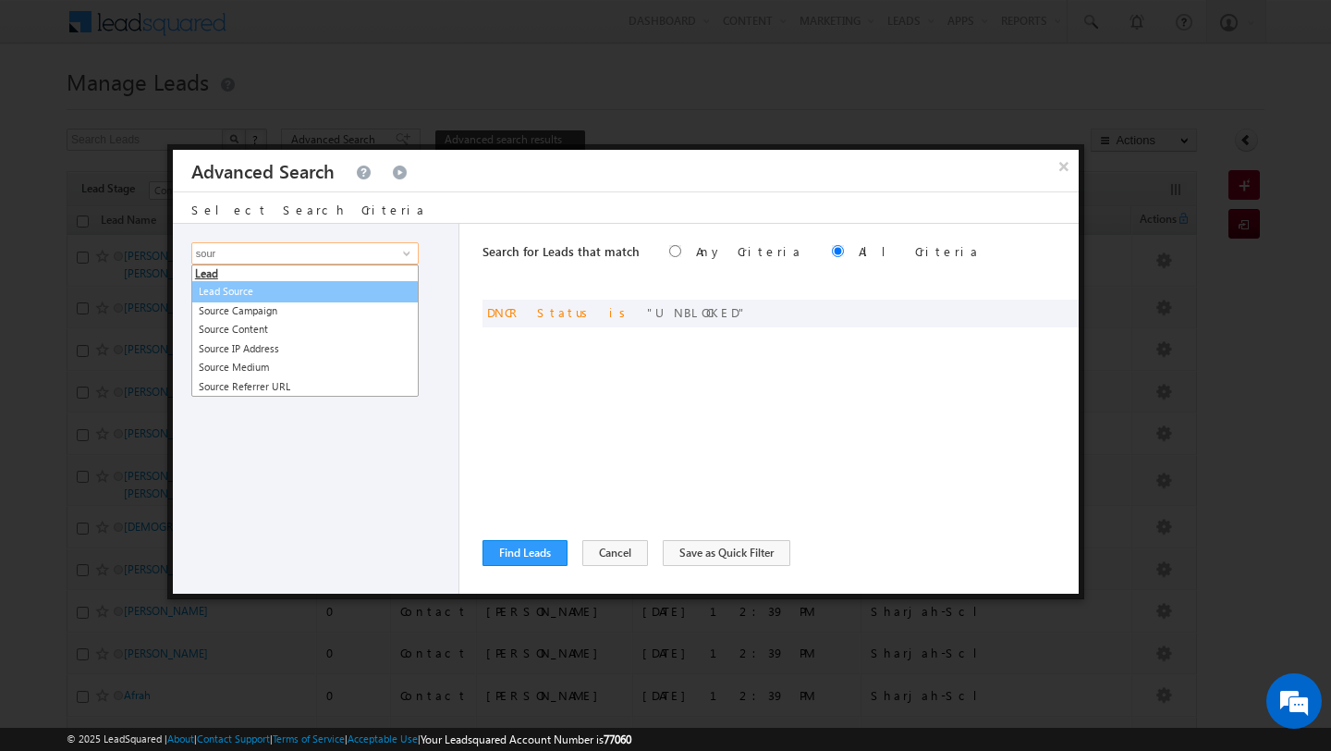
click at [265, 292] on link "Lead Source" at bounding box center [304, 291] width 227 height 21
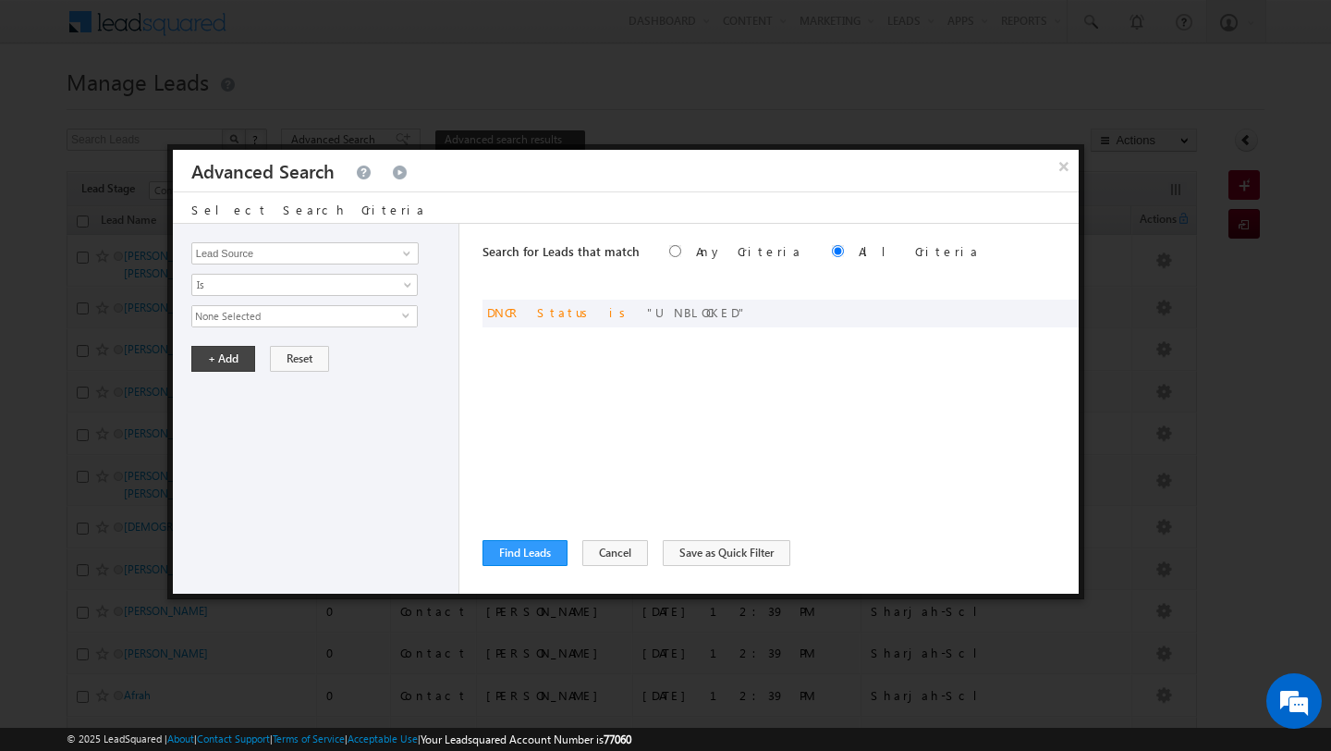
click at [407, 309] on span "select" at bounding box center [409, 321] width 15 height 31
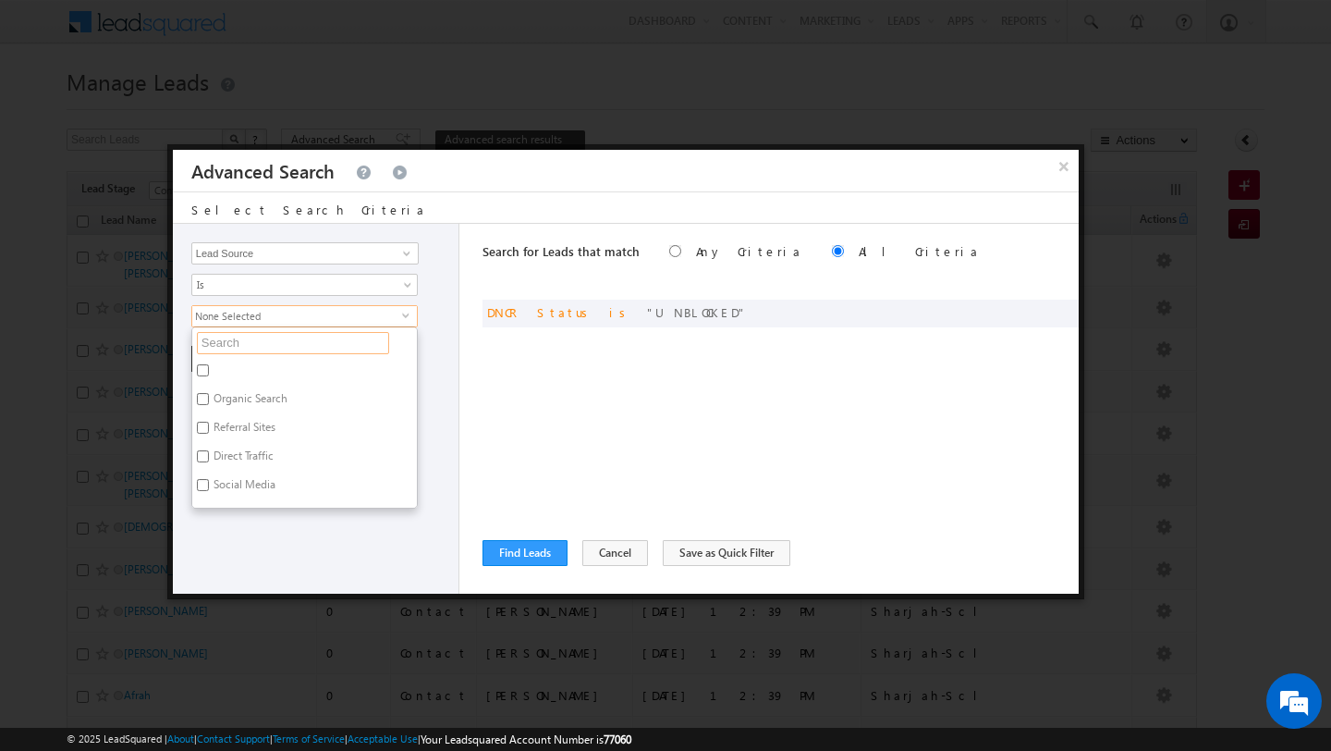
click at [341, 342] on input "text" at bounding box center [293, 343] width 192 height 22
click at [241, 372] on label "[PERSON_NAME] Oasis" at bounding box center [268, 373] width 153 height 29
click at [209, 372] on input "[PERSON_NAME] Oasis" at bounding box center [203, 370] width 12 height 12
click at [259, 347] on input "mira" at bounding box center [293, 343] width 192 height 22
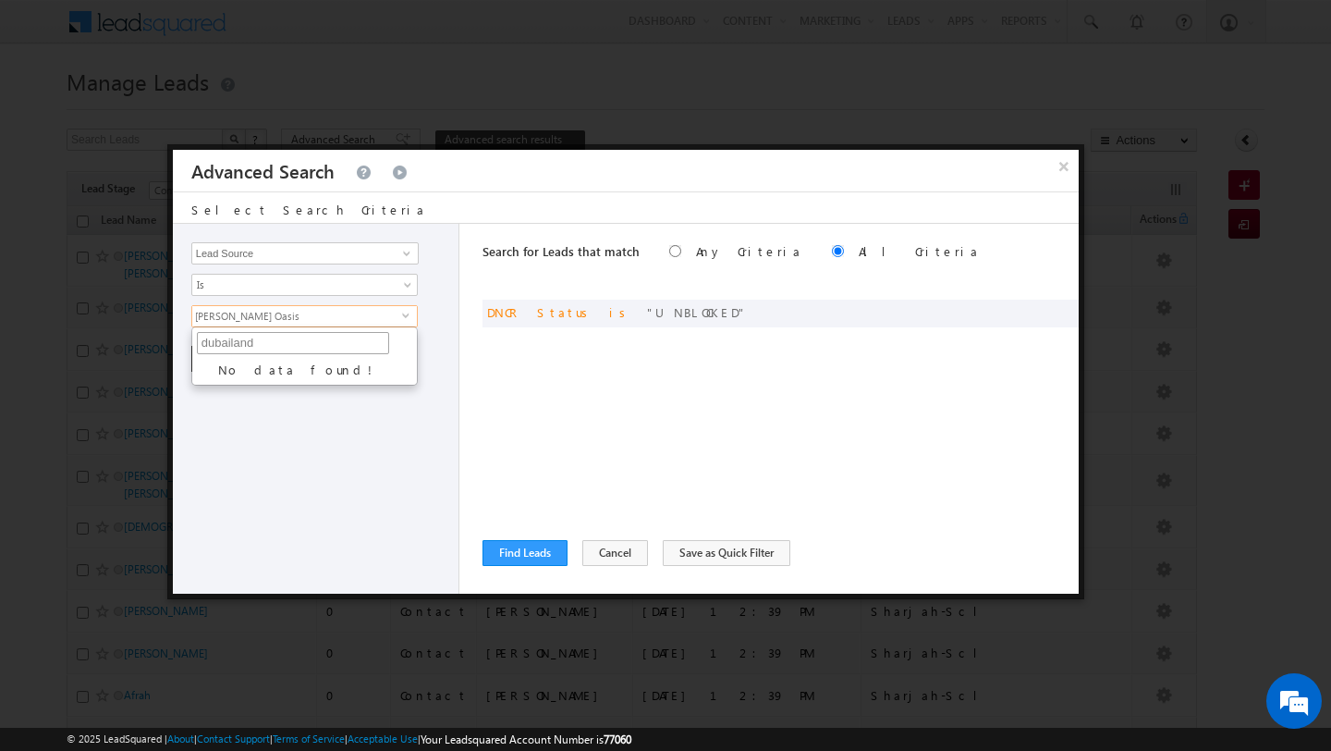
click at [275, 345] on input "dubailand" at bounding box center [293, 343] width 192 height 22
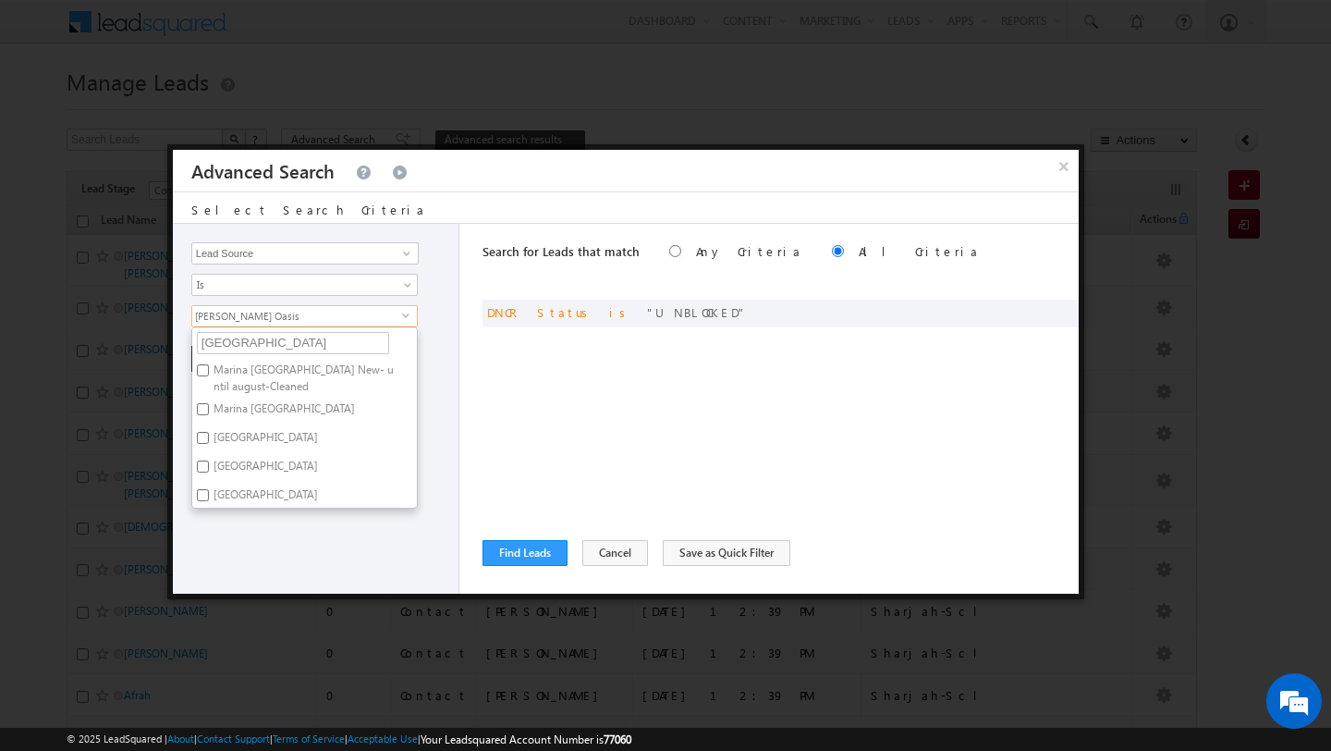
click at [472, 424] on div "Opportunity Type Lead Activity Task Sales Group Prospect Id Address 1 Address 2…" at bounding box center [626, 409] width 906 height 370
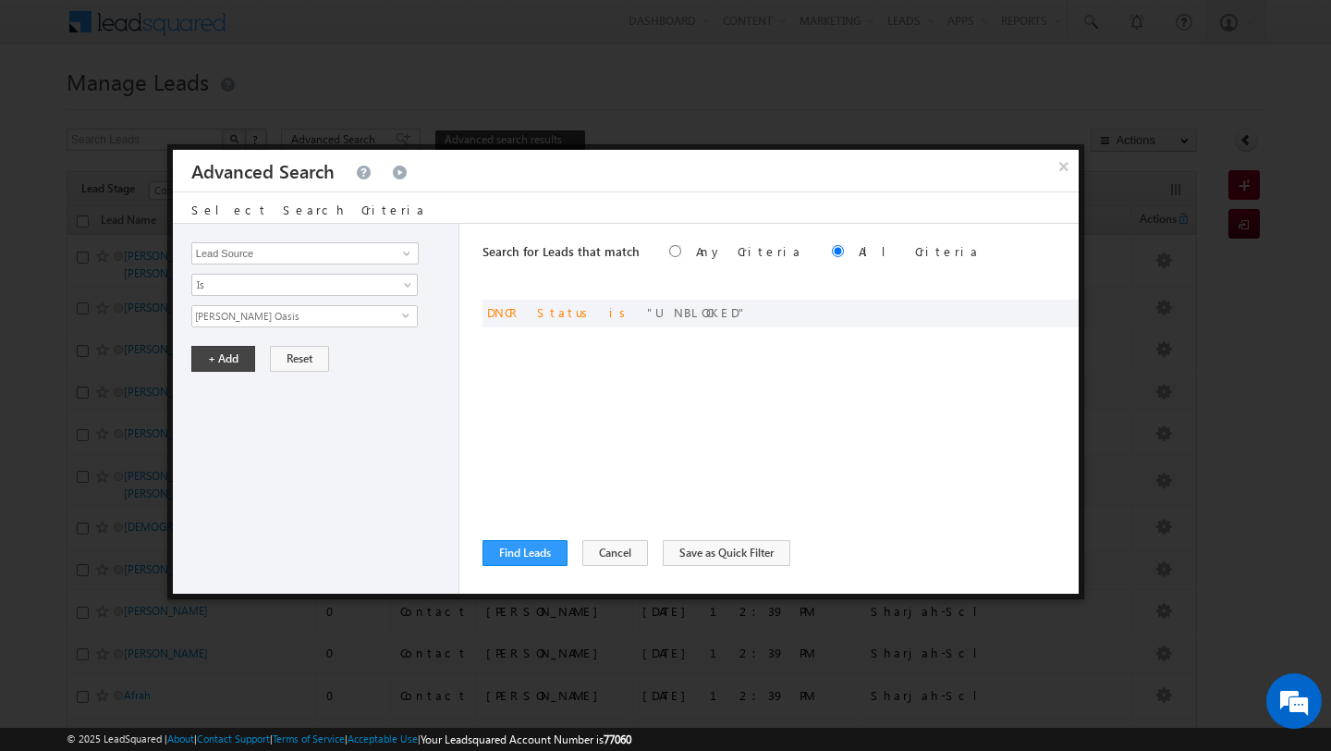
click at [298, 323] on span "[PERSON_NAME] Oasis" at bounding box center [297, 316] width 210 height 20
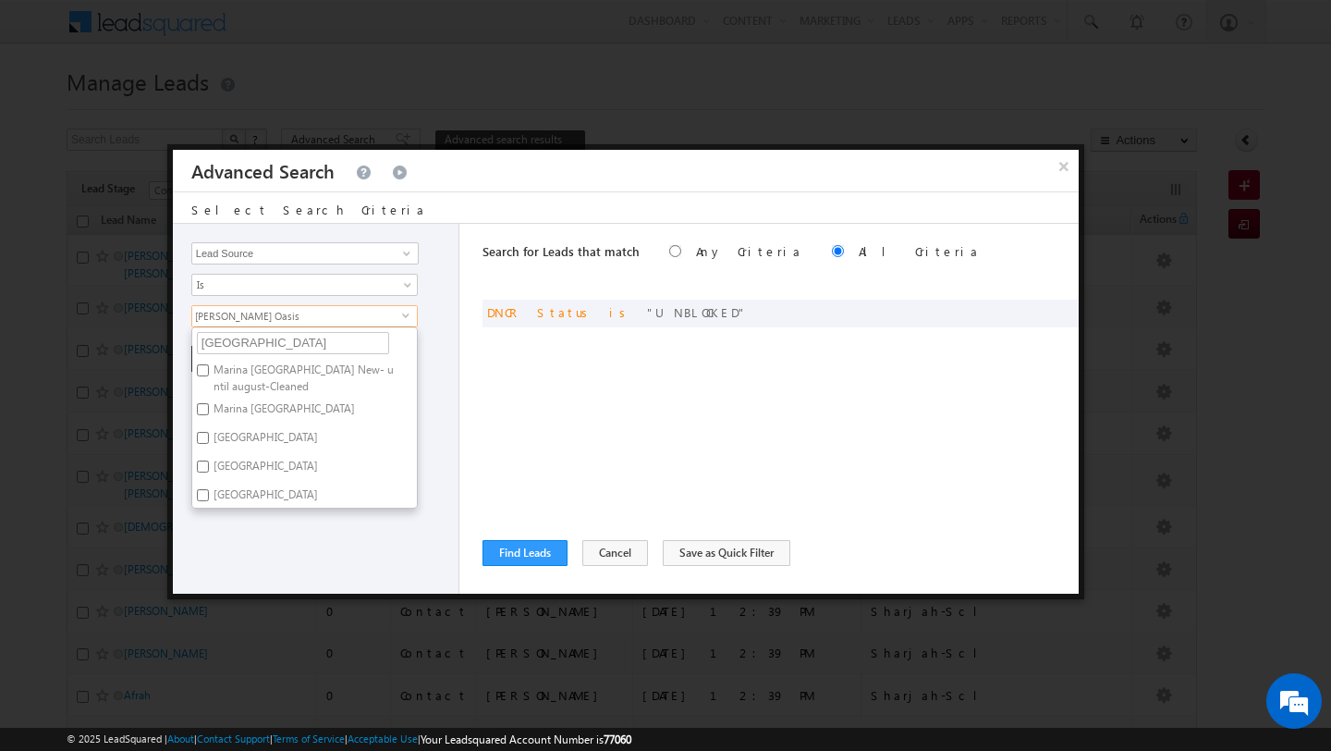
click at [466, 337] on div "Opportunity Type Lead Activity Task Sales Group Prospect Id Address 1 Address 2…" at bounding box center [626, 409] width 906 height 370
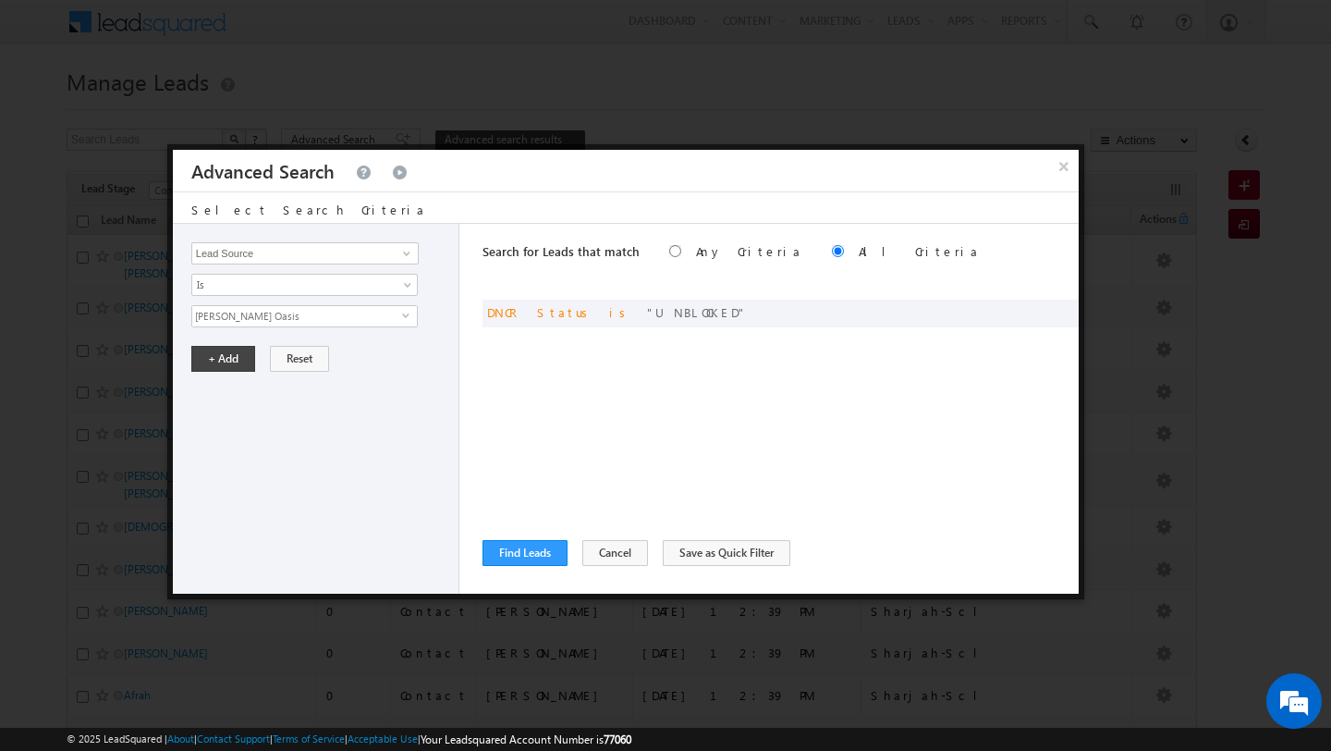
click at [322, 311] on span "[PERSON_NAME] Oasis" at bounding box center [297, 316] width 210 height 20
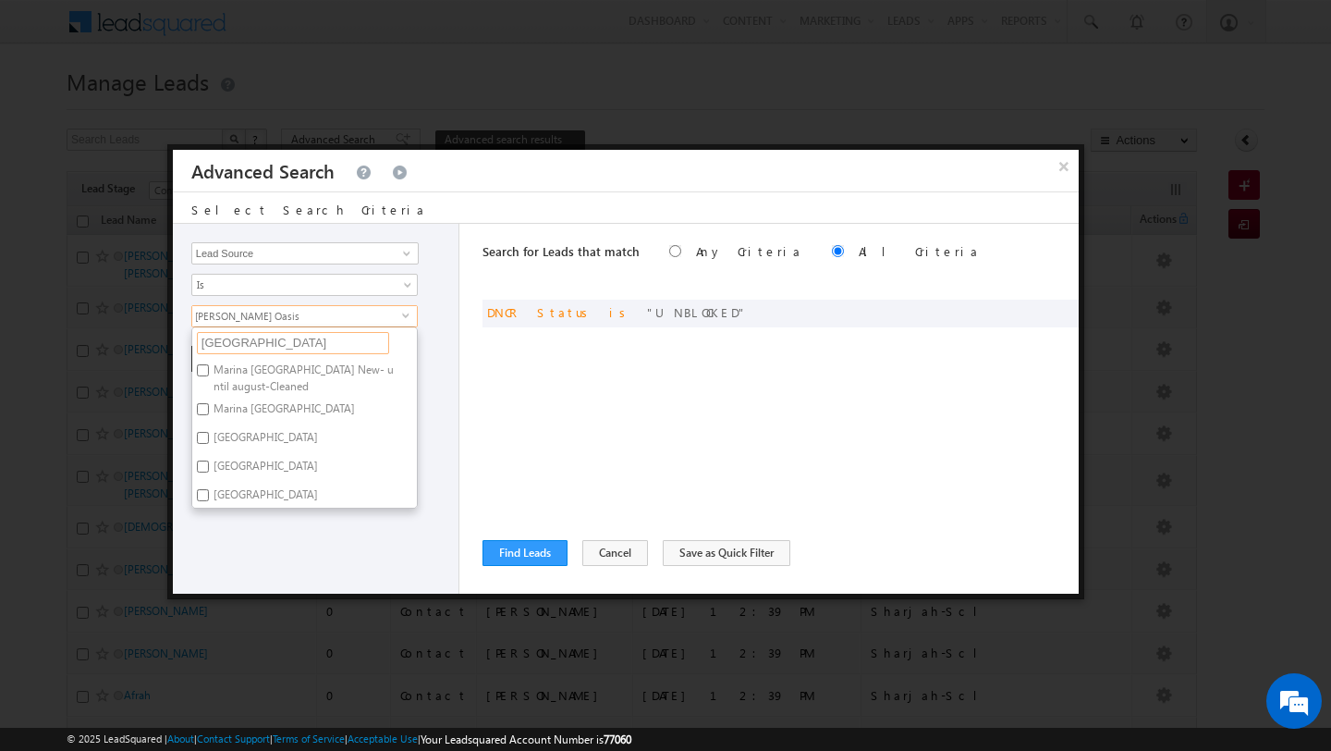
click at [310, 345] on input "[GEOGRAPHIC_DATA]" at bounding box center [293, 343] width 192 height 22
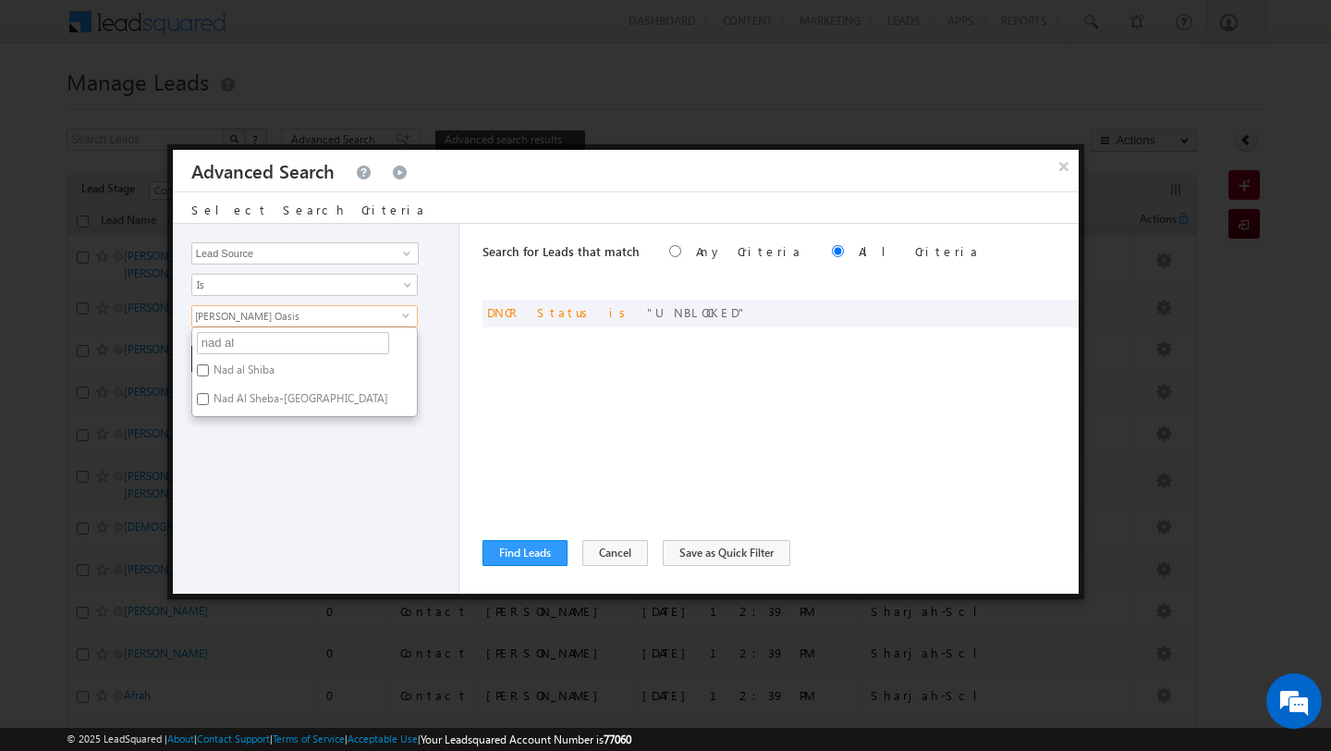
click at [233, 377] on label "Nad al Shiba" at bounding box center [242, 373] width 101 height 29
click at [209, 376] on input "Nad al Shiba" at bounding box center [203, 370] width 12 height 12
click at [235, 407] on label "Nad Al Sheba-[GEOGRAPHIC_DATA]" at bounding box center [299, 401] width 214 height 29
click at [209, 405] on input "Nad Al Sheba-[GEOGRAPHIC_DATA]" at bounding box center [203, 399] width 12 height 12
click at [234, 452] on div "Opportunity Type Lead Activity Task Sales Group Prospect Id Address 1 Address 2…" at bounding box center [316, 409] width 287 height 370
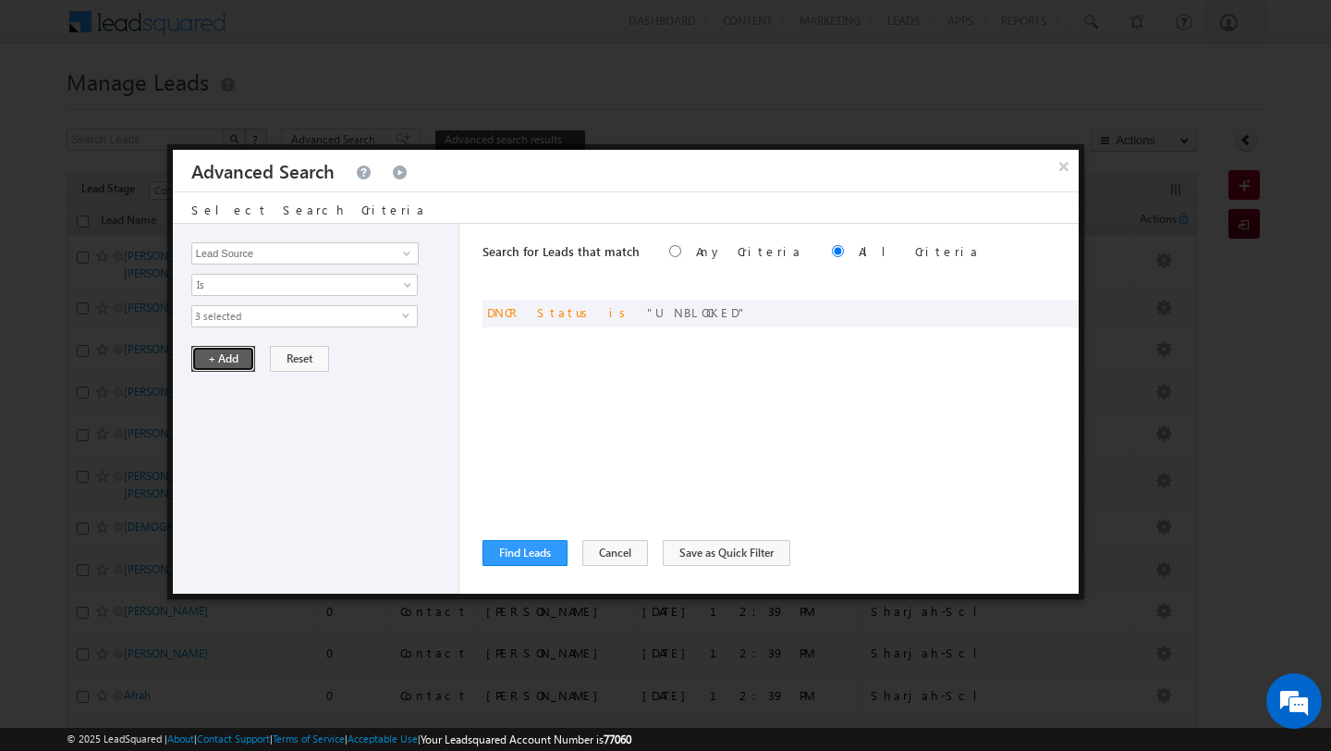
click at [215, 360] on button "+ Add" at bounding box center [223, 359] width 64 height 26
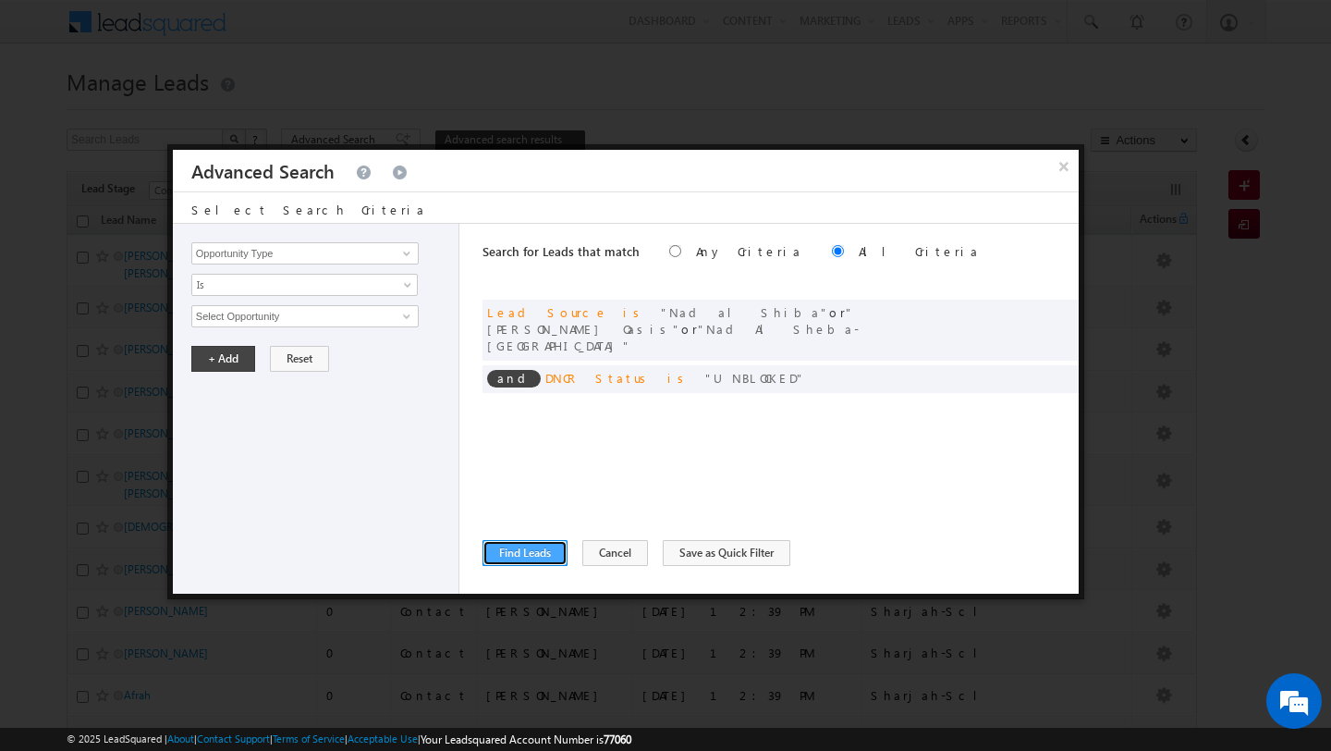
click at [516, 556] on button "Find Leads" at bounding box center [524, 553] width 85 height 26
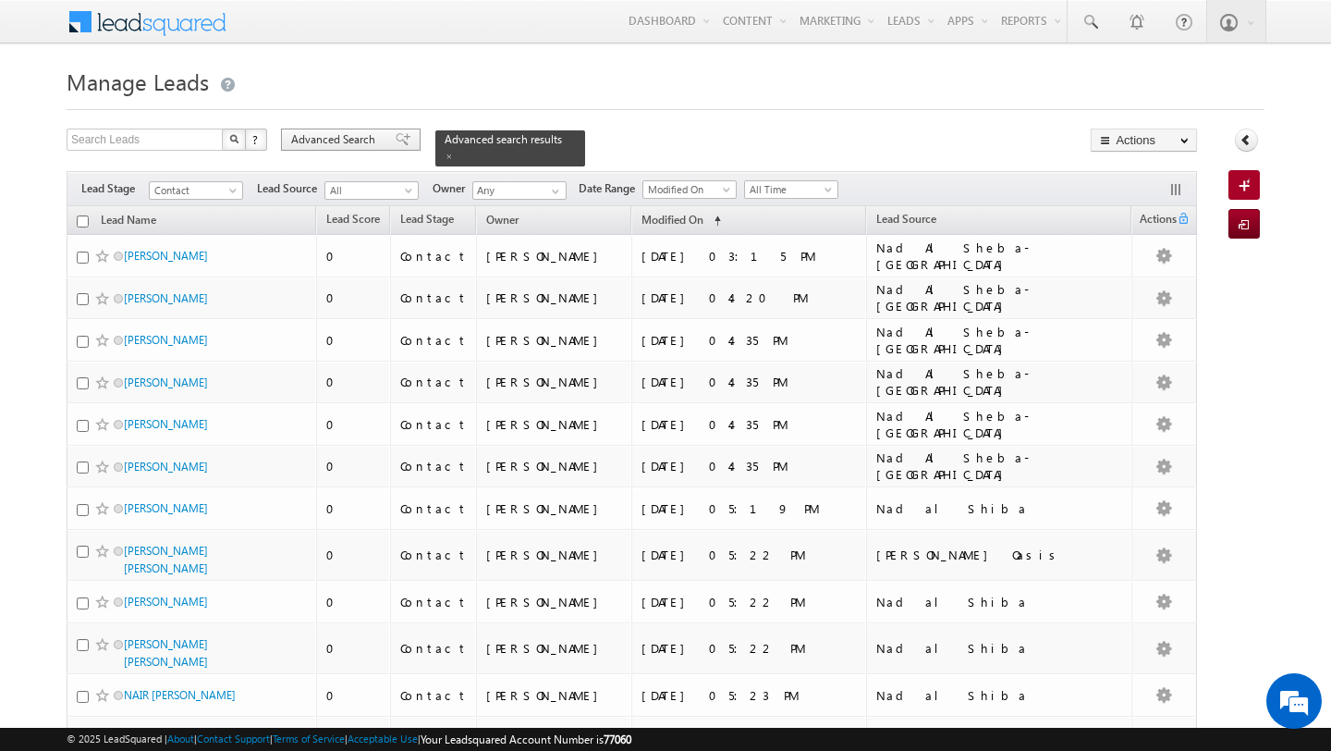
click at [315, 142] on span "Advanced Search" at bounding box center [336, 139] width 90 height 17
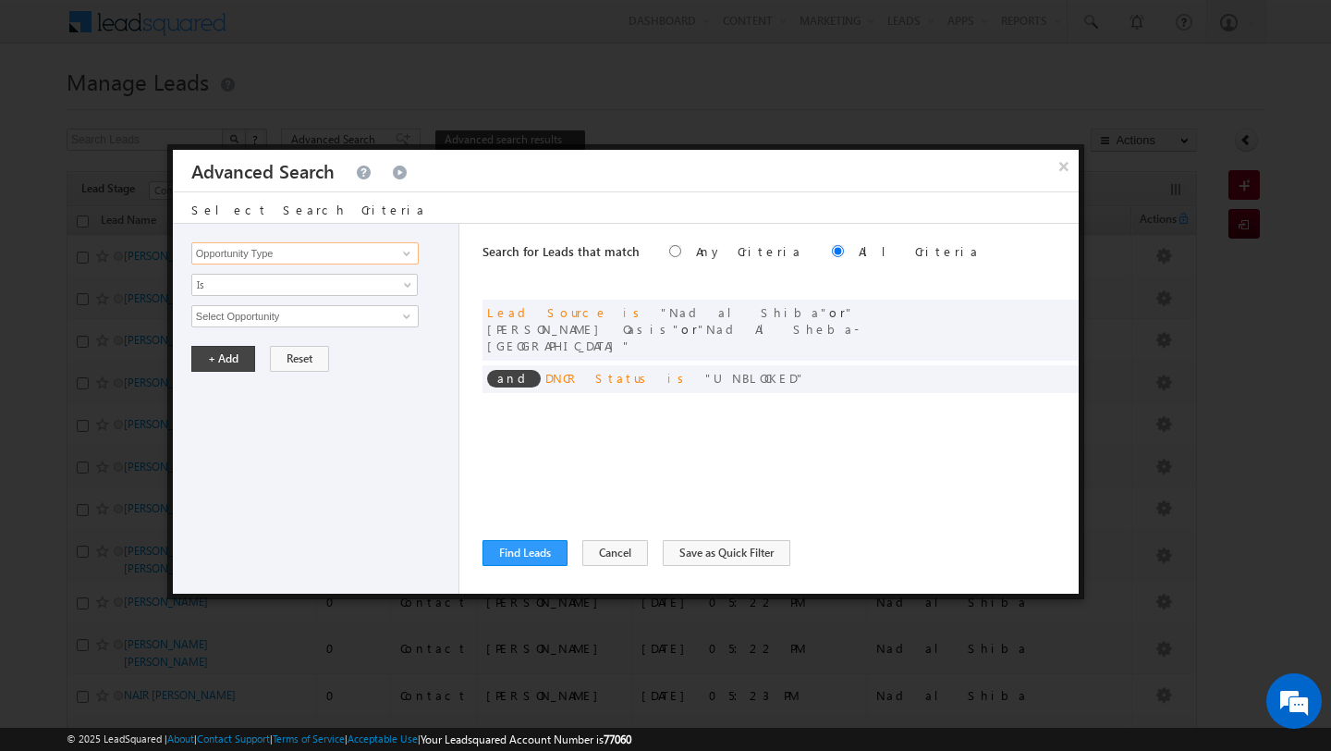
click at [383, 255] on input "Opportunity Type" at bounding box center [304, 253] width 227 height 22
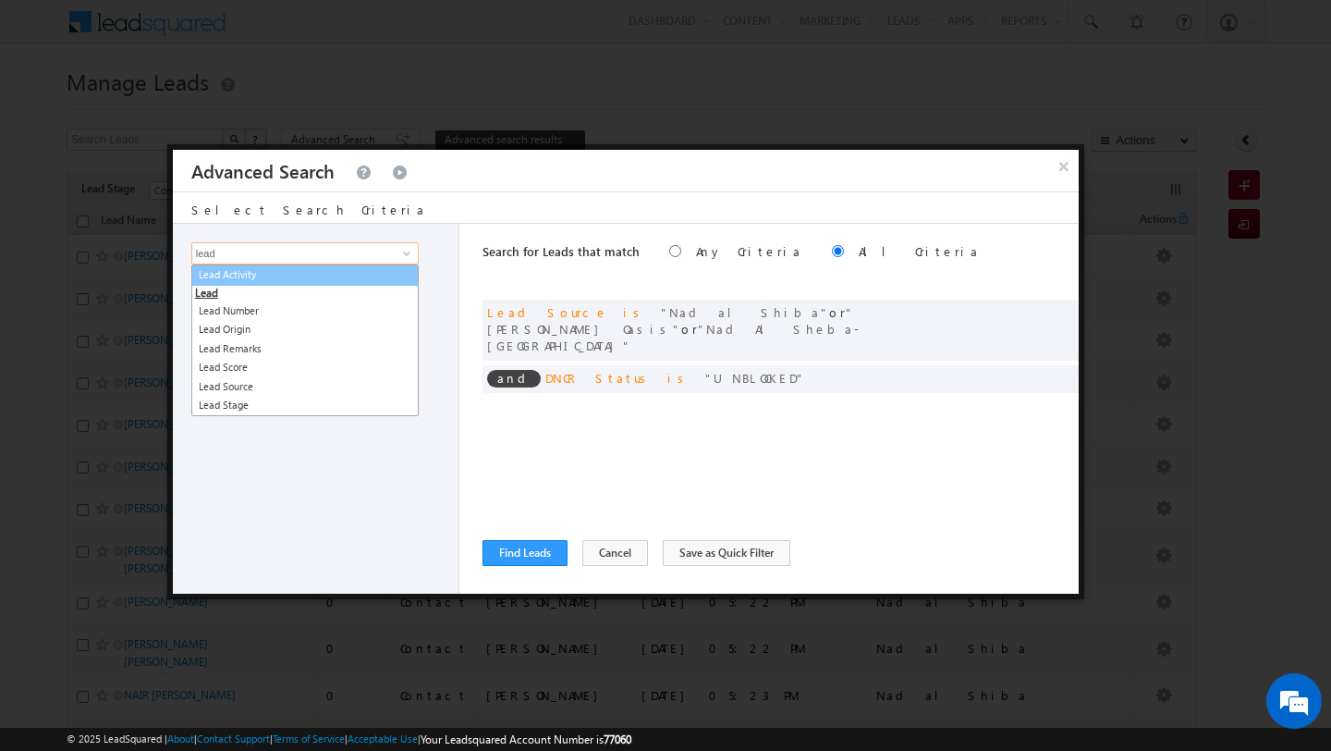
click at [368, 275] on link "Lead Activity" at bounding box center [304, 274] width 227 height 21
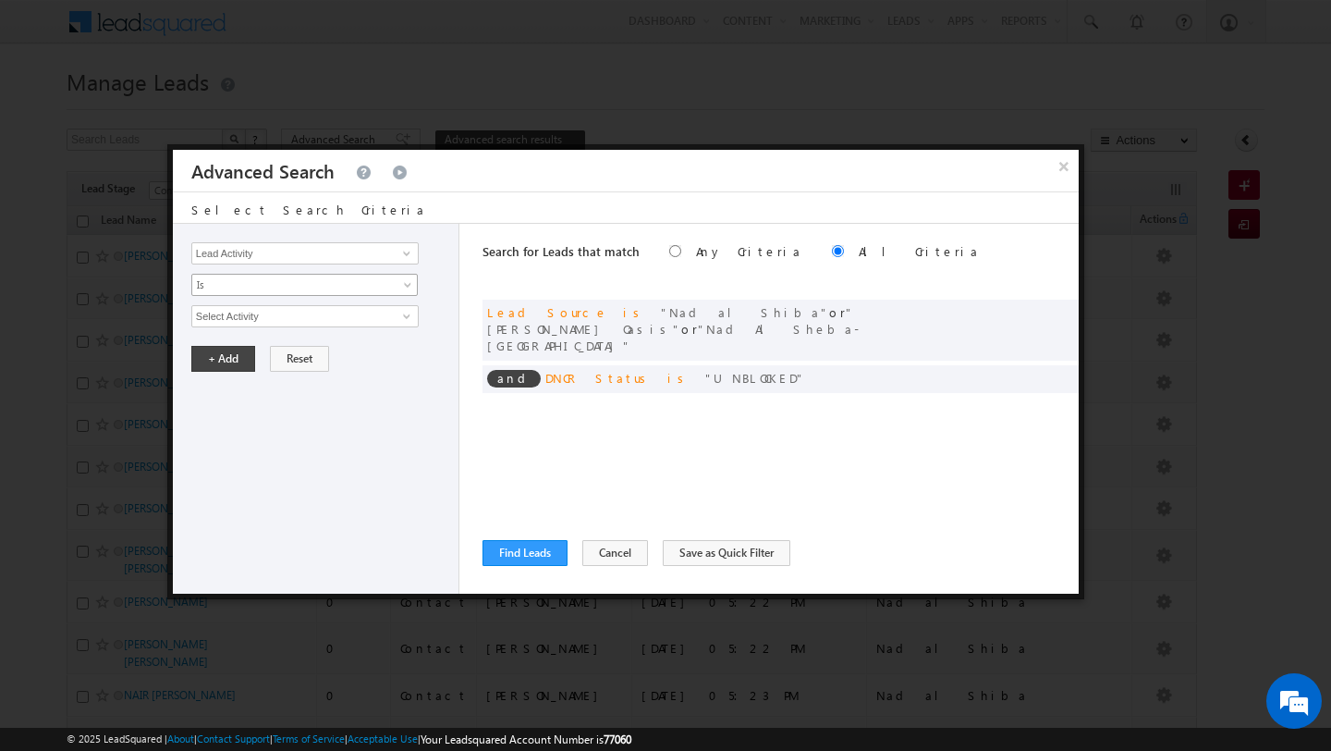
click at [410, 292] on span at bounding box center [409, 288] width 15 height 15
click at [383, 322] on link "Is Not" at bounding box center [305, 325] width 226 height 17
click at [403, 323] on link at bounding box center [404, 316] width 23 height 18
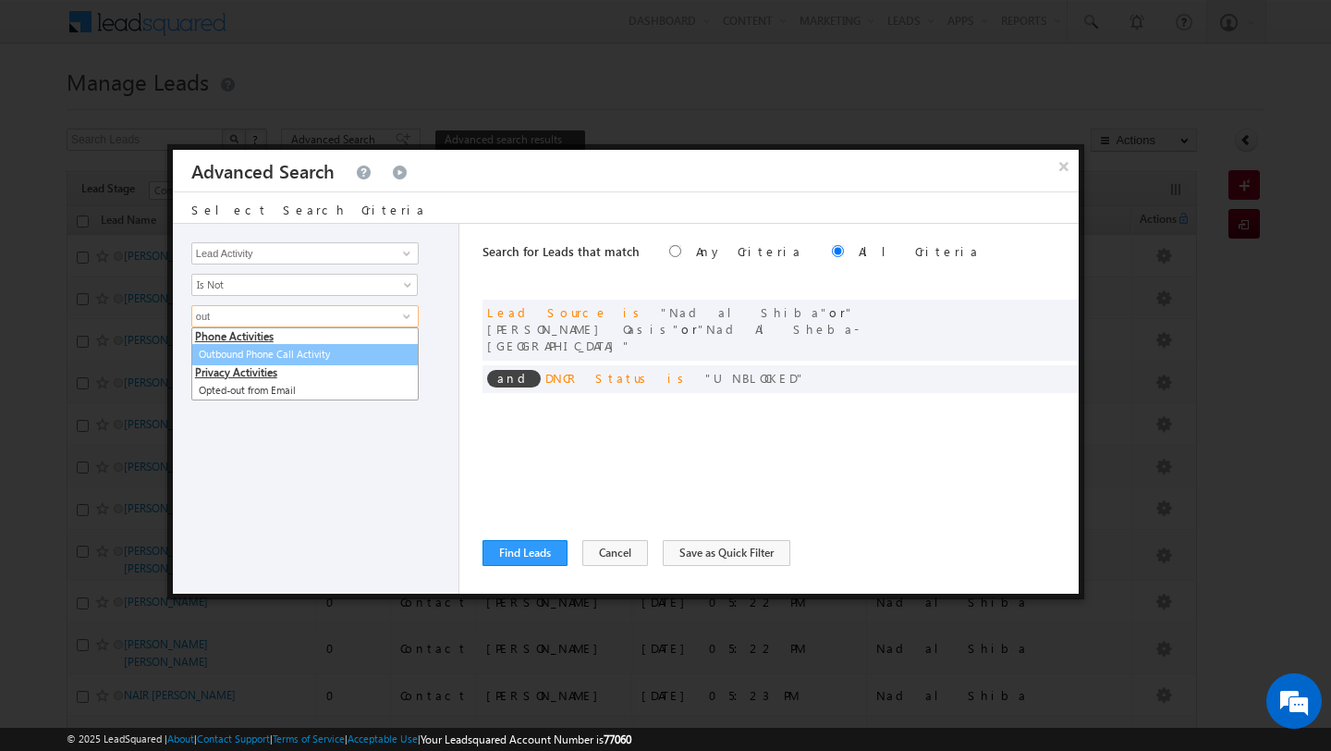
click at [333, 351] on link "Outbound Phone Call Activity" at bounding box center [304, 354] width 227 height 21
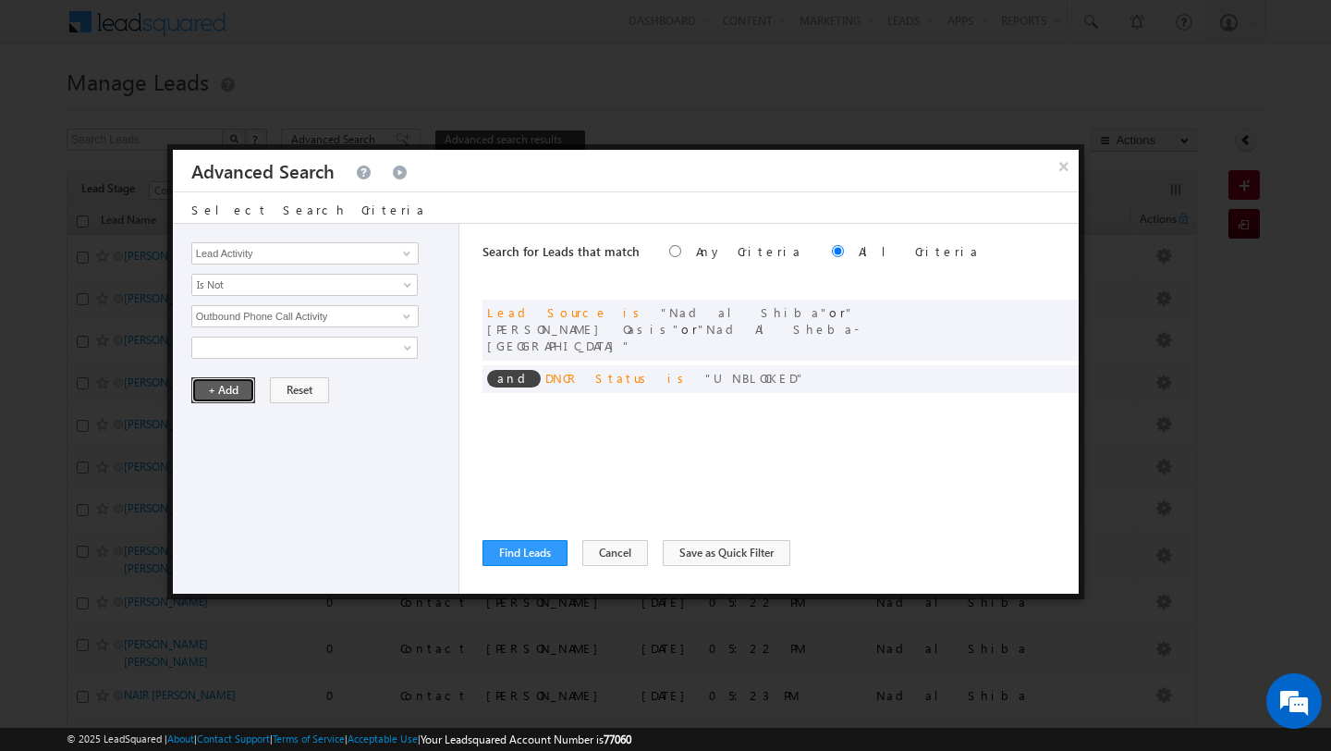
click at [235, 390] on button "+ Add" at bounding box center [223, 390] width 64 height 26
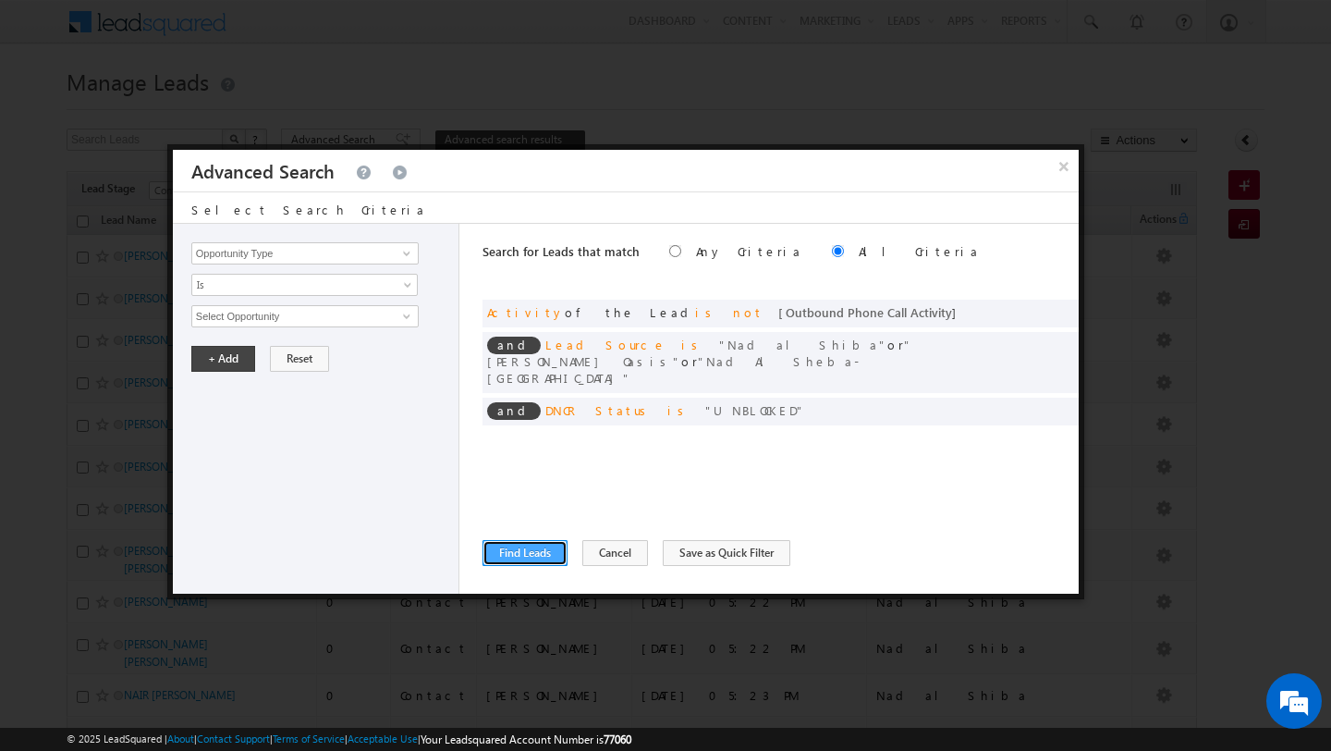
click at [512, 542] on button "Find Leads" at bounding box center [524, 553] width 85 height 26
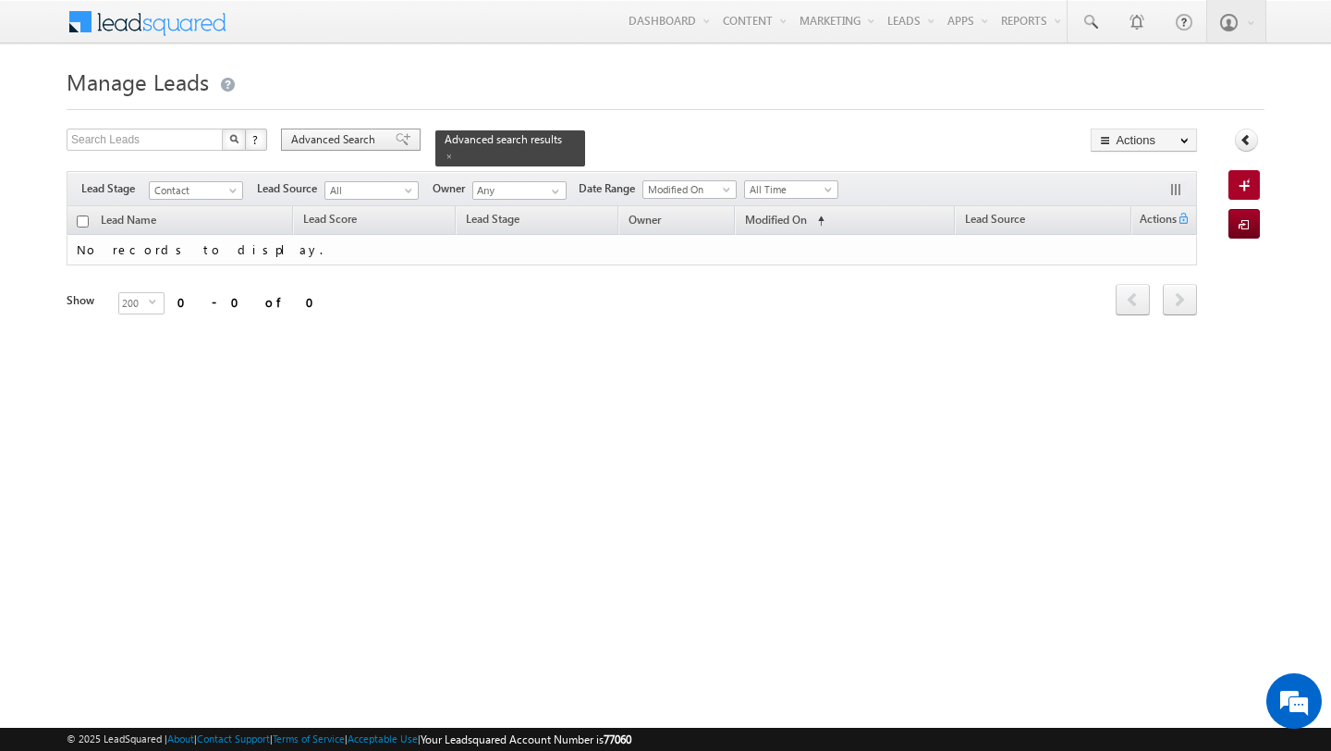
click at [333, 135] on span "Advanced Search" at bounding box center [336, 139] width 90 height 17
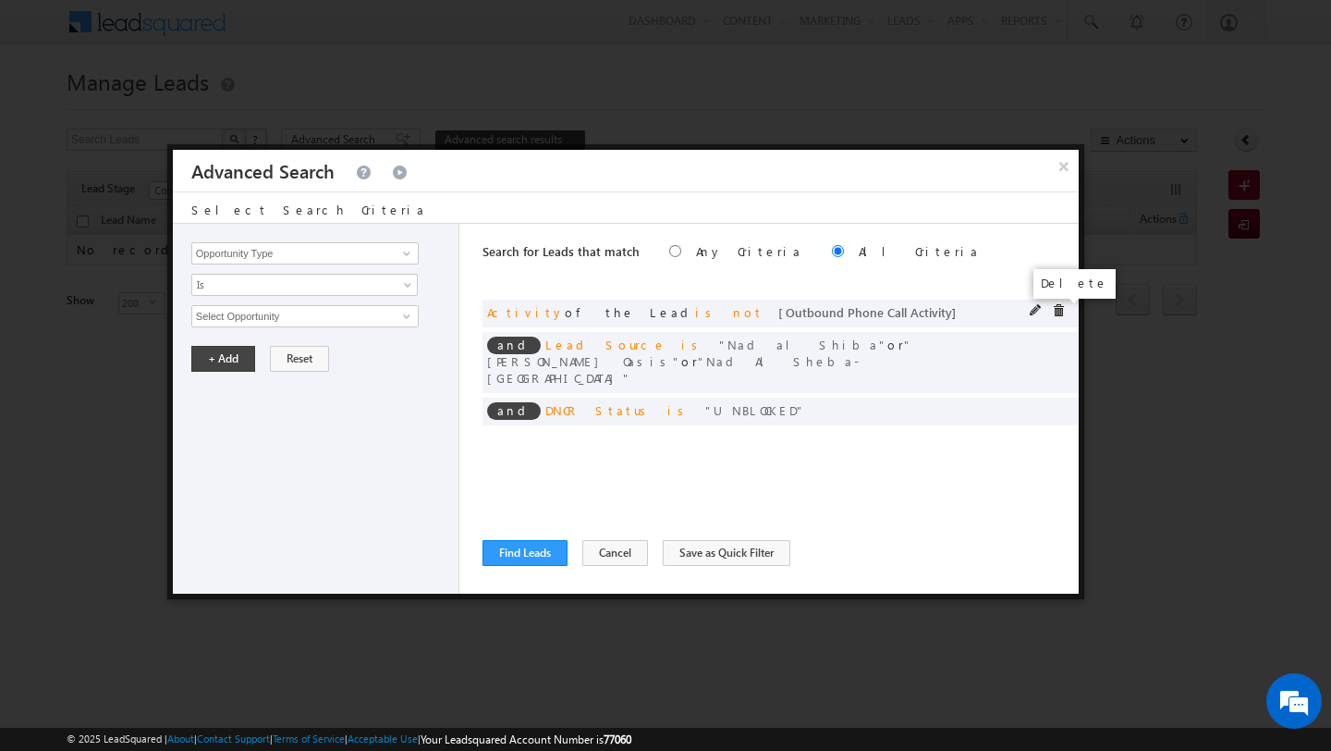
click at [1057, 315] on span at bounding box center [1058, 310] width 13 height 13
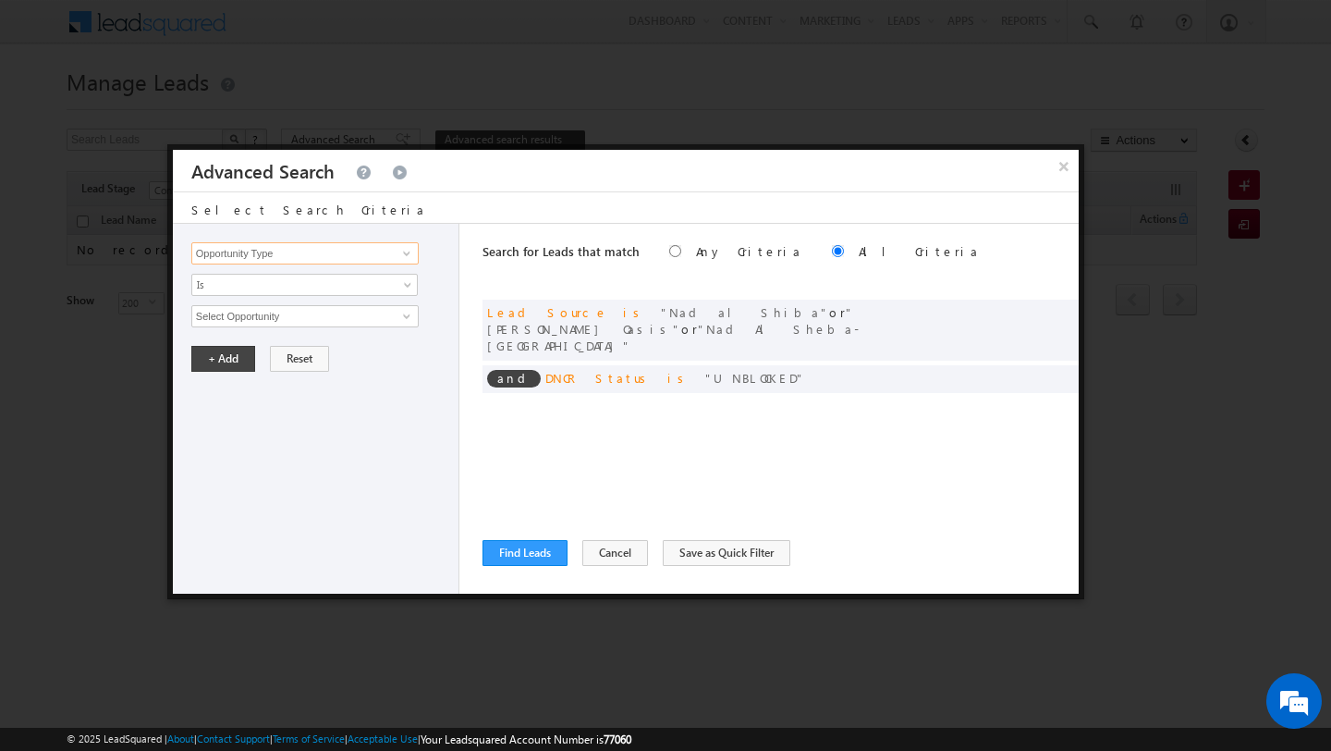
click at [351, 262] on input "Opportunity Type" at bounding box center [304, 253] width 227 height 22
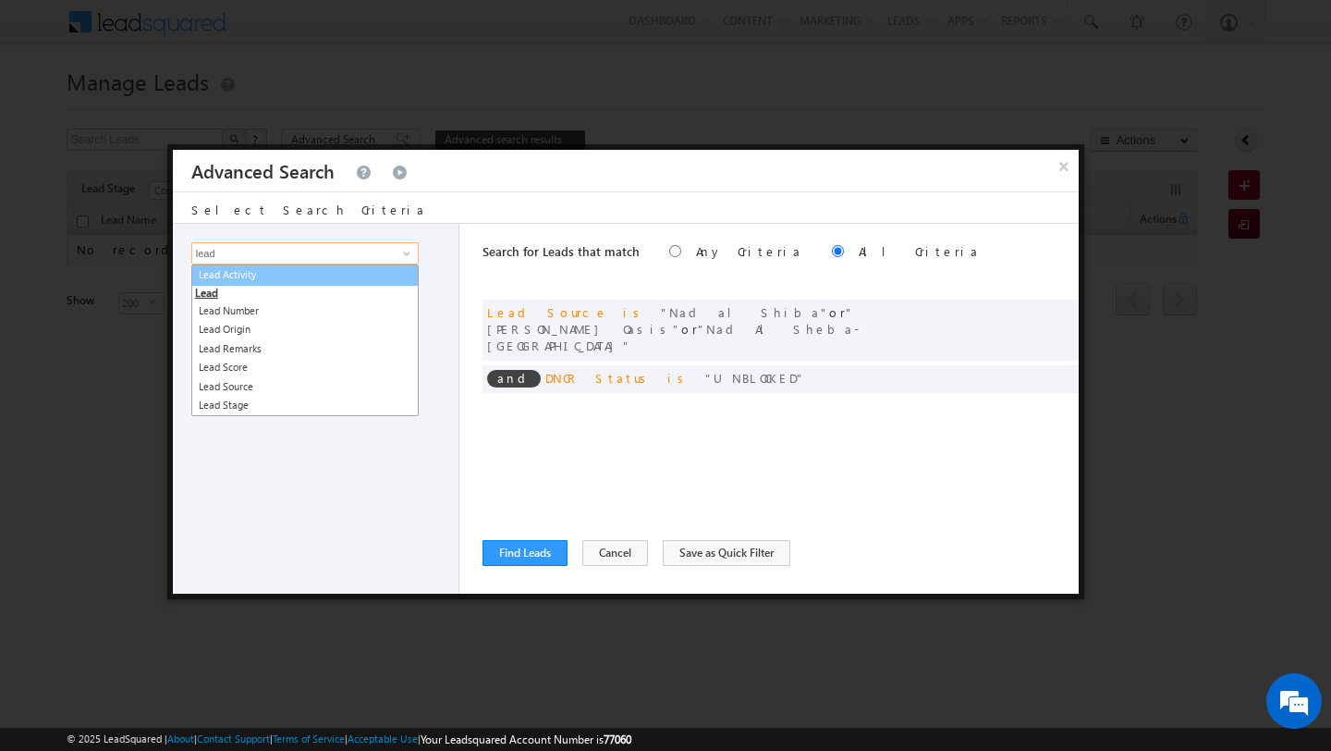
click at [338, 274] on link "Lead Activity" at bounding box center [304, 274] width 227 height 21
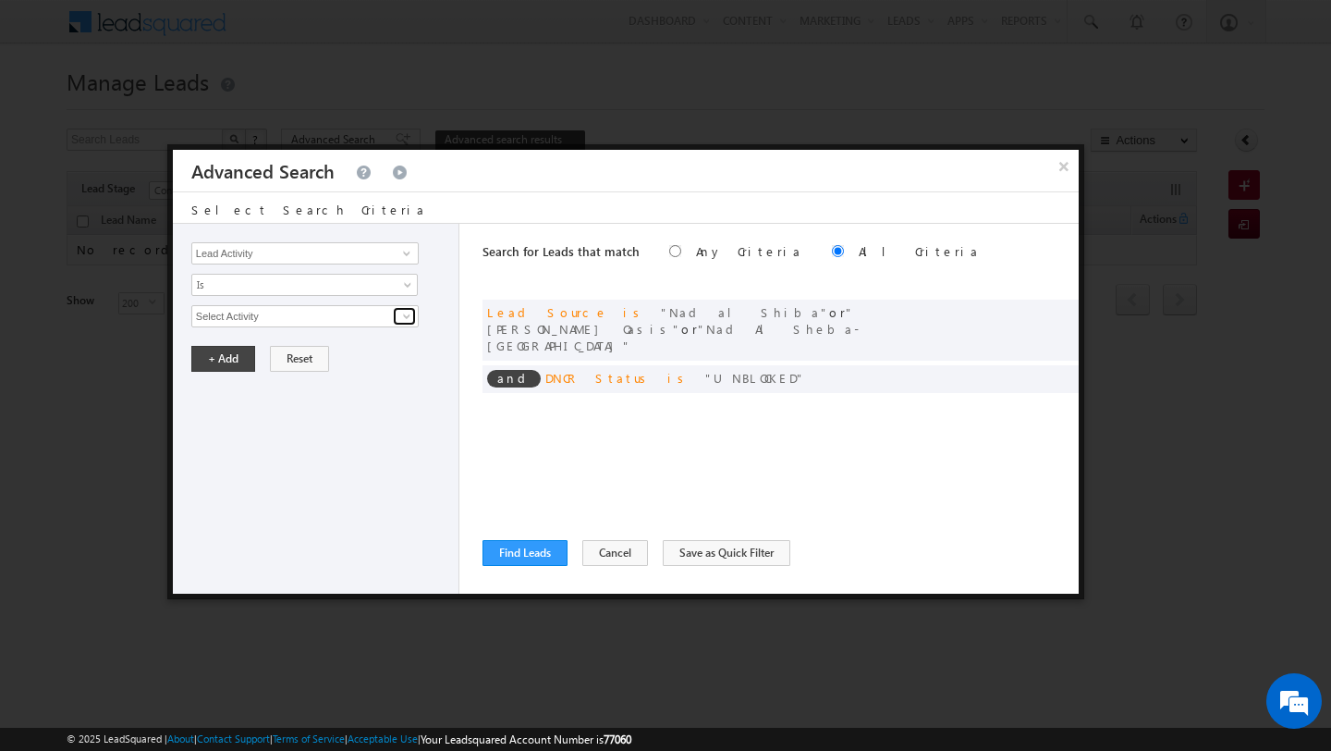
click at [409, 313] on span at bounding box center [406, 316] width 15 height 15
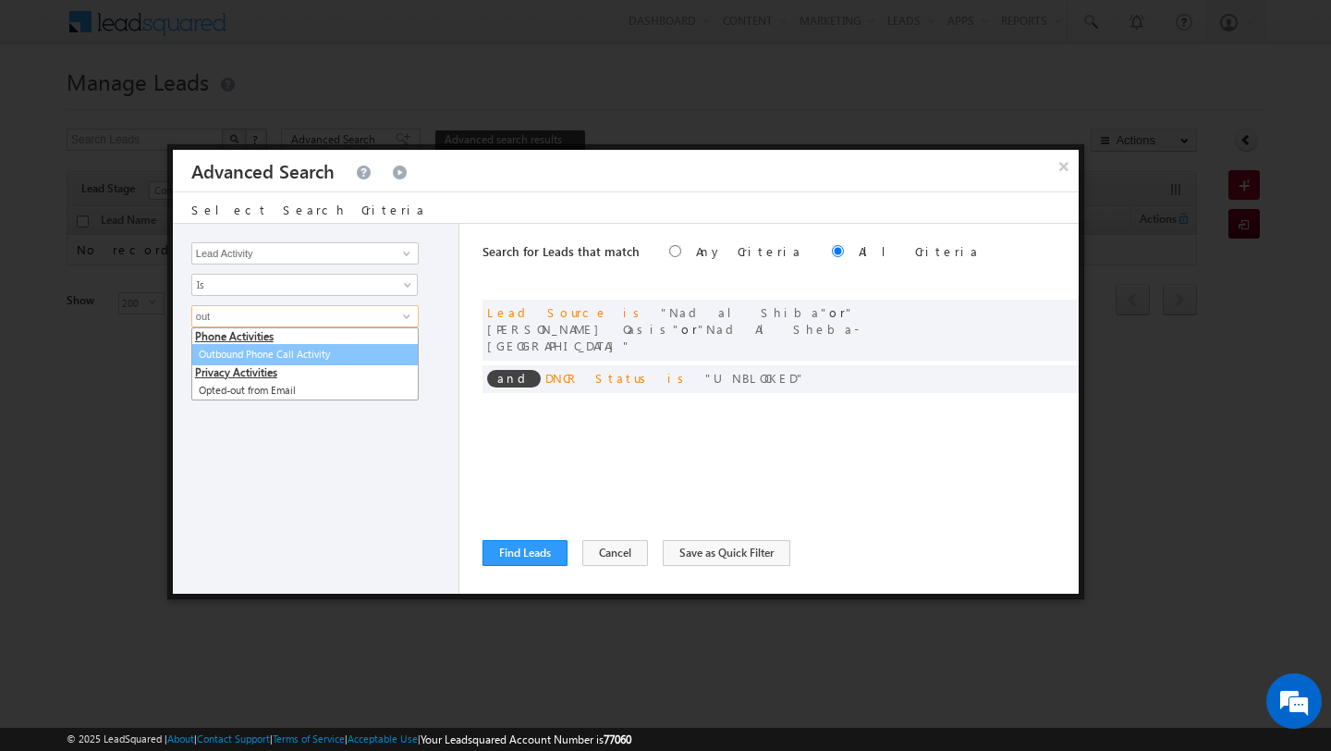
click at [250, 352] on link "Outbound Phone Call Activity" at bounding box center [304, 354] width 227 height 21
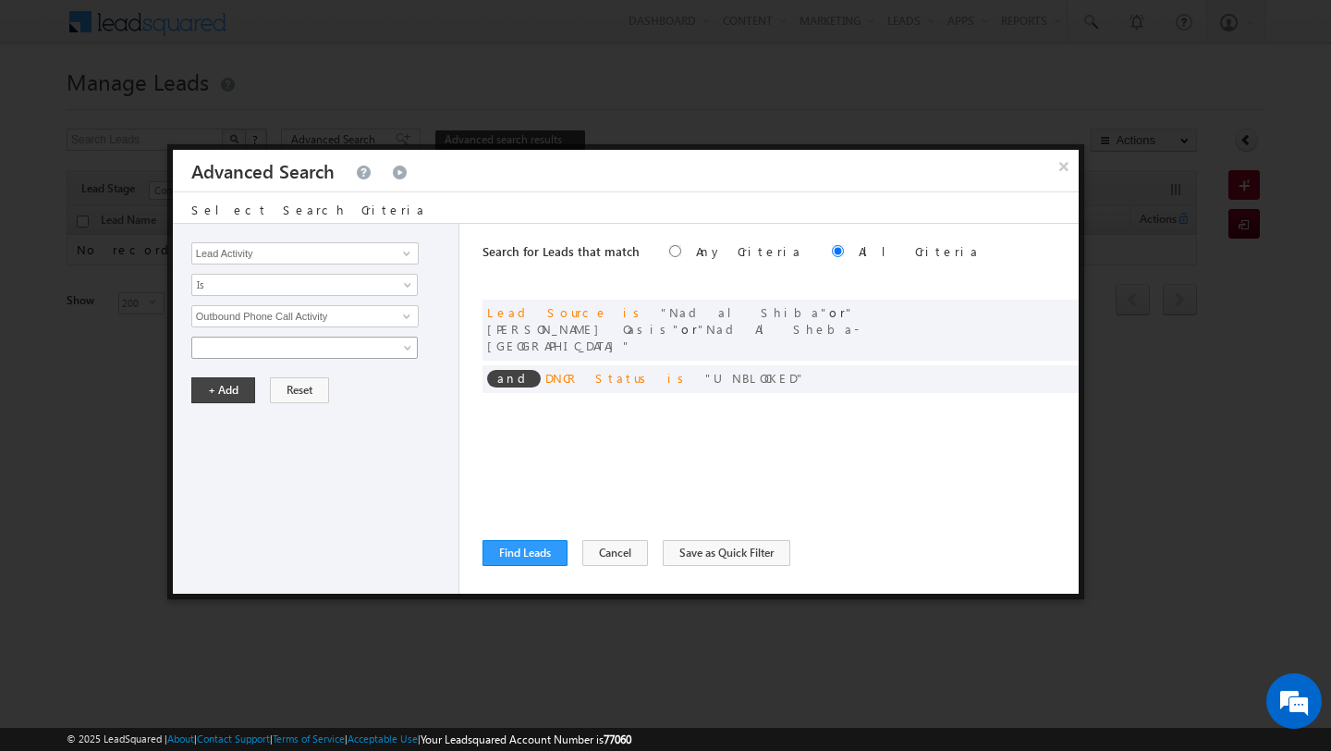
click at [362, 348] on span at bounding box center [292, 347] width 201 height 17
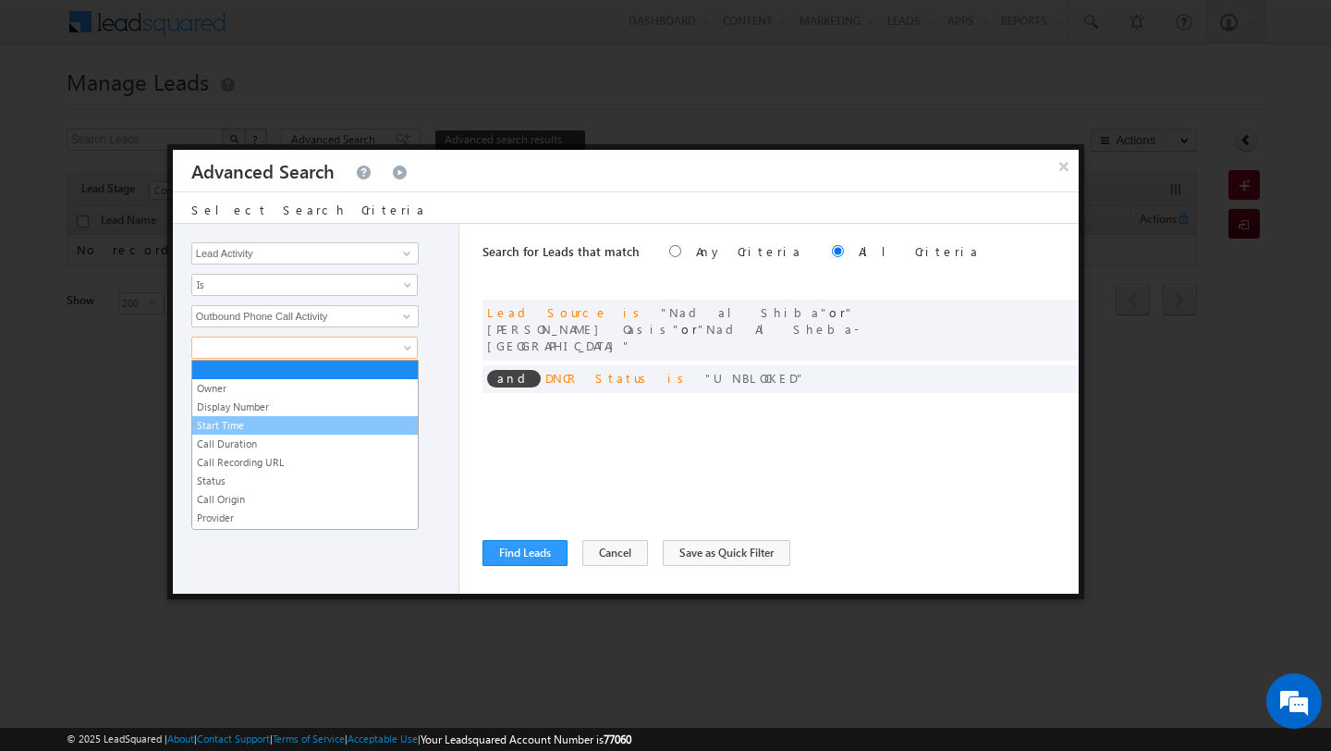
click at [346, 427] on link "Start Time" at bounding box center [305, 425] width 226 height 17
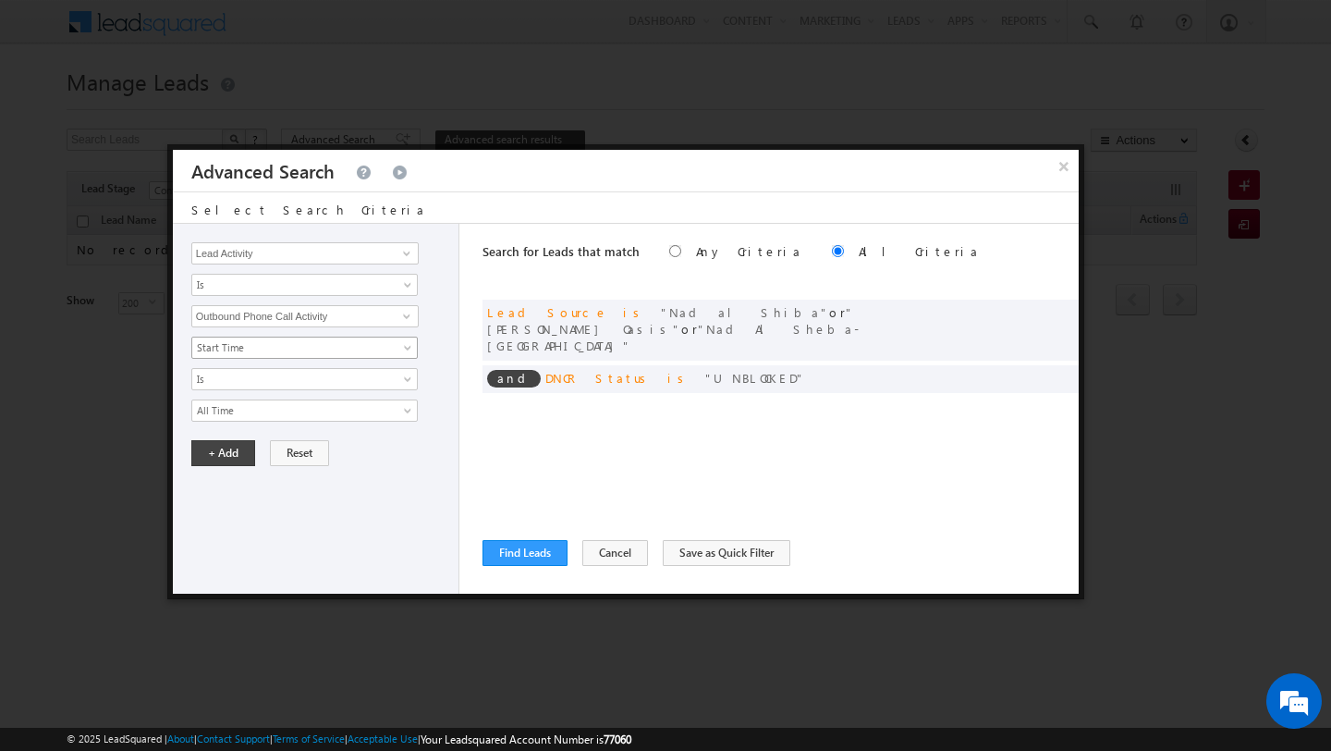
click at [402, 352] on span at bounding box center [409, 351] width 15 height 15
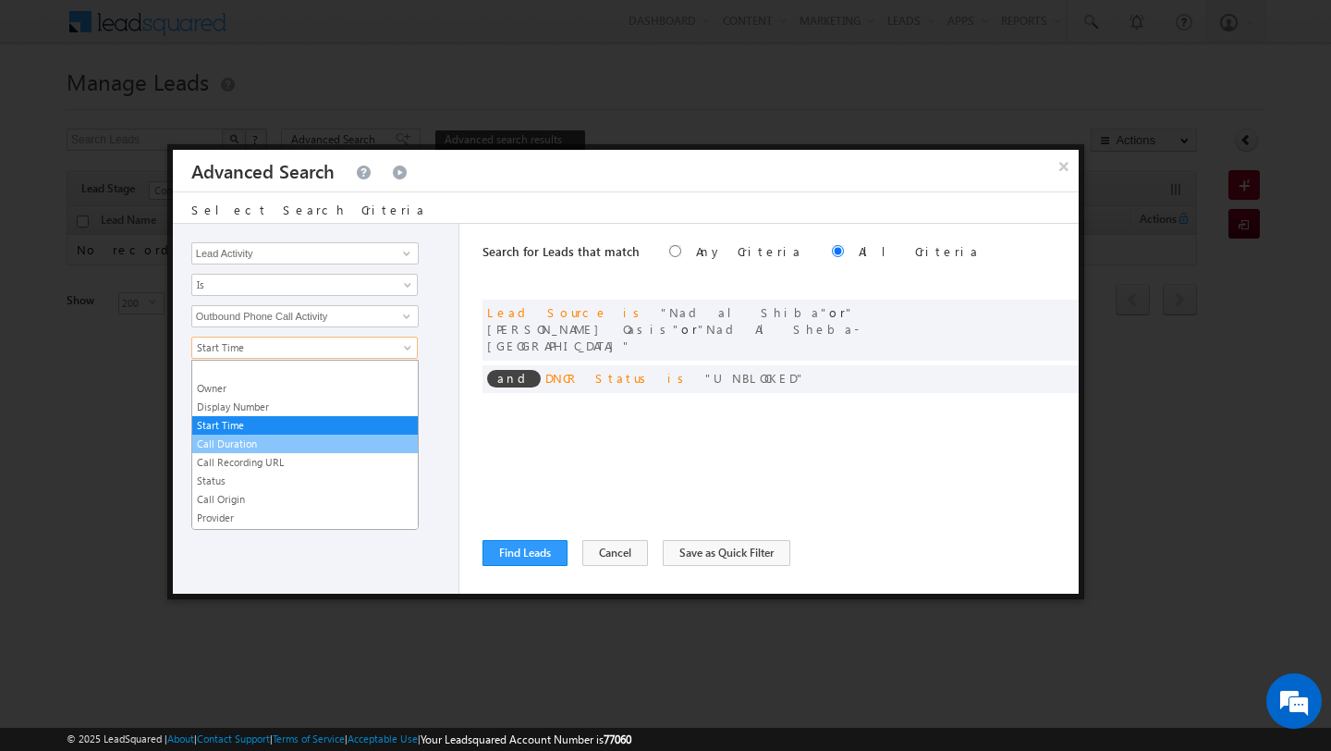
click at [365, 444] on link "Call Duration" at bounding box center [305, 443] width 226 height 17
click at [404, 353] on span at bounding box center [409, 351] width 15 height 15
click at [388, 422] on link "Start Time" at bounding box center [305, 425] width 226 height 17
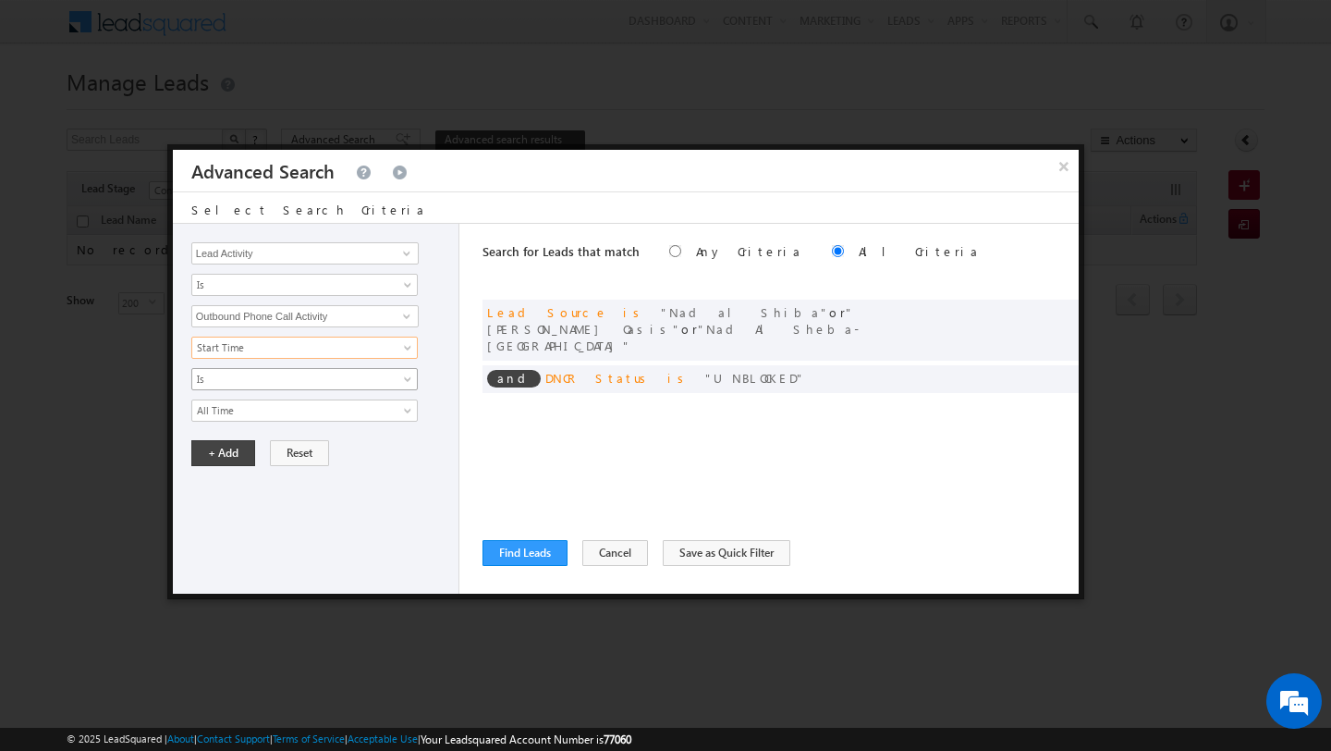
click at [403, 387] on span at bounding box center [409, 382] width 15 height 15
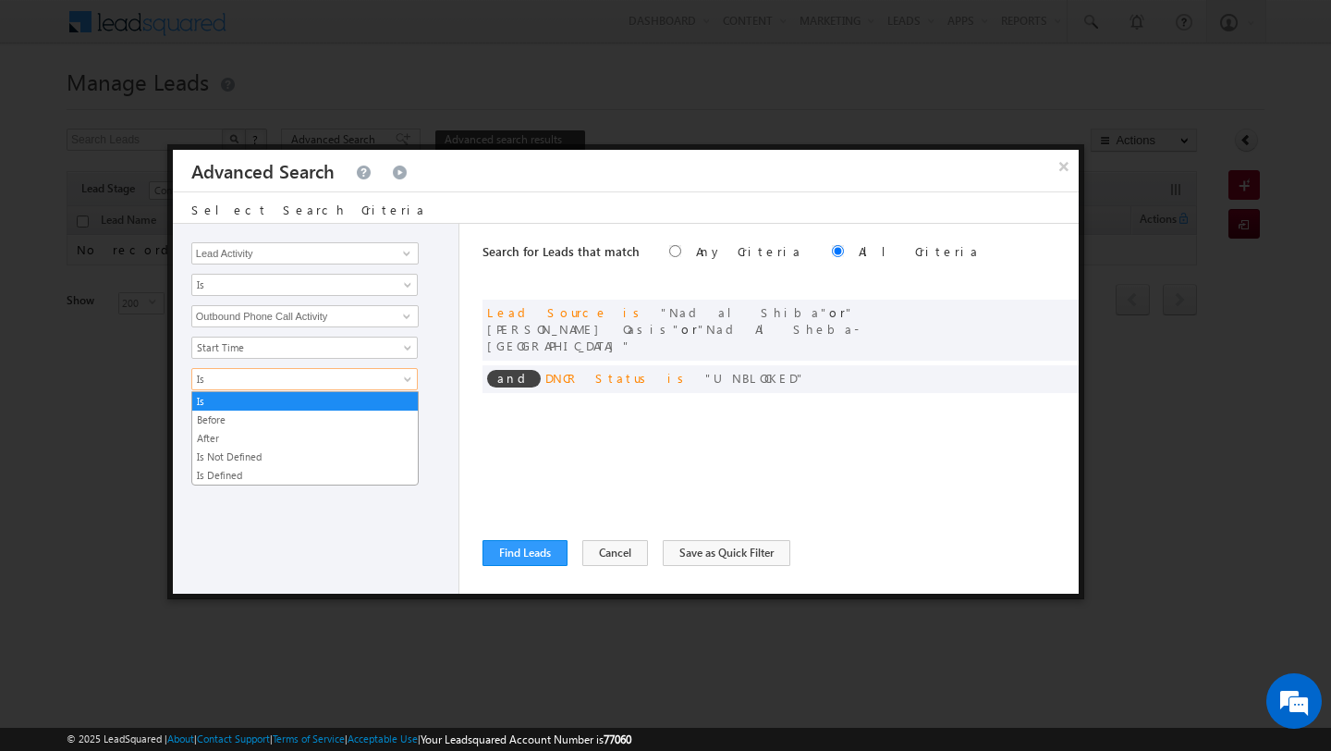
click at [403, 387] on span at bounding box center [409, 382] width 15 height 15
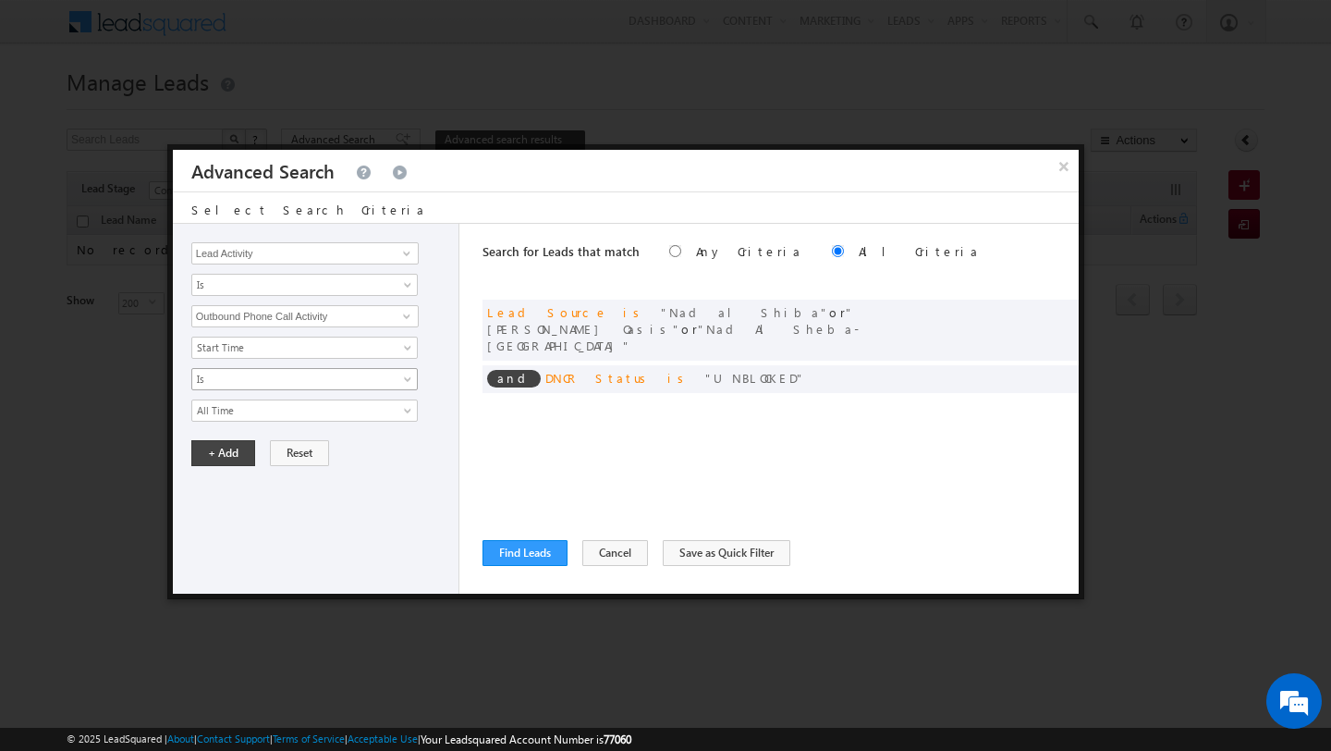
click at [403, 387] on span at bounding box center [409, 382] width 15 height 15
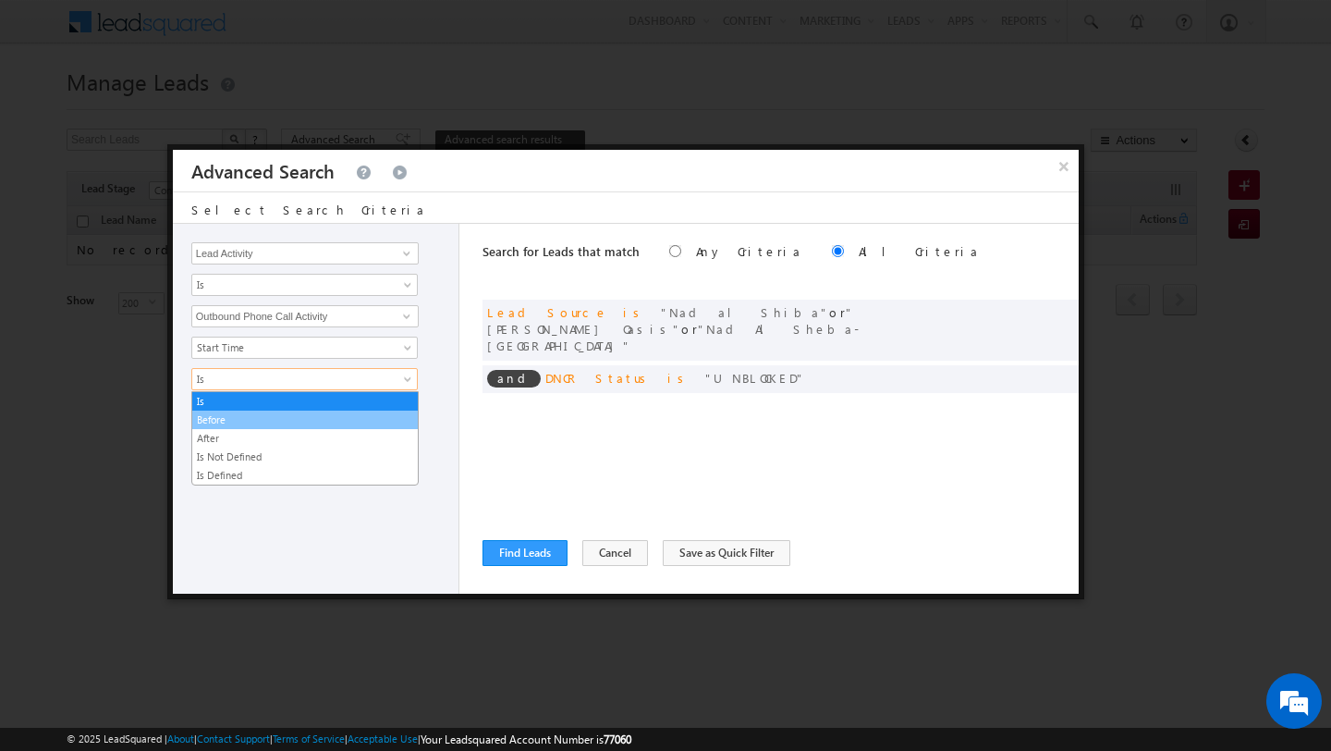
click at [398, 412] on link "Before" at bounding box center [305, 419] width 226 height 17
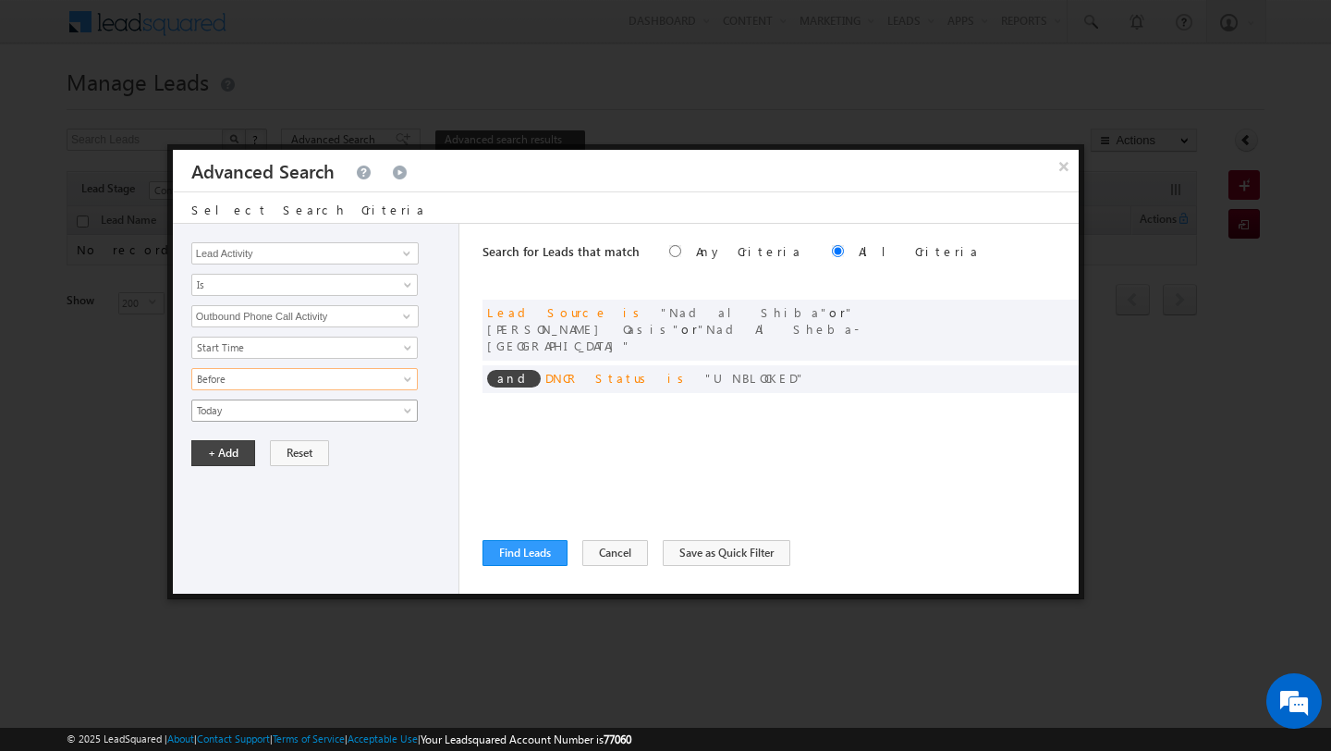
click at [403, 413] on span at bounding box center [409, 414] width 15 height 15
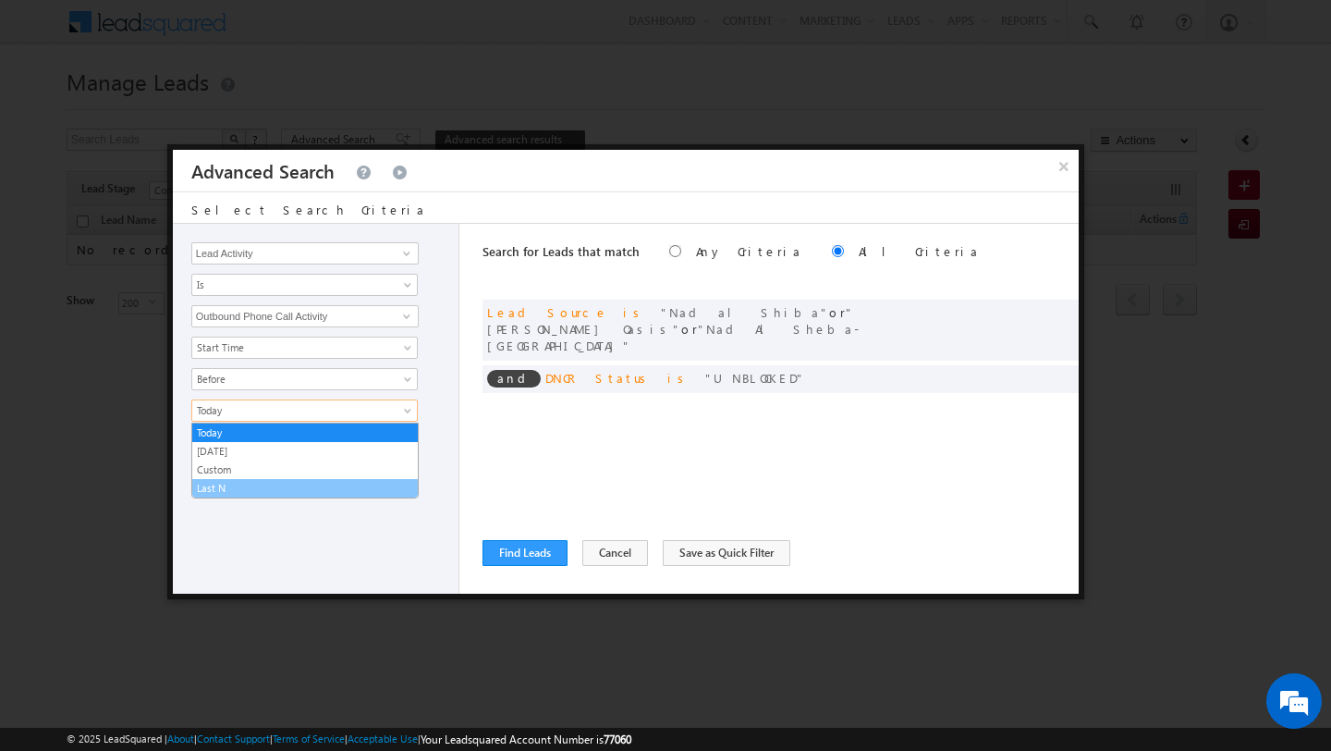
click at [378, 480] on link "Last N" at bounding box center [305, 488] width 226 height 17
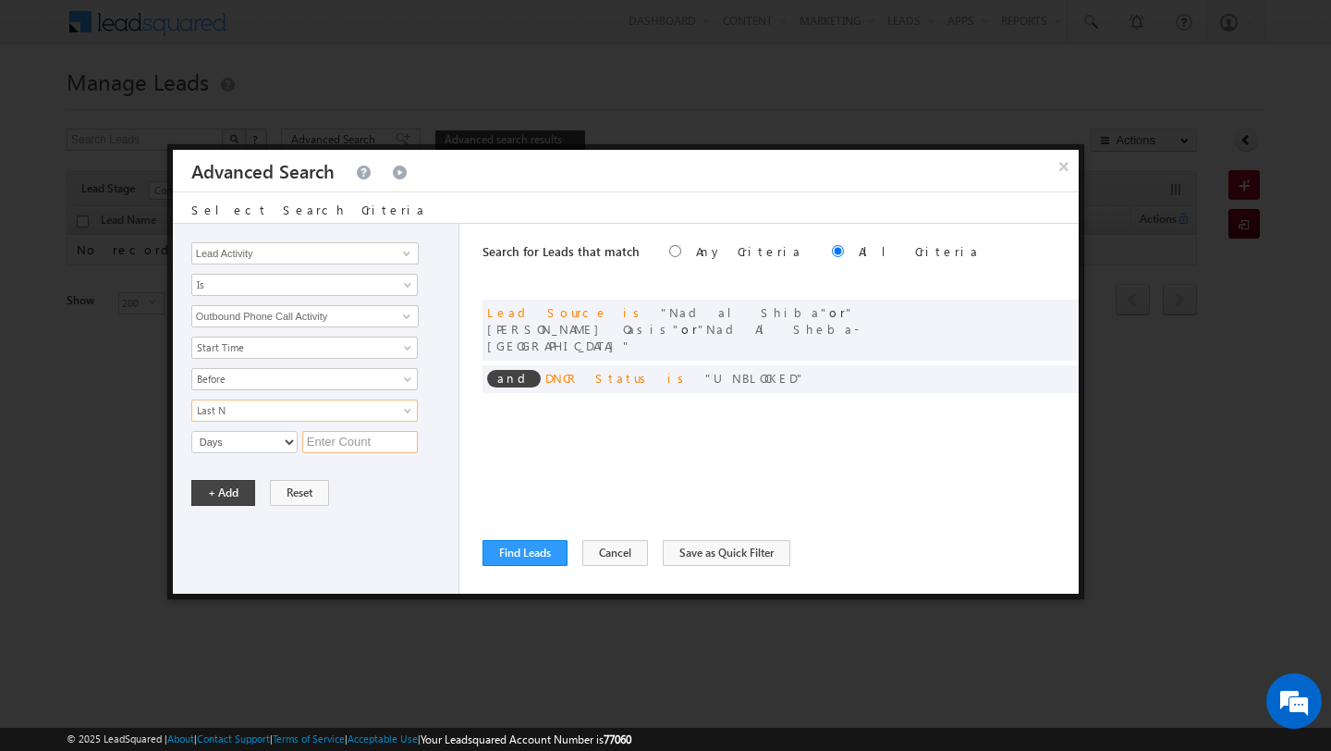
click at [341, 452] on input "text" at bounding box center [360, 442] width 116 height 22
click at [223, 495] on button "+ Add" at bounding box center [223, 493] width 64 height 26
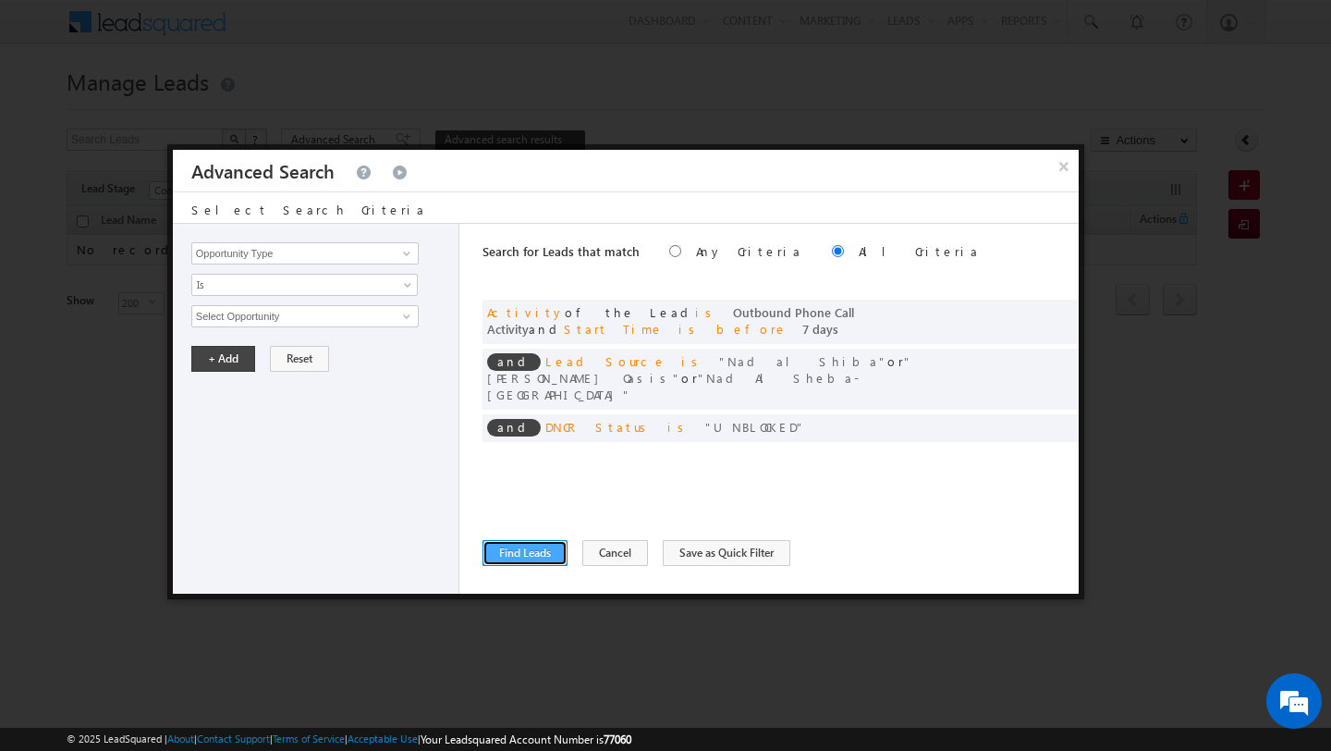
click at [530, 555] on button "Find Leads" at bounding box center [524, 553] width 85 height 26
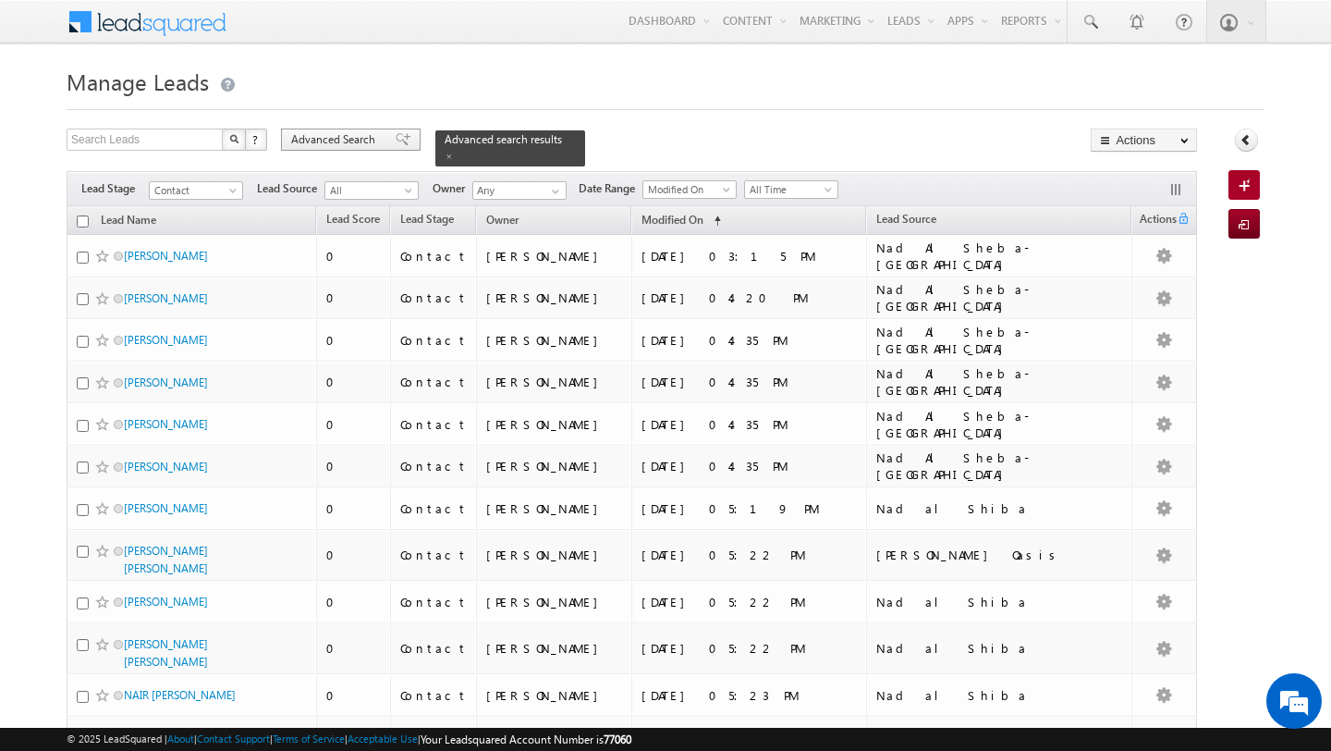
click at [357, 151] on div "Advanced Search" at bounding box center [351, 139] width 140 height 22
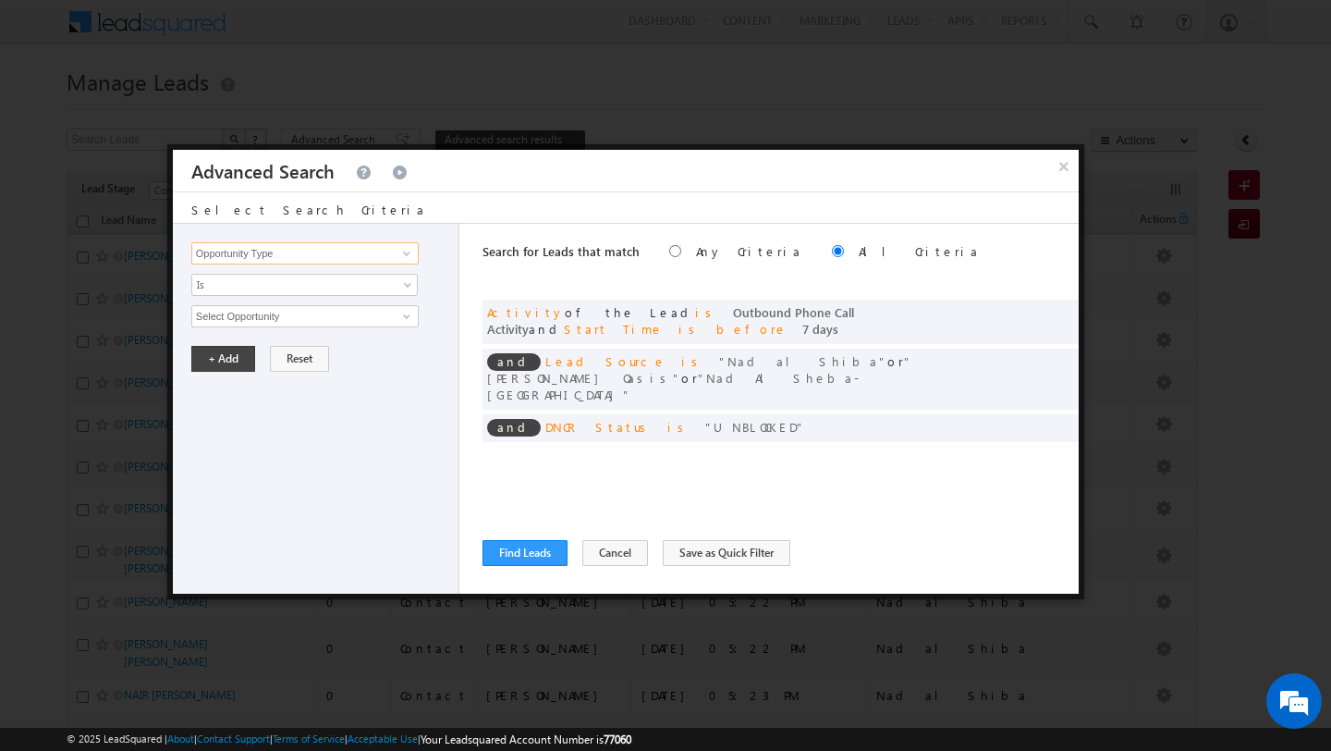
click at [334, 252] on input "Opportunity Type" at bounding box center [304, 253] width 227 height 22
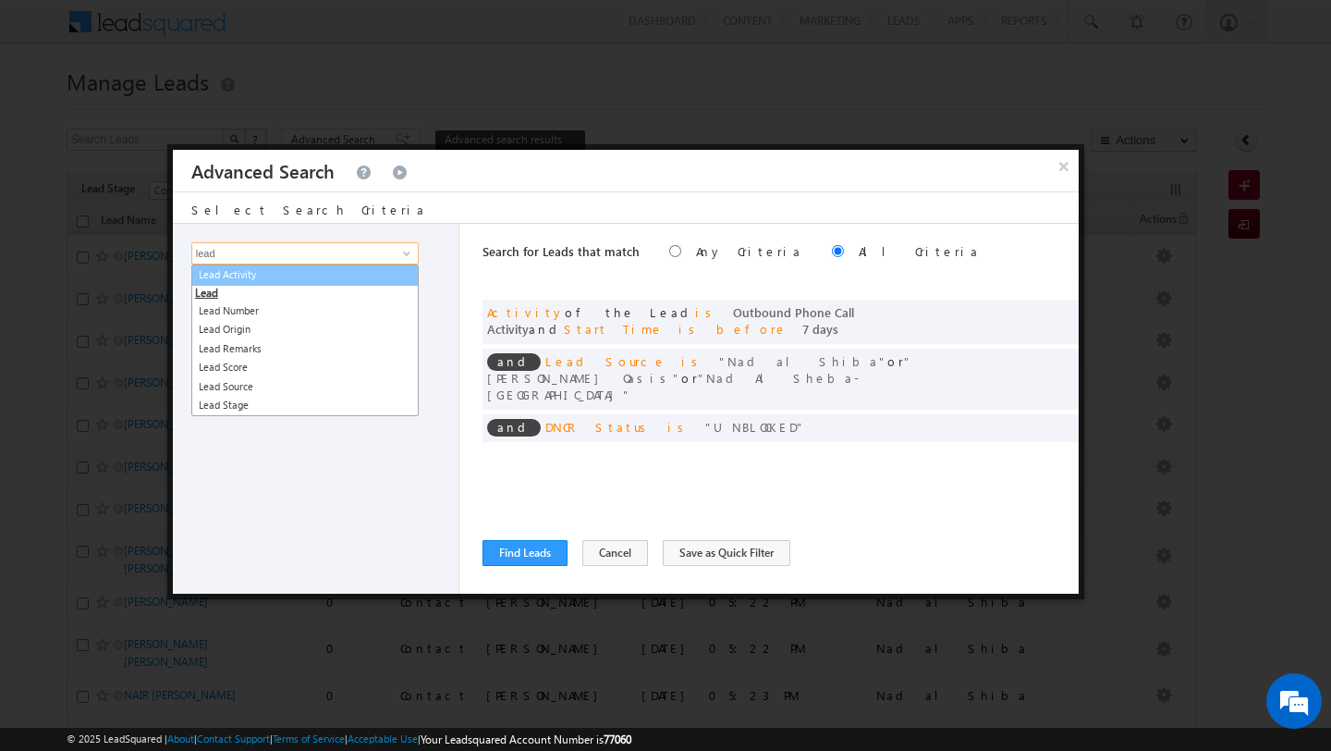
click at [324, 268] on link "Lead Activity" at bounding box center [304, 274] width 227 height 21
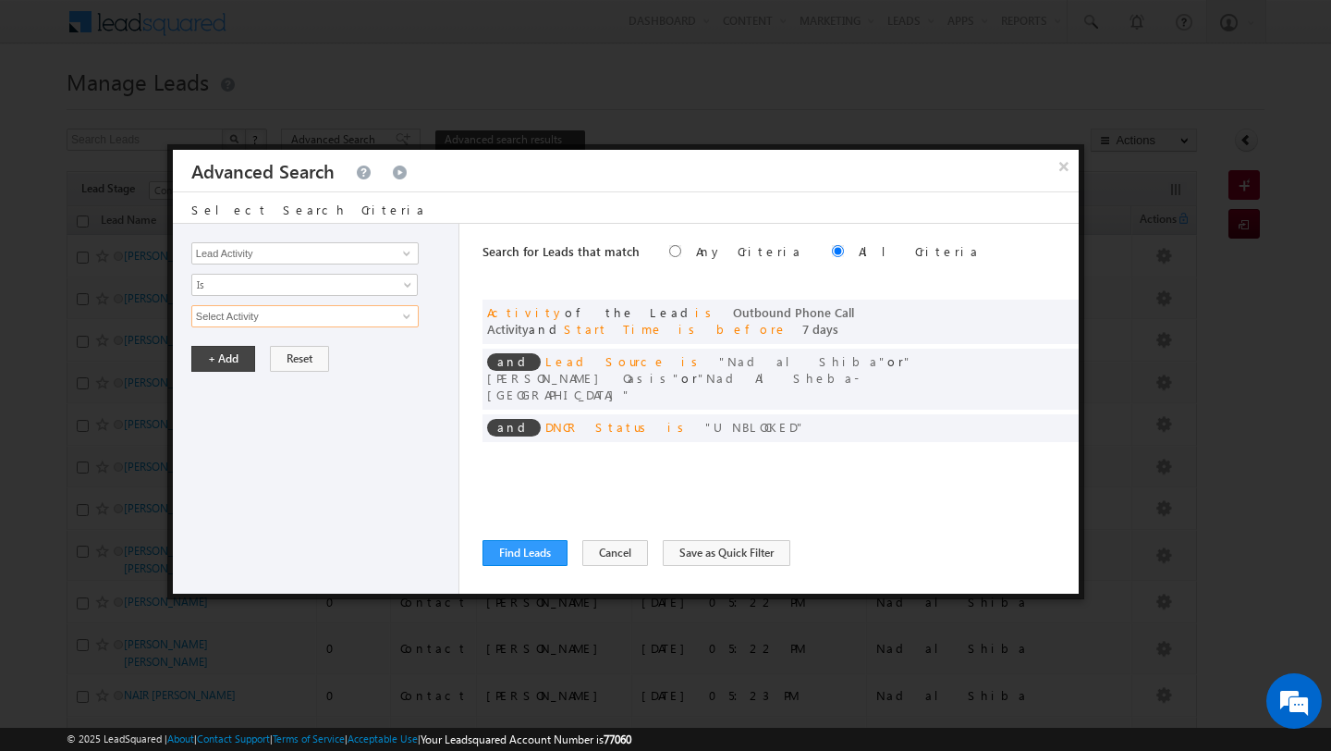
click at [380, 322] on input "Select Activity" at bounding box center [304, 316] width 227 height 22
click at [362, 349] on link "2. DNP" at bounding box center [304, 354] width 227 height 21
click at [212, 431] on button "+ Add" at bounding box center [223, 422] width 64 height 26
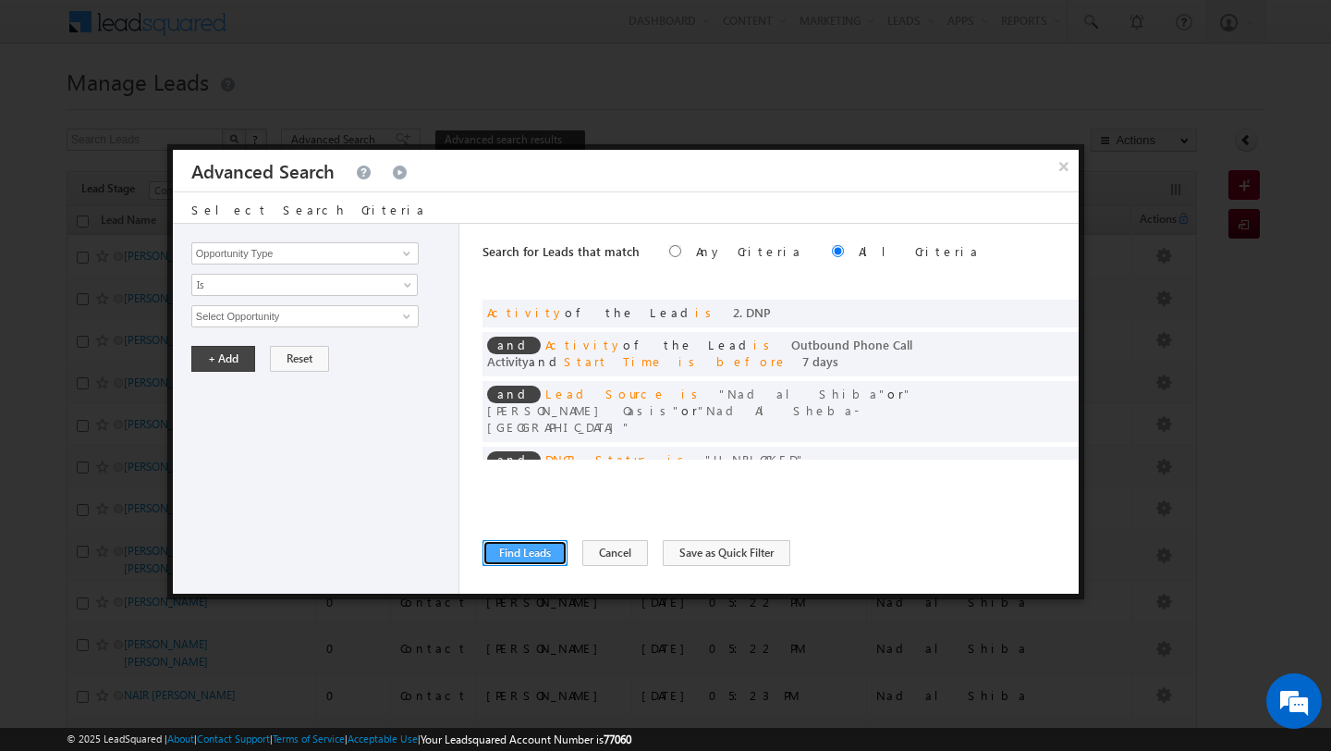
click at [490, 543] on button "Find Leads" at bounding box center [524, 553] width 85 height 26
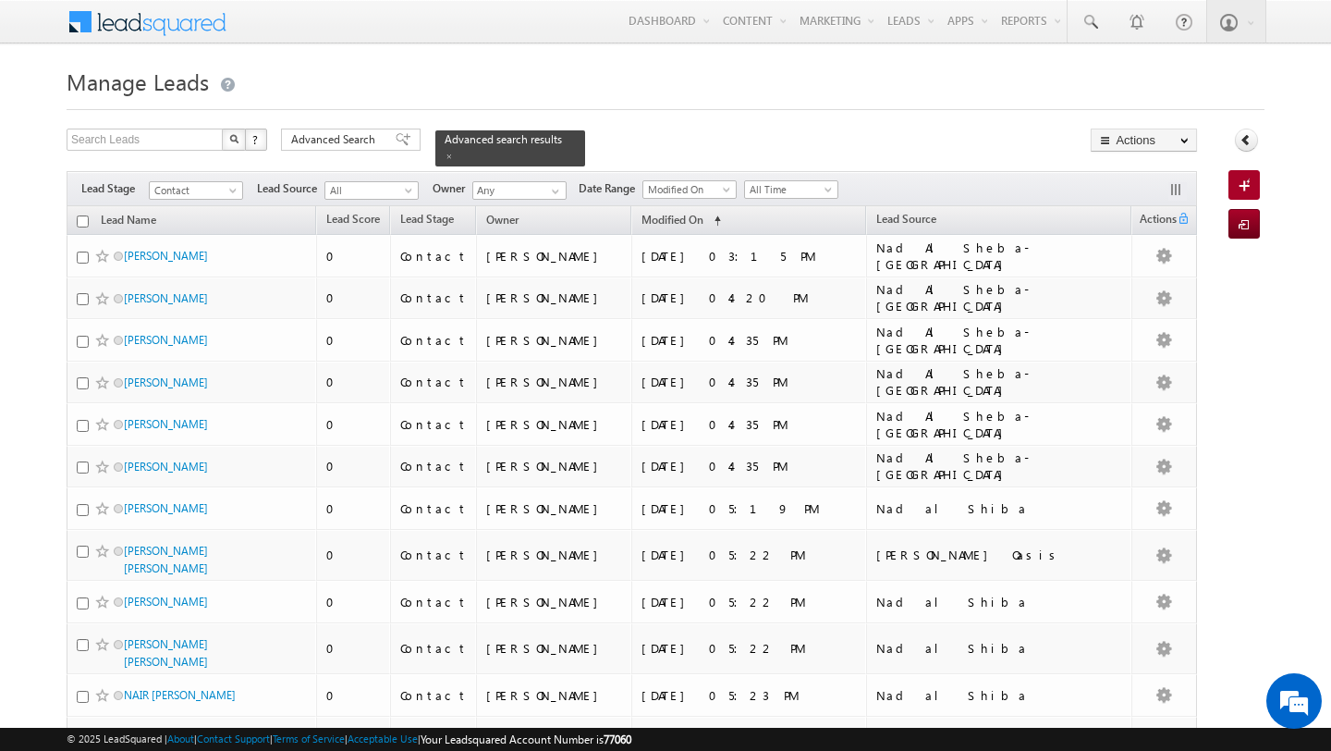
click at [78, 223] on input "checkbox" at bounding box center [83, 221] width 12 height 12
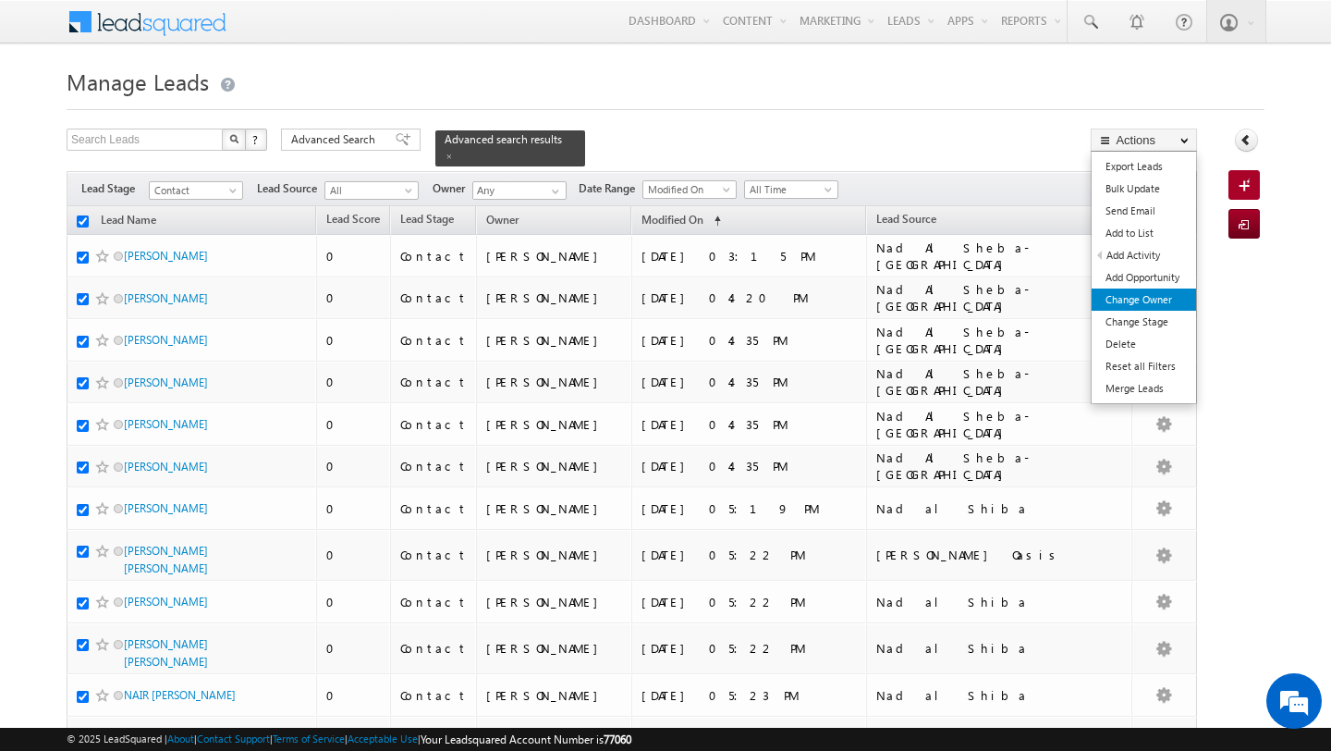
click at [1148, 298] on link "Change Owner" at bounding box center [1144, 299] width 104 height 22
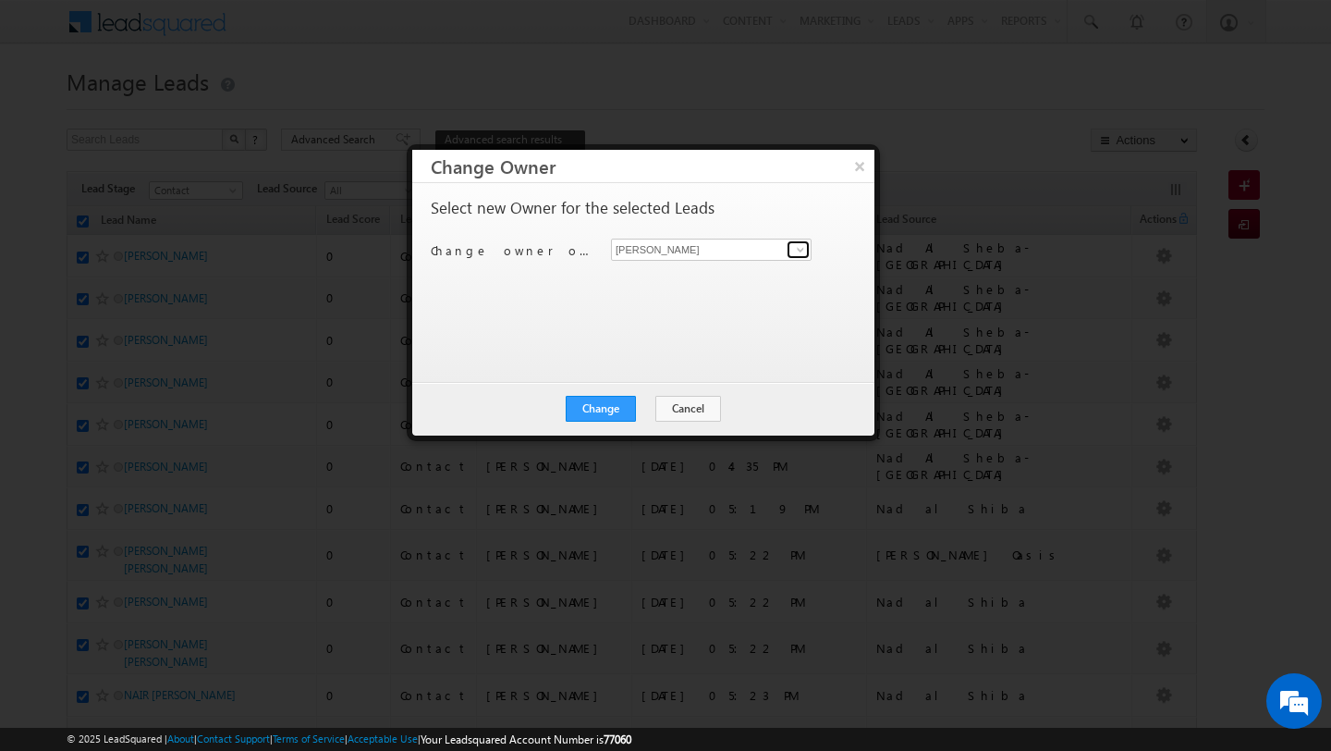
click at [796, 252] on span at bounding box center [800, 249] width 15 height 15
click at [689, 275] on link "[PERSON_NAME] [PERSON_NAME][EMAIL_ADDRESS][DOMAIN_NAME]" at bounding box center [711, 278] width 201 height 35
click at [616, 419] on button "Change" at bounding box center [601, 409] width 70 height 26
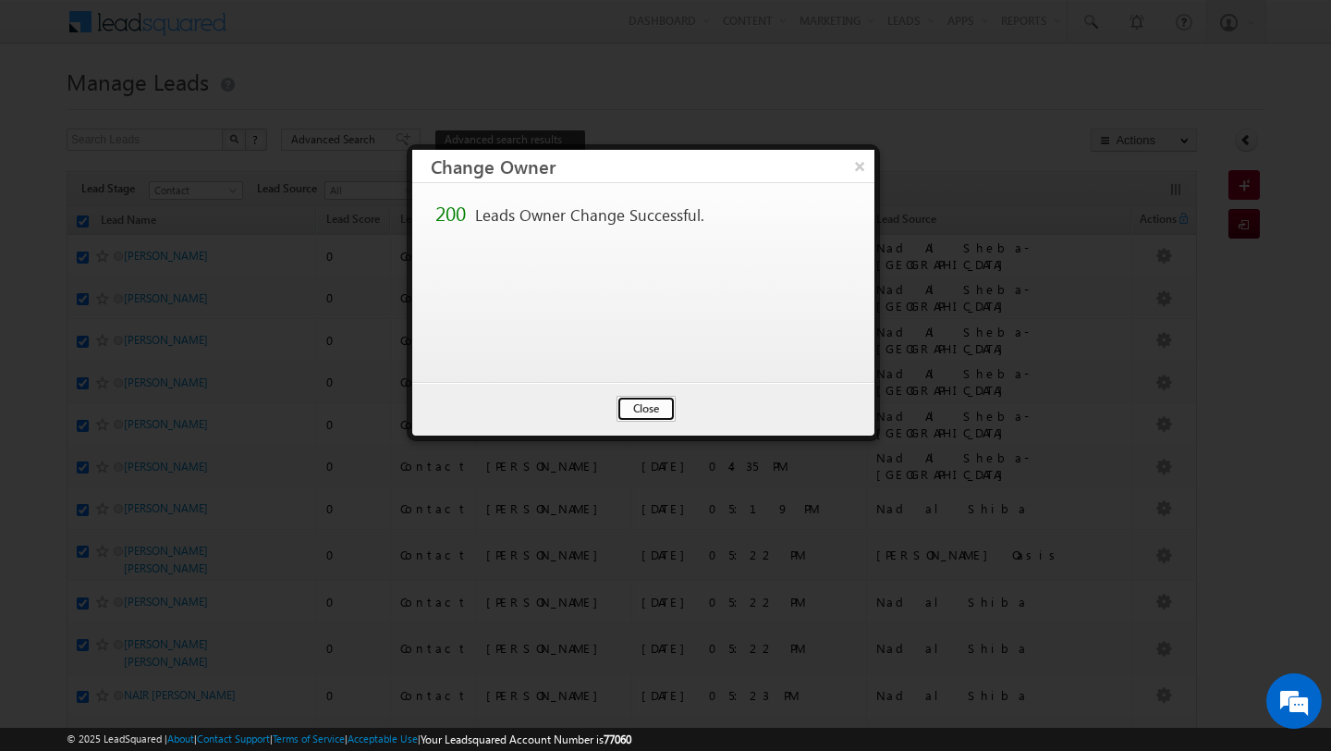
click at [652, 414] on button "Close" at bounding box center [645, 409] width 59 height 26
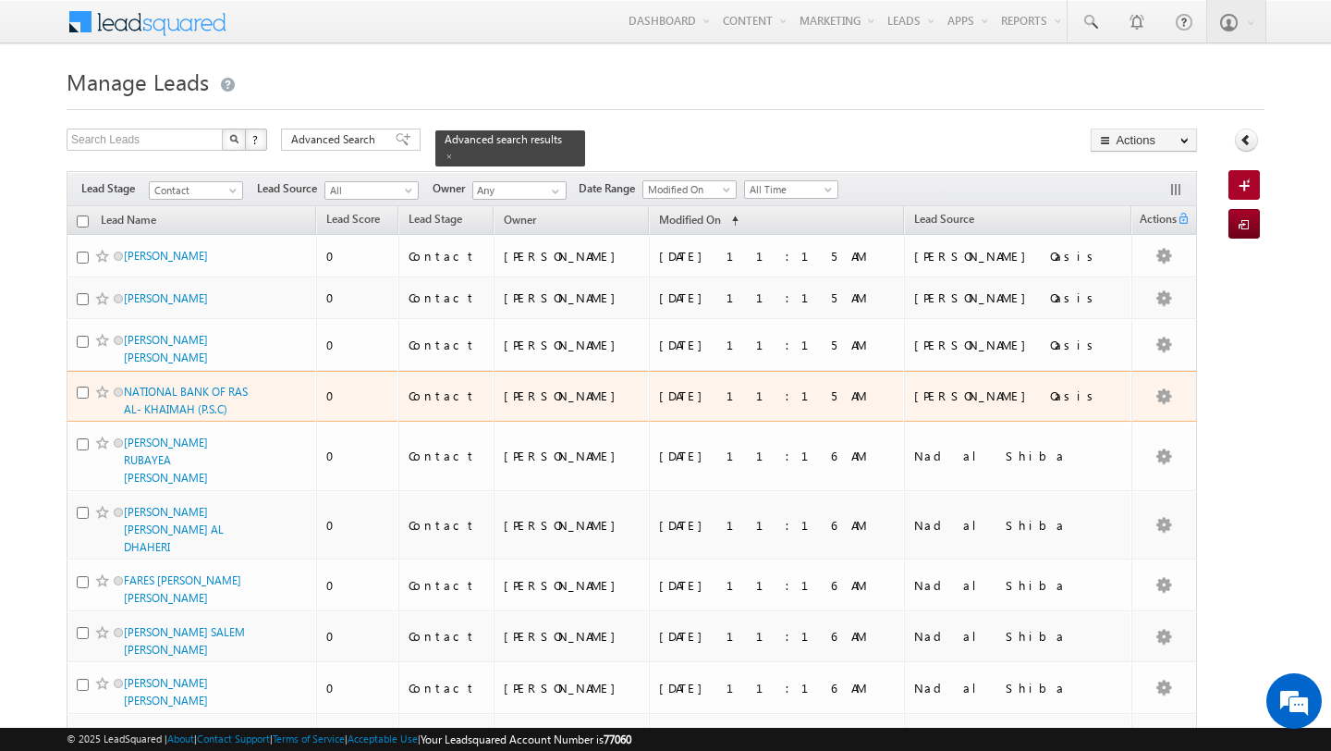
click at [649, 414] on td "[PERSON_NAME]" at bounding box center [571, 397] width 155 height 52
